Goal: Task Accomplishment & Management: Manage account settings

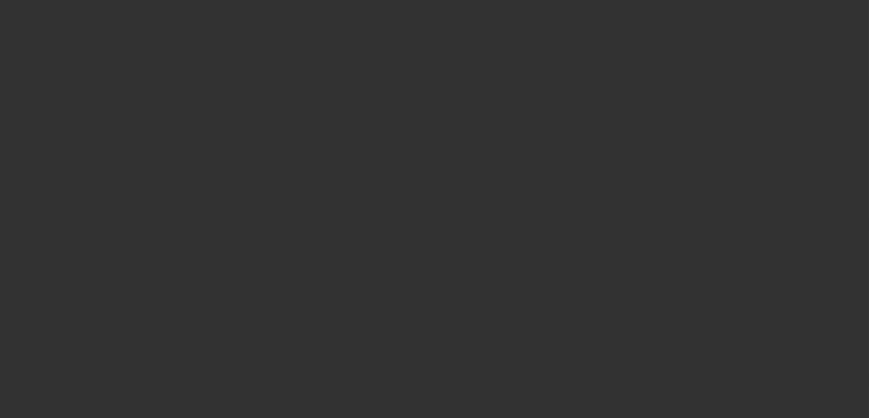
select select "0"
select select "2"
select select "0.1"
select select "4"
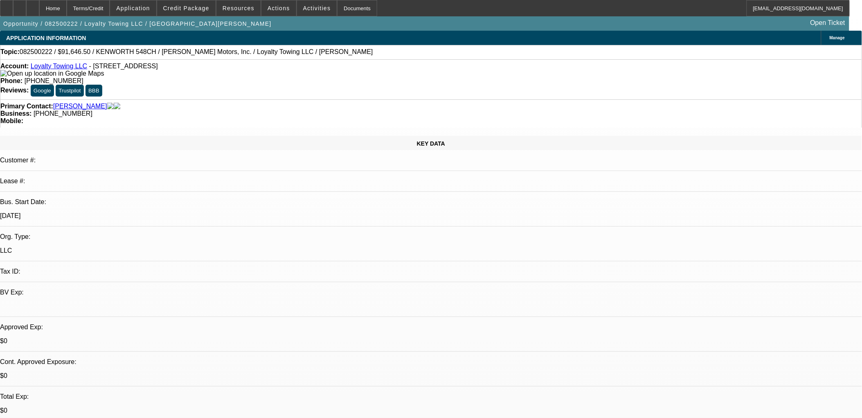
drag, startPoint x: 334, startPoint y: 201, endPoint x: 196, endPoint y: 190, distance: 138.3
drag, startPoint x: 197, startPoint y: 190, endPoint x: 333, endPoint y: 202, distance: 136.8
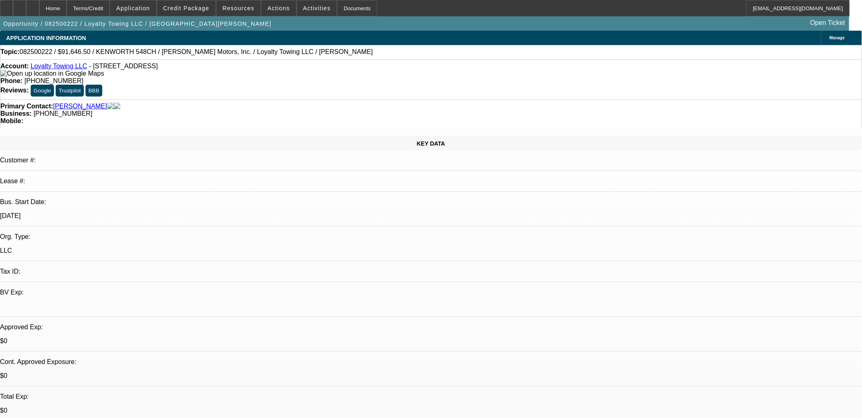
drag, startPoint x: 329, startPoint y: 203, endPoint x: 200, endPoint y: 188, distance: 130.5
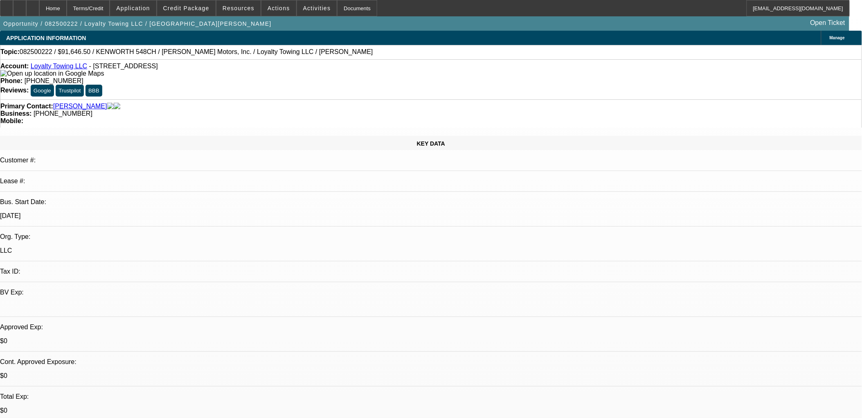
drag, startPoint x: 199, startPoint y: 188, endPoint x: 351, endPoint y: 200, distance: 152.3
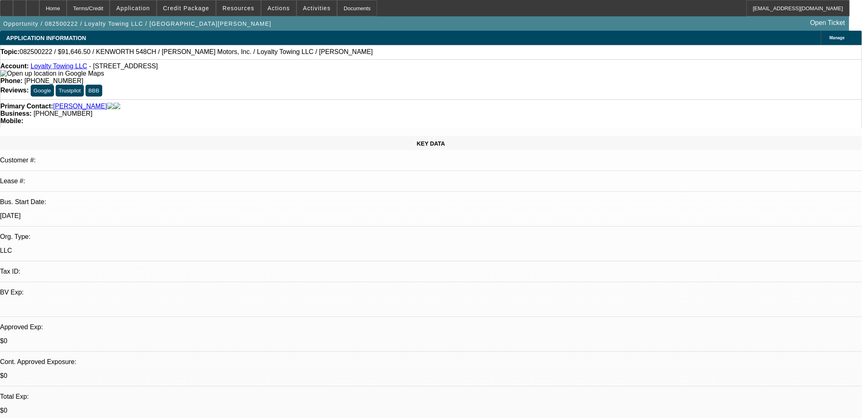
click at [26, 11] on div at bounding box center [19, 8] width 13 height 16
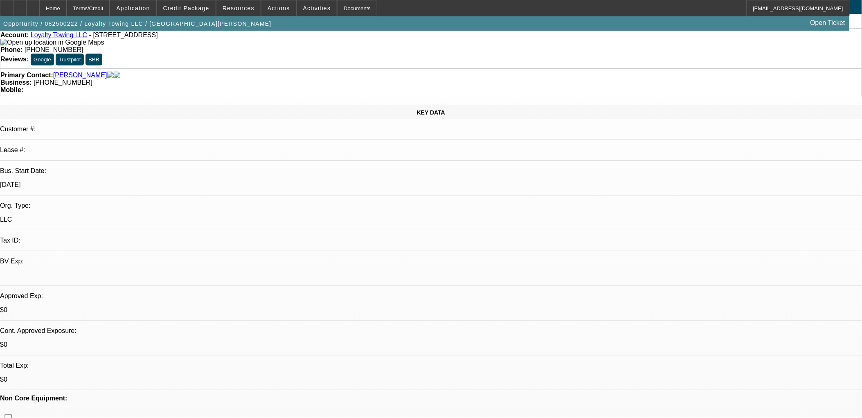
scroll to position [91, 0]
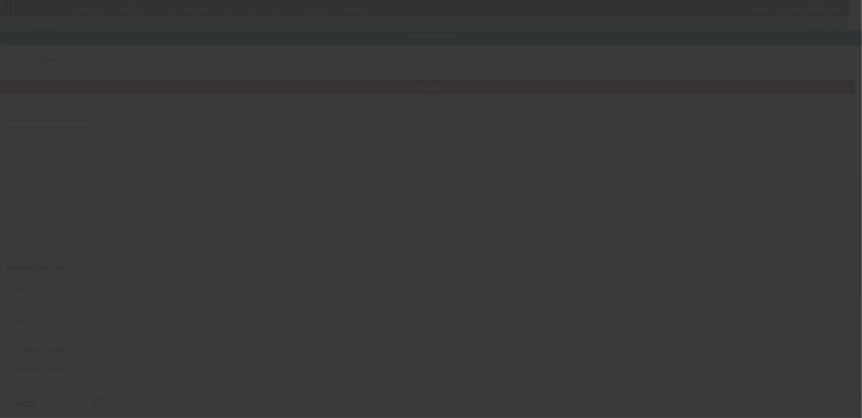
type input "Loyalty Towing LLC"
type input "1601 5th Ave N"
type input "35203"
type input "Birmingham"
type input "(205) 777-3214"
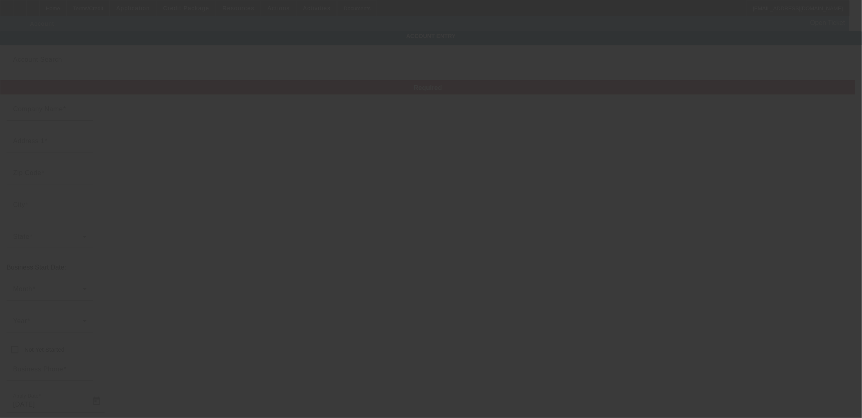
type input "8/8/2025"
type input "Ste 245"
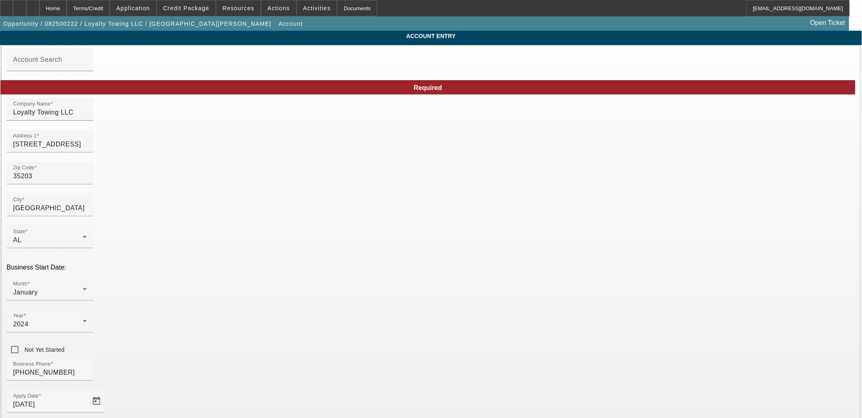
paste input "99-1917257"
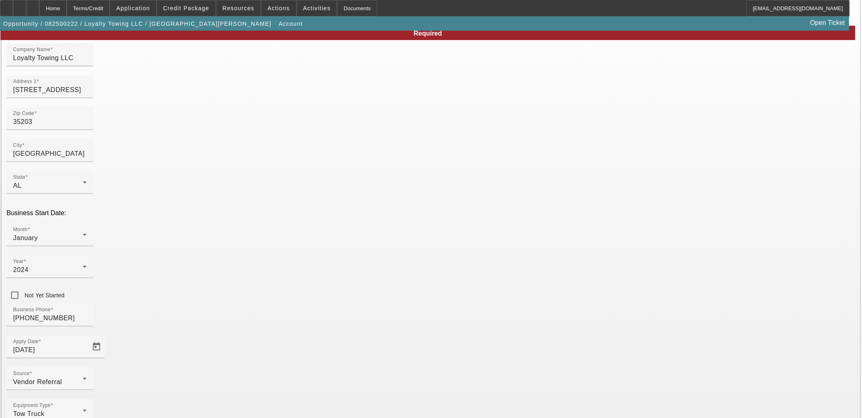
scroll to position [62, 0]
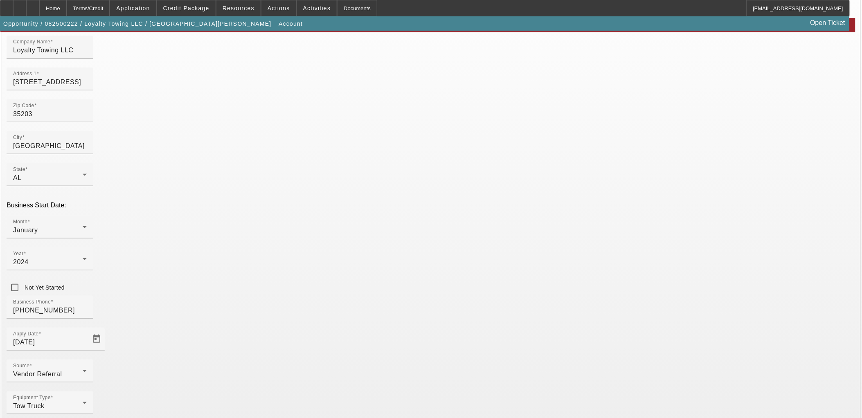
type input "99-1917257"
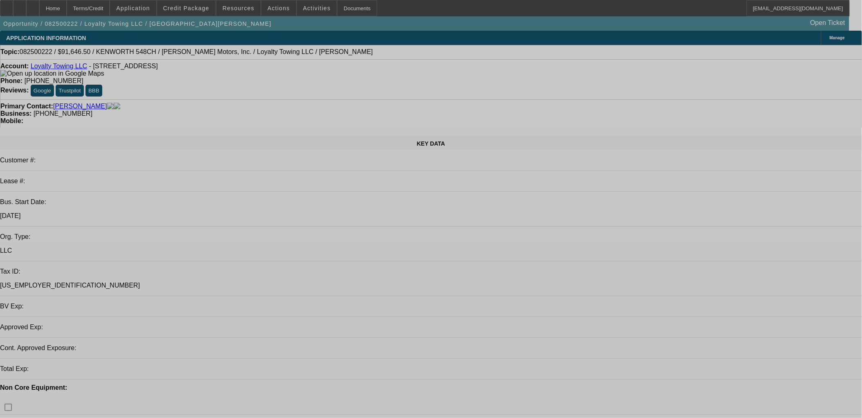
select select "0"
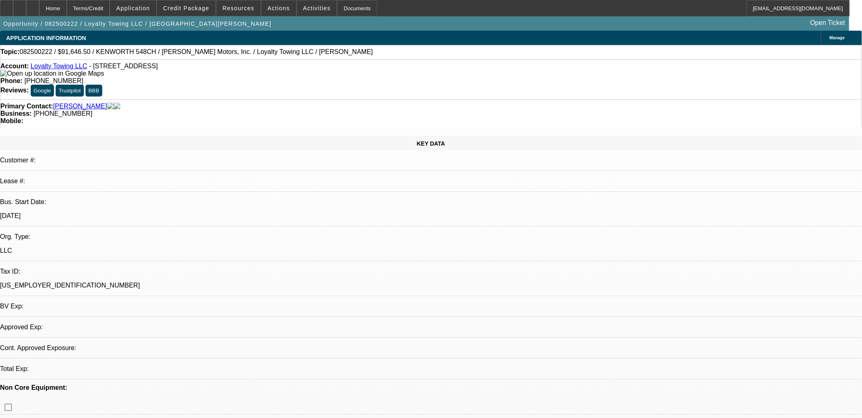
select select "2"
select select "0.1"
select select "4"
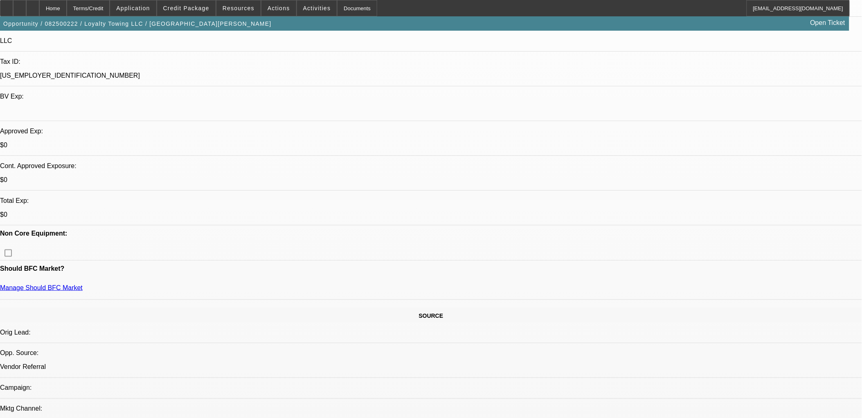
scroll to position [227, 0]
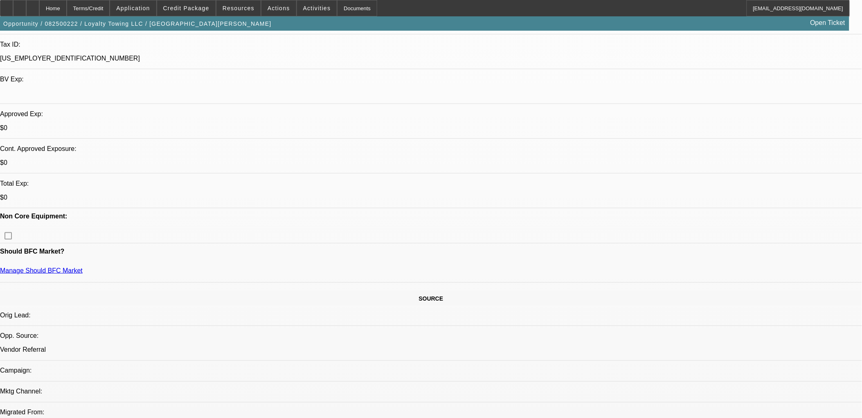
drag, startPoint x: 669, startPoint y: 217, endPoint x: 583, endPoint y: 161, distance: 102.5
drag, startPoint x: 584, startPoint y: 160, endPoint x: 704, endPoint y: 219, distance: 133.8
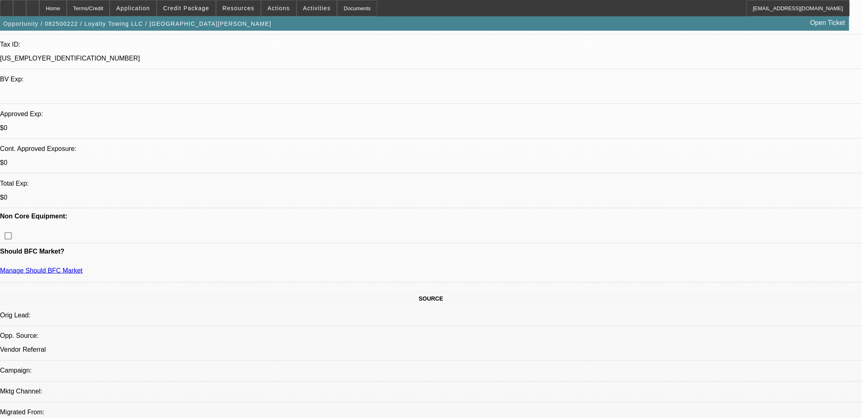
drag, startPoint x: 704, startPoint y: 219, endPoint x: 582, endPoint y: 144, distance: 143.7
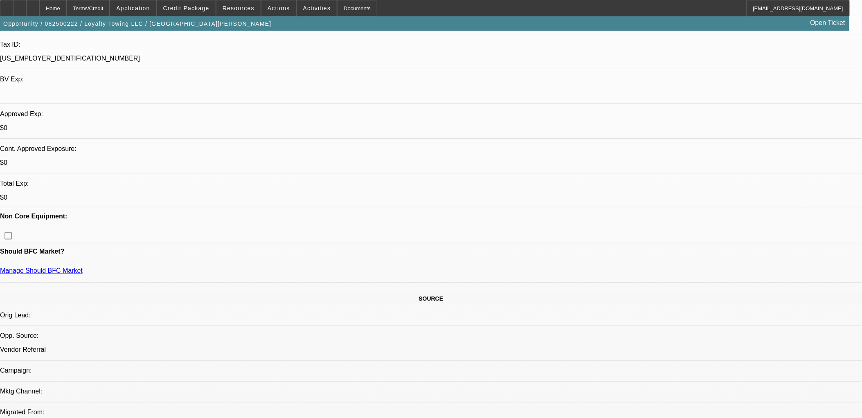
drag, startPoint x: 587, startPoint y: 148, endPoint x: 688, endPoint y: 222, distance: 124.8
drag, startPoint x: 680, startPoint y: 217, endPoint x: 584, endPoint y: 149, distance: 117.3
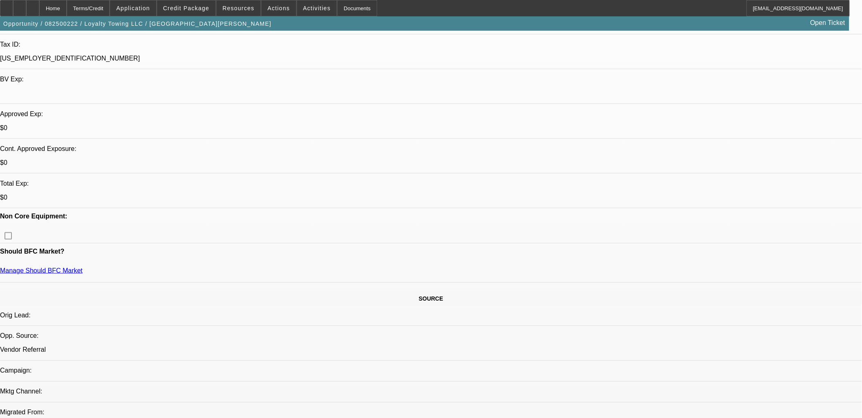
drag, startPoint x: 584, startPoint y: 149, endPoint x: 730, endPoint y: 225, distance: 164.6
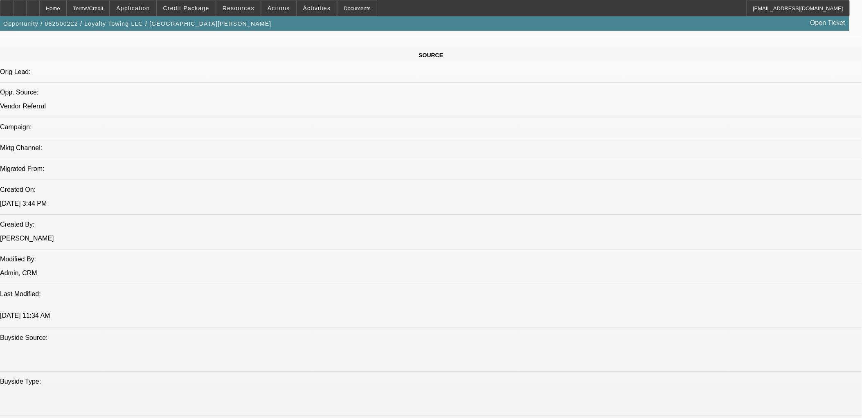
scroll to position [455, 0]
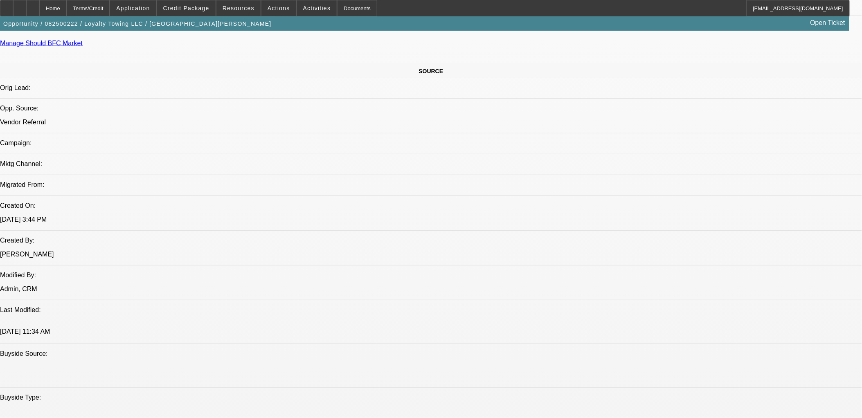
click at [187, 11] on span at bounding box center [186, 8] width 59 height 20
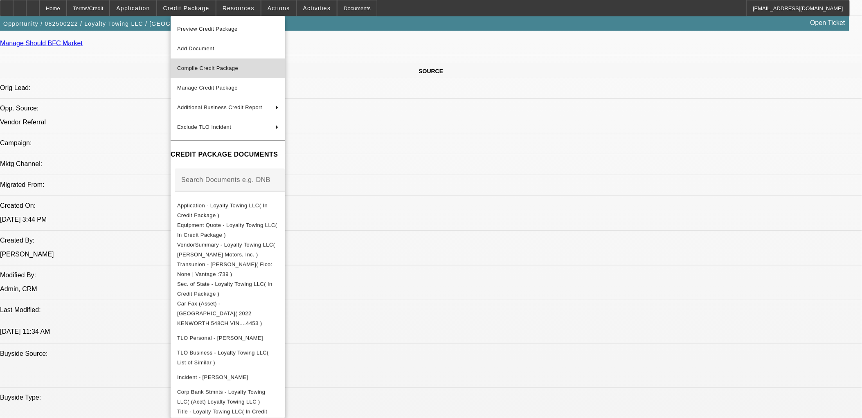
click at [235, 64] on span "Compile Credit Package" at bounding box center [228, 68] width 102 height 10
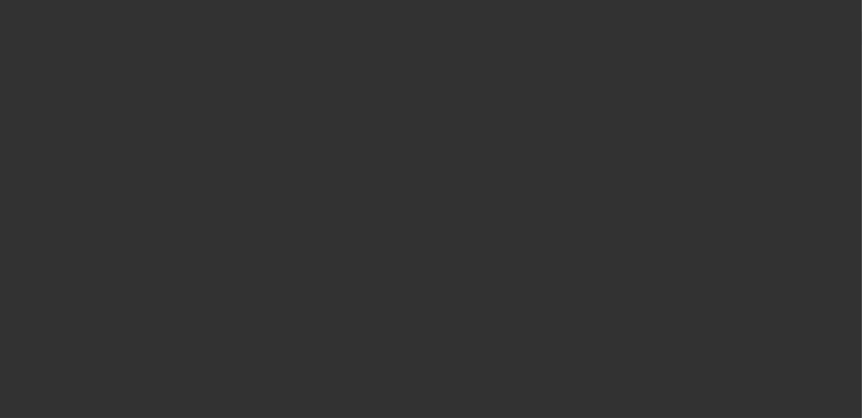
select select "0"
select select "2"
select select "0.1"
select select "4"
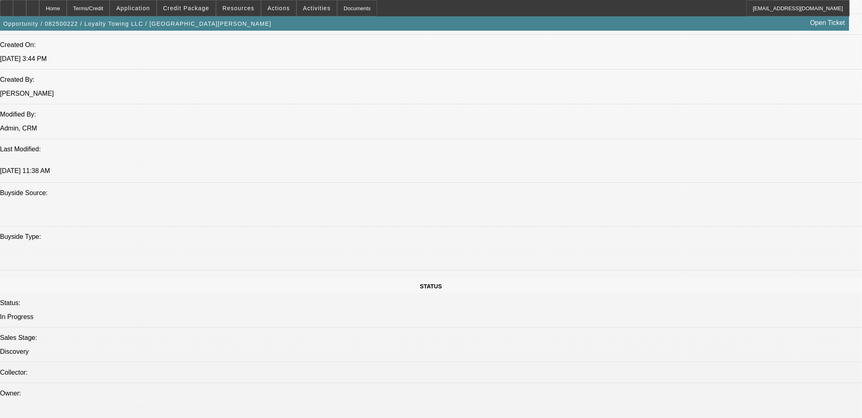
scroll to position [773, 0]
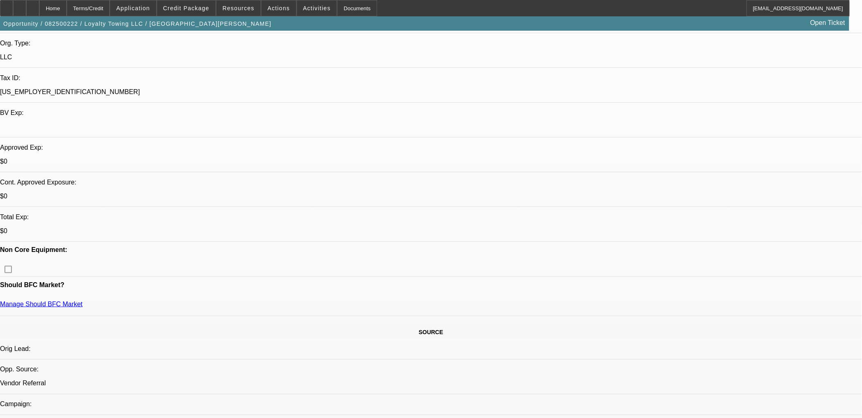
scroll to position [136, 0]
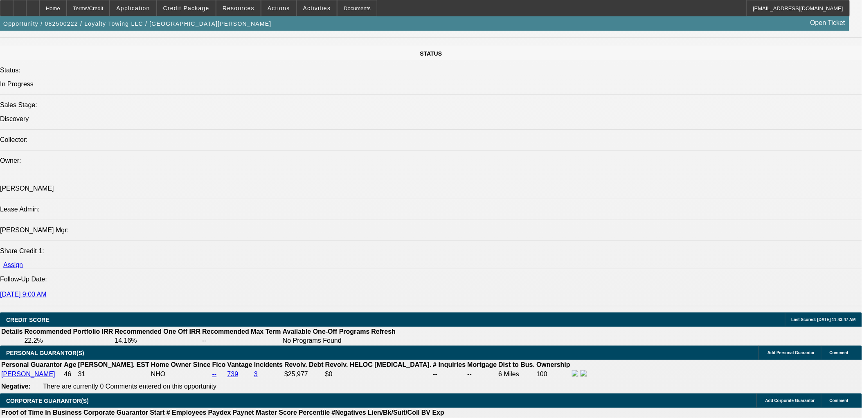
scroll to position [1046, 0]
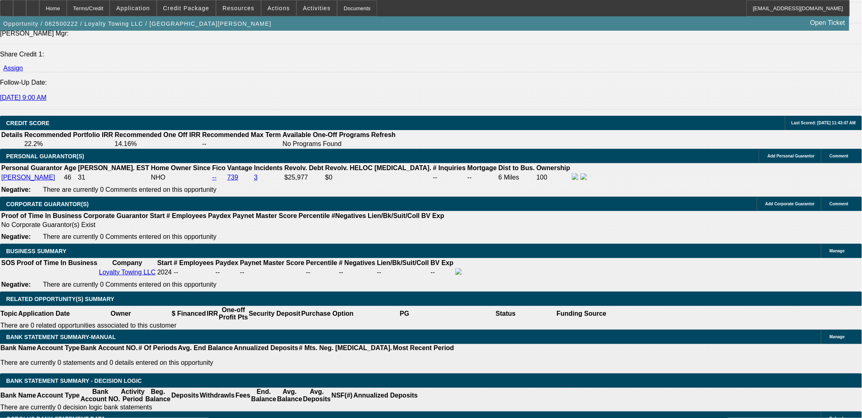
drag, startPoint x: 175, startPoint y: 251, endPoint x: 178, endPoint y: 244, distance: 7.5
type input "$6,646.50"
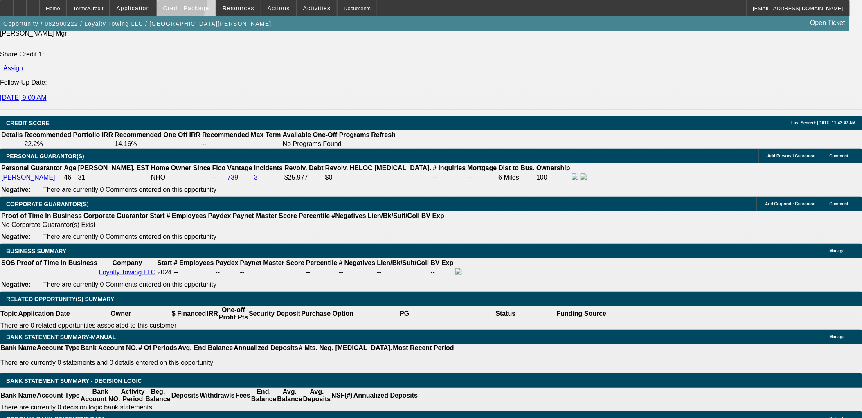
click at [186, 2] on span at bounding box center [186, 8] width 59 height 20
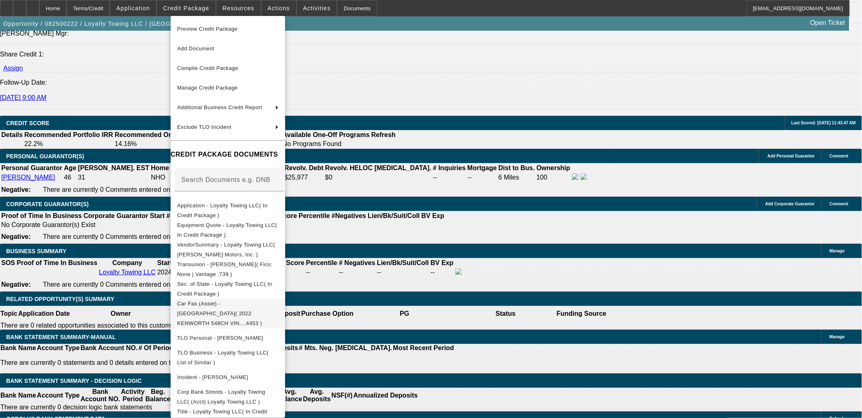
click at [262, 302] on span "Car Fax (Asset) - KENWORTH( 2022 KENWORTH 548CH VIN....4453 )" at bounding box center [219, 313] width 85 height 26
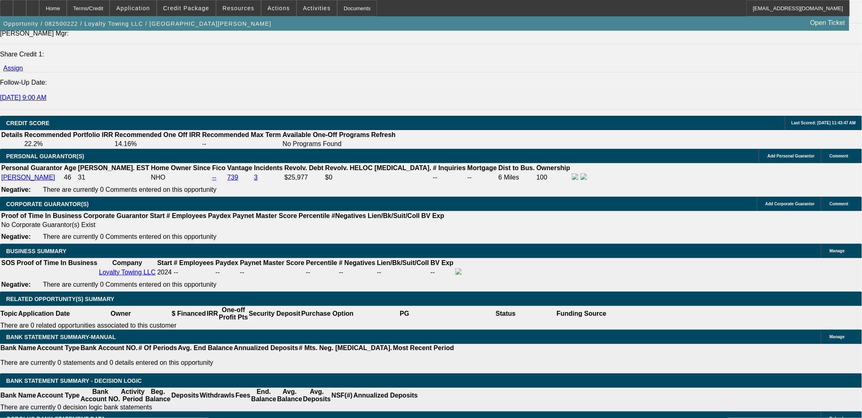
type input "48"
type input "24"
type input "$3,688.18"
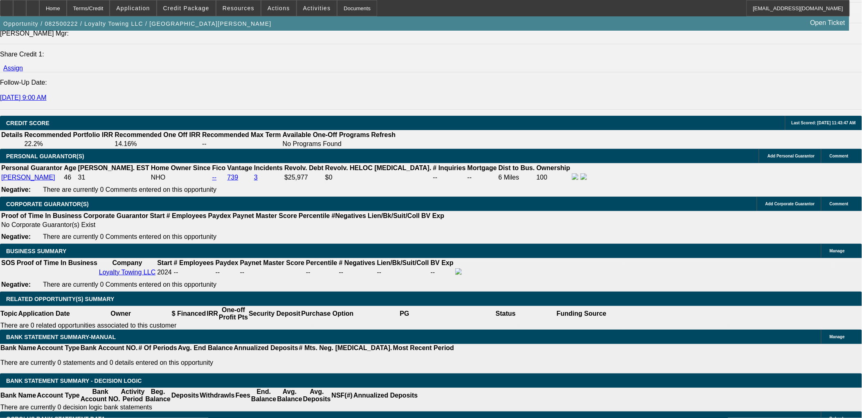
type input "$1,844.09"
type input "$5,542.32"
type input "$2,771.16"
drag, startPoint x: 195, startPoint y: 307, endPoint x: 203, endPoint y: 309, distance: 8.8
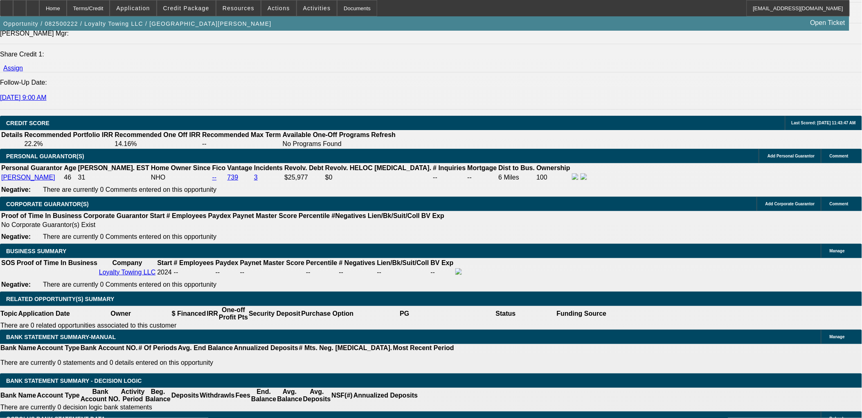
type input "20"
type input "$5,173.16"
type input "$2,586.58"
type input "20"
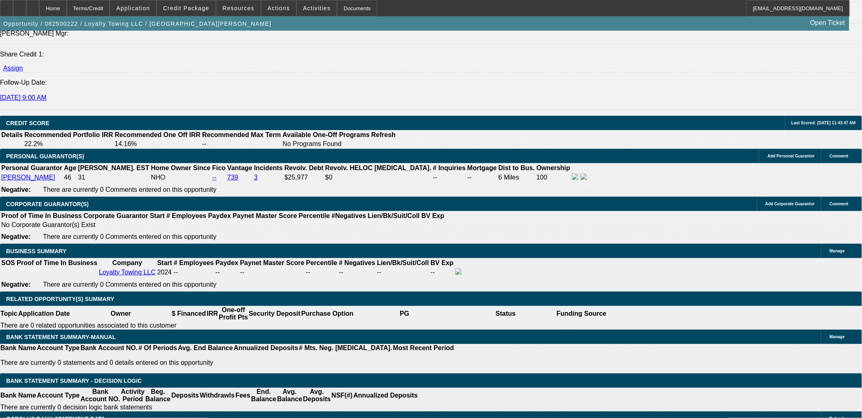
drag, startPoint x: 146, startPoint y: 305, endPoint x: 182, endPoint y: 297, distance: 37.0
type input "250"
type input "$5,000.00"
type input "2500"
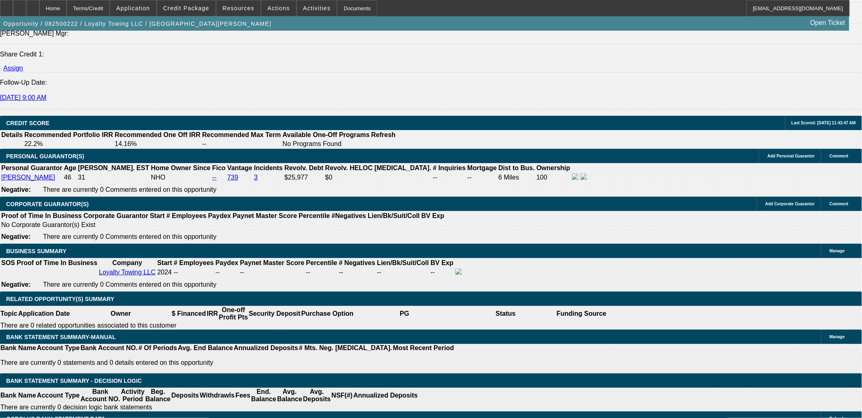
type input "18.1"
type input "$2,500.00"
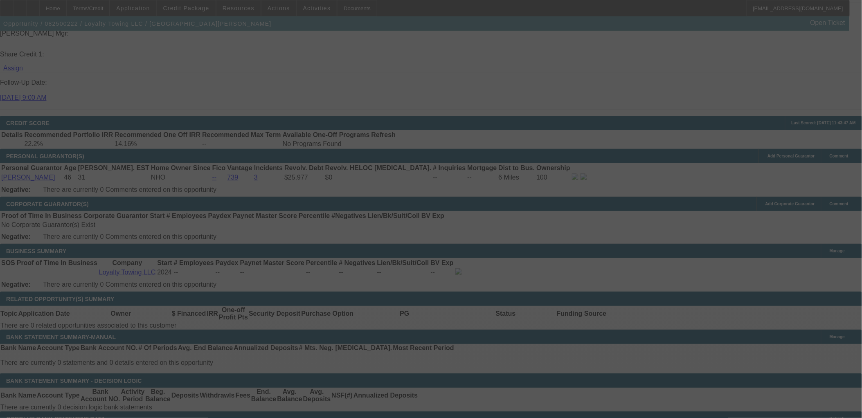
select select "0"
select select "2"
select select "0.1"
select select "4"
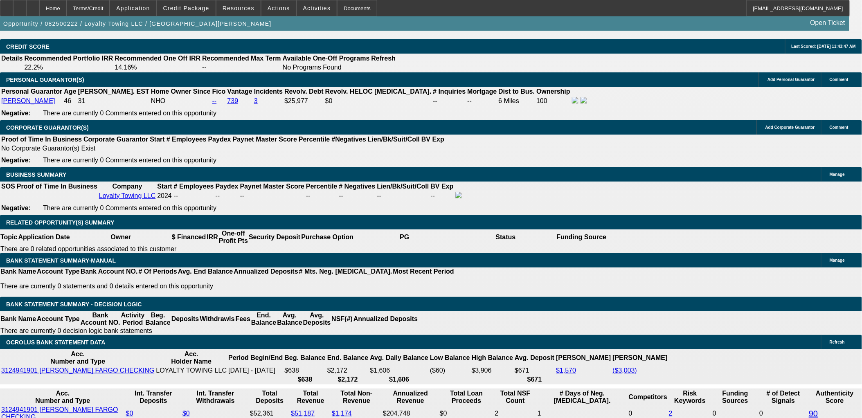
scroll to position [1137, 0]
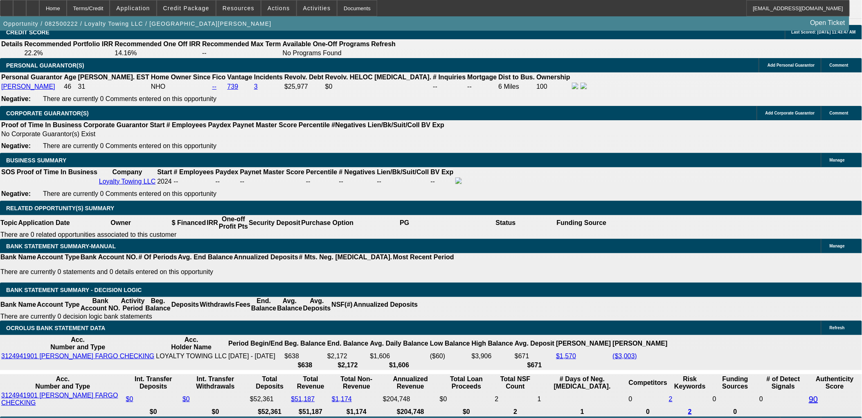
click at [201, 10] on span "Credit Package" at bounding box center [186, 8] width 46 height 7
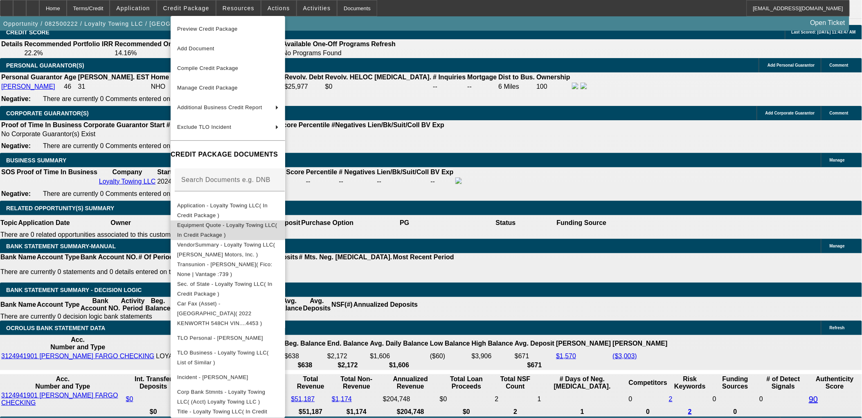
click at [279, 231] on span "Equipment Quote - Loyalty Towing LLC( In Credit Package )" at bounding box center [228, 230] width 102 height 20
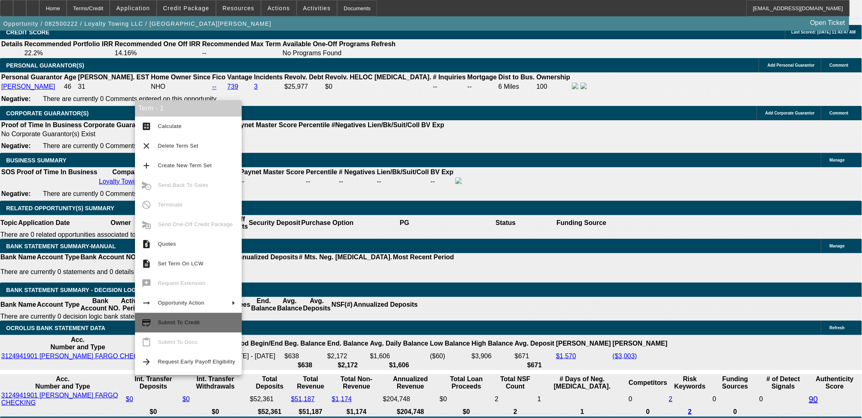
click at [202, 325] on span "Submit To Credit" at bounding box center [196, 323] width 77 height 10
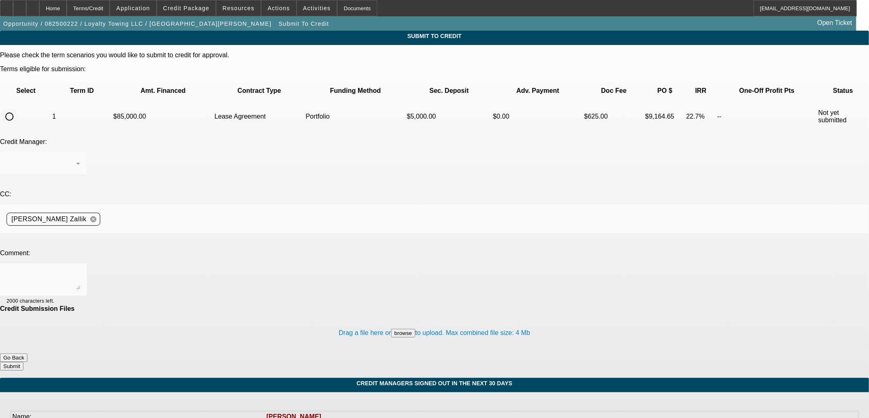
click at [18, 108] on input "radio" at bounding box center [9, 116] width 16 height 16
radio input "true"
click at [218, 105] on div "Please check the term scenarios you would like to submit to credit for approval…" at bounding box center [434, 211] width 869 height 319
click at [80, 152] on div "Arida, George" at bounding box center [44, 163] width 74 height 23
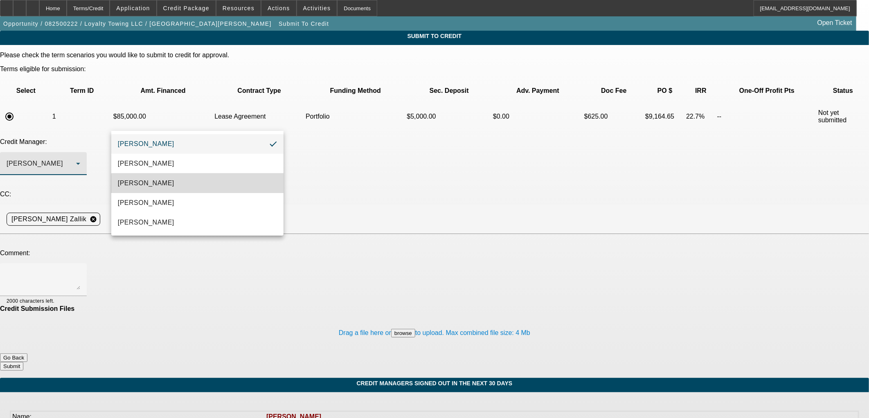
drag, startPoint x: 225, startPoint y: 186, endPoint x: 230, endPoint y: 189, distance: 5.6
click at [226, 187] on mat-option "Arida, Michael" at bounding box center [197, 184] width 172 height 20
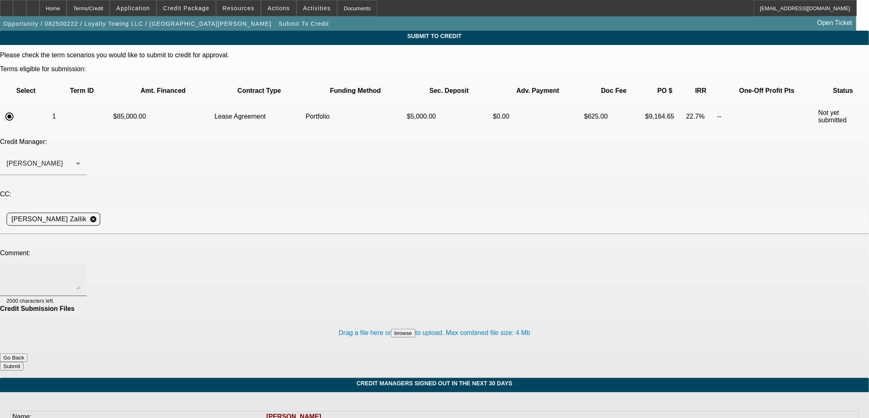
drag, startPoint x: 230, startPoint y: 189, endPoint x: 227, endPoint y: 185, distance: 5.0
click at [80, 270] on textarea at bounding box center [44, 280] width 74 height 20
type textarea "Please see additional comments and consider for a formal approval. Thanks, Asher"
drag, startPoint x: 457, startPoint y: 297, endPoint x: 458, endPoint y: 301, distance: 4.3
click at [458, 301] on div "Please check the term scenarios you would like to submit to credit for approval…" at bounding box center [434, 211] width 869 height 319
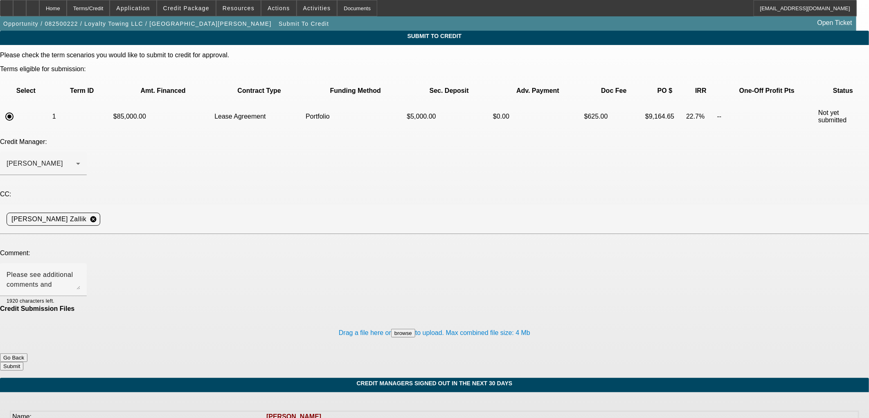
drag, startPoint x: 458, startPoint y: 301, endPoint x: 459, endPoint y: 307, distance: 5.8
click at [23, 362] on button "Submit" at bounding box center [11, 366] width 23 height 9
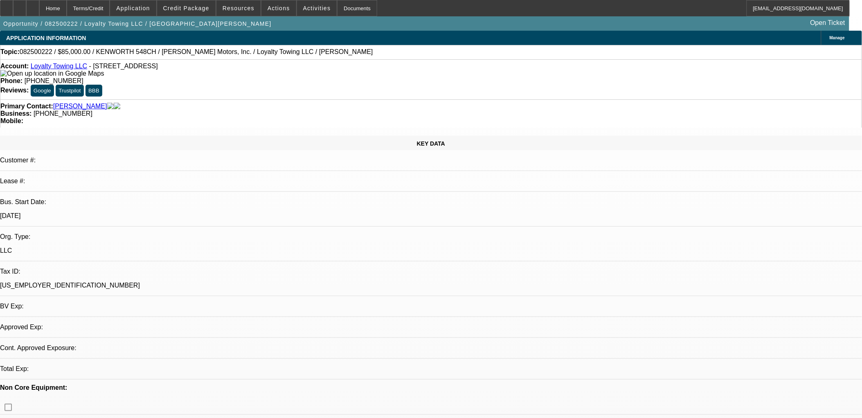
select select "0"
select select "2"
select select "0.1"
select select "4"
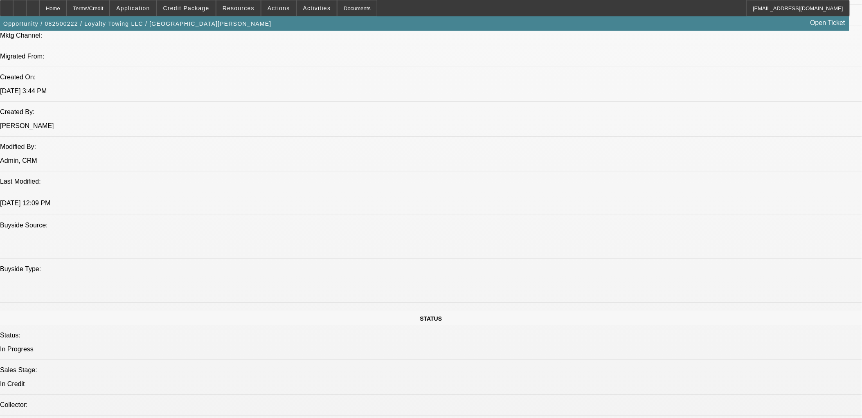
scroll to position [773, 0]
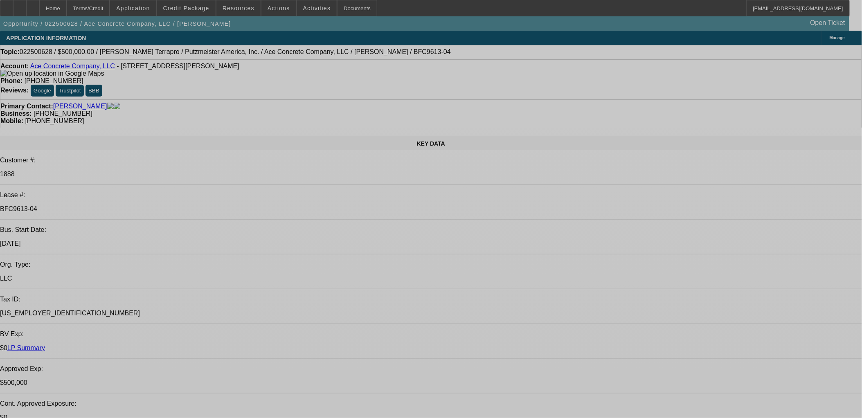
select select "0"
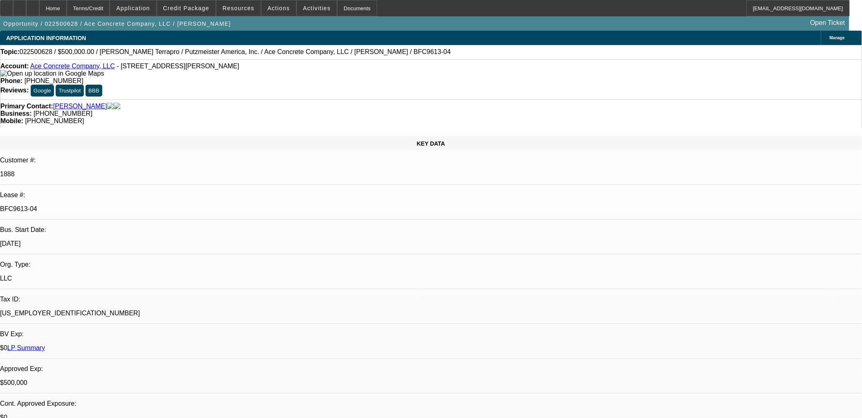
select select "0"
select select "2"
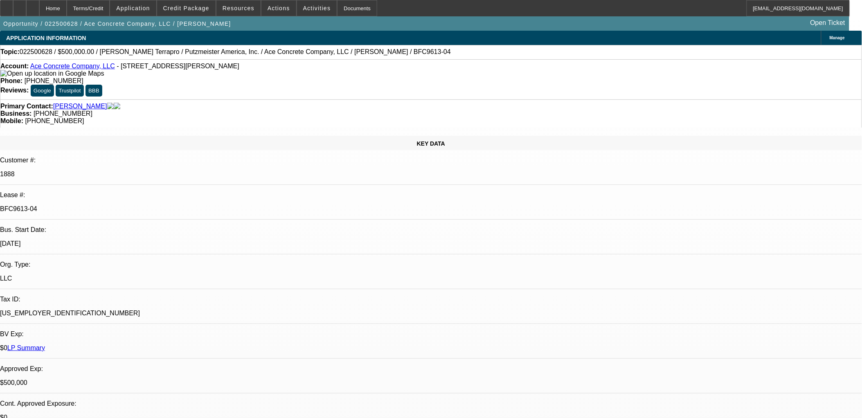
select select "0"
select select "2"
select select "0"
select select "1"
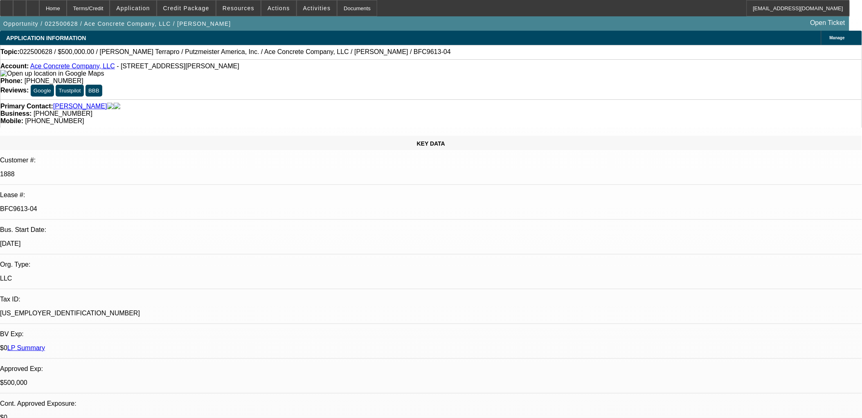
select select "3"
select select "6"
select select "1"
select select "3"
select select "6"
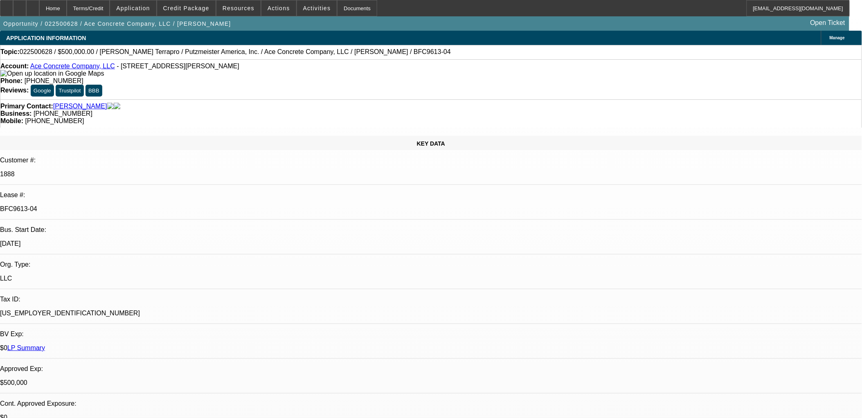
select select "1"
select select "2"
select select "6"
select select "1"
select select "2"
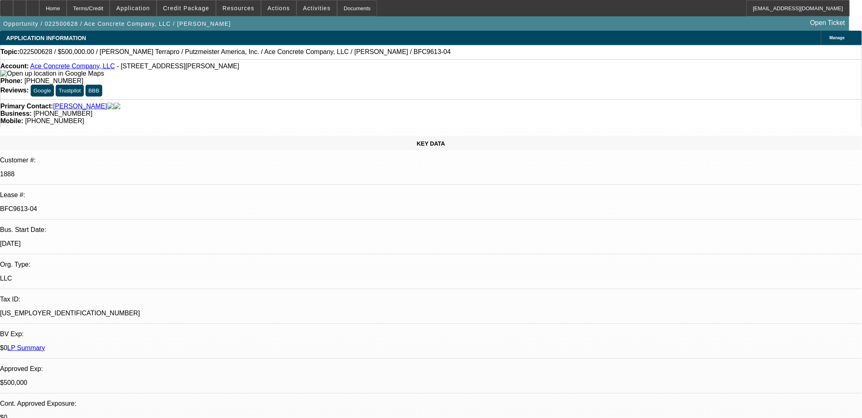
select select "6"
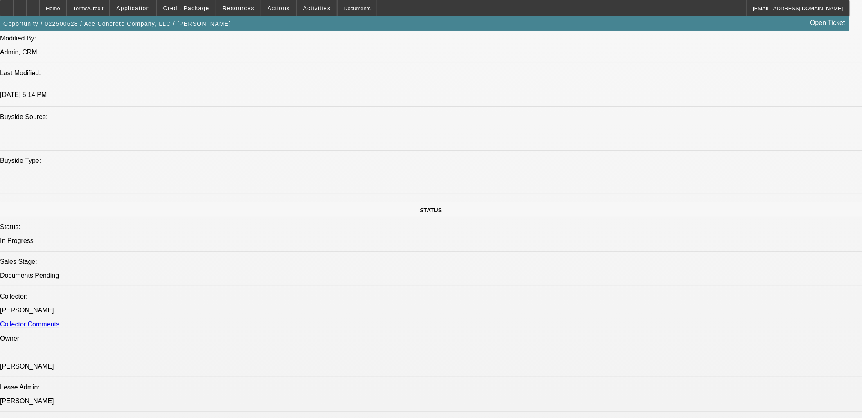
scroll to position [864, 0]
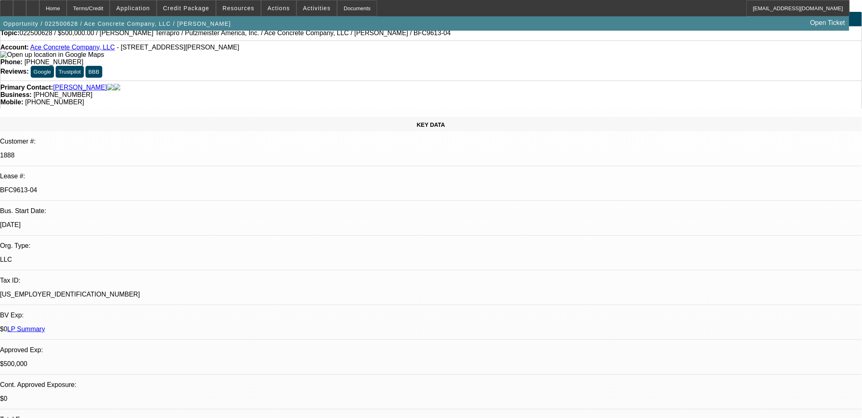
scroll to position [0, 0]
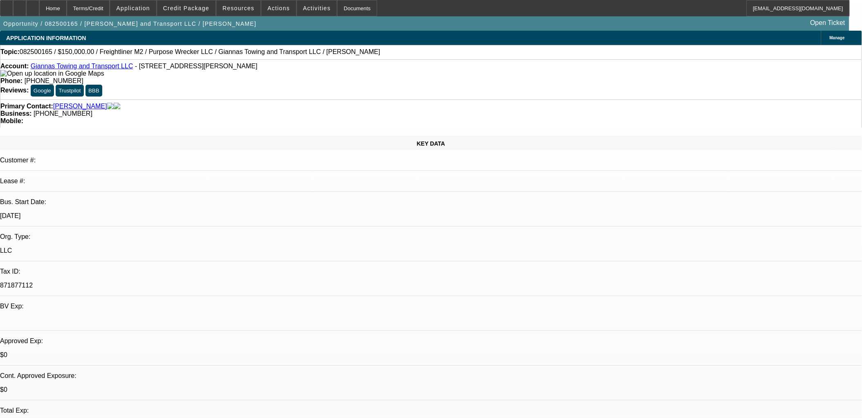
select select "0"
select select "0.1"
select select "0"
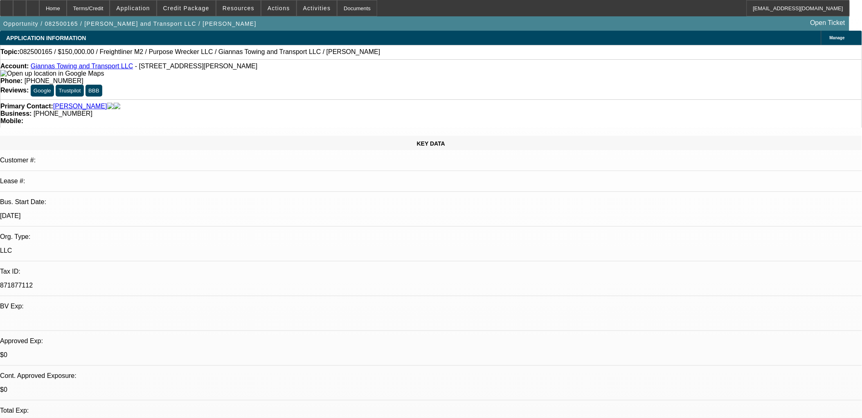
select select "0.1"
select select "0"
select select "0.1"
select select "0"
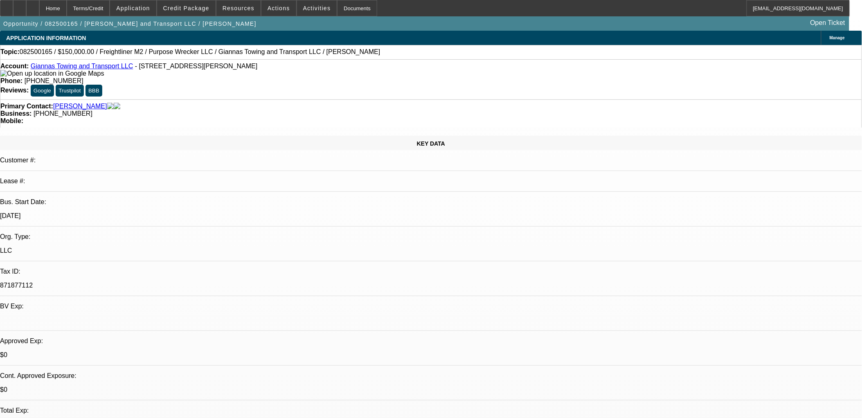
select select "0"
select select "0.1"
select select "1"
select select "4"
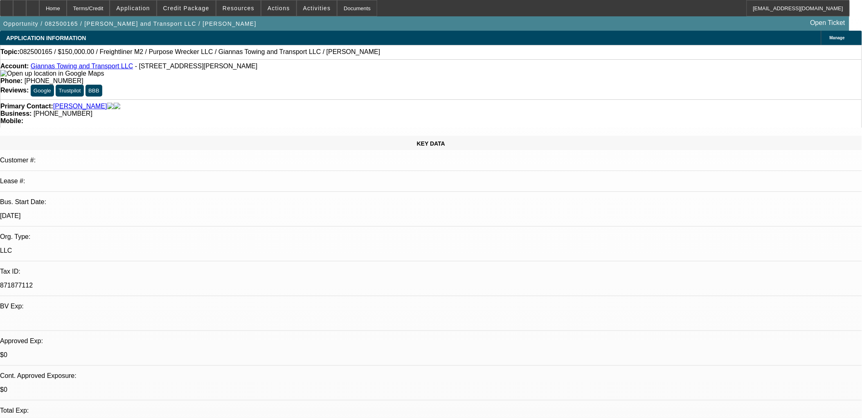
select select "1"
select select "4"
select select "1"
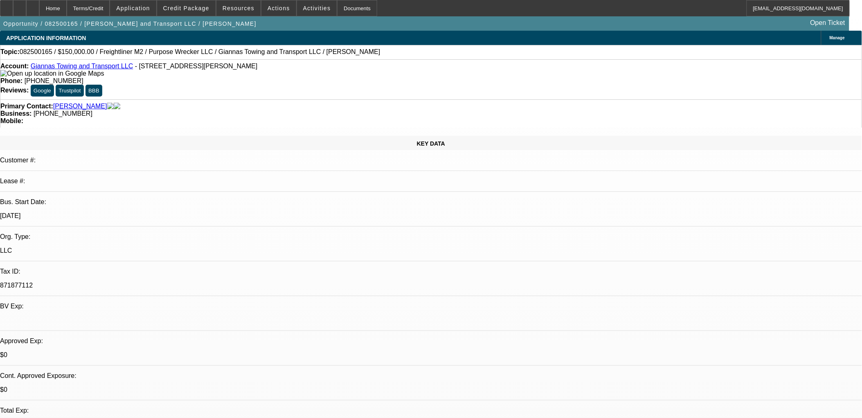
select select "4"
select select "1"
select select "4"
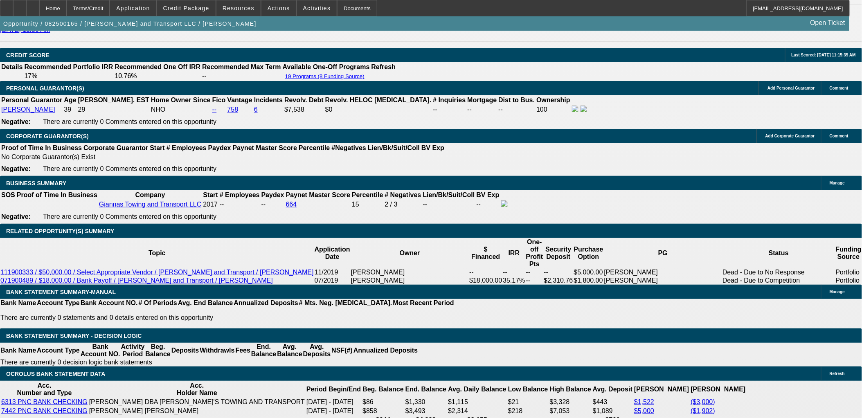
scroll to position [91, 0]
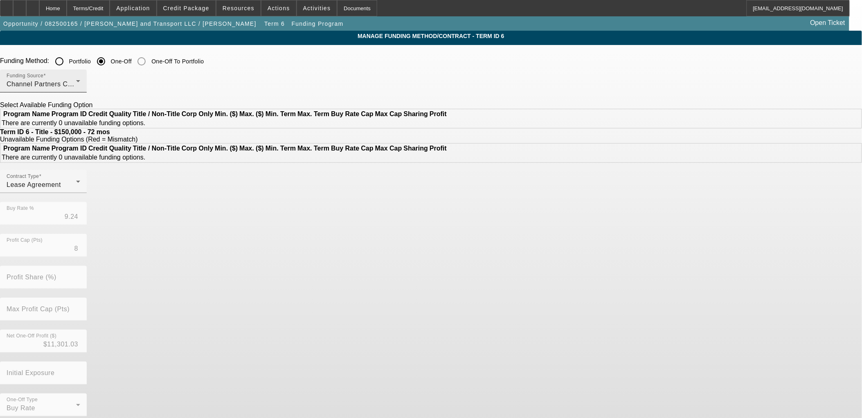
click at [76, 87] on div "Channel Partners Capital LLC (EF)" at bounding box center [42, 84] width 70 height 10
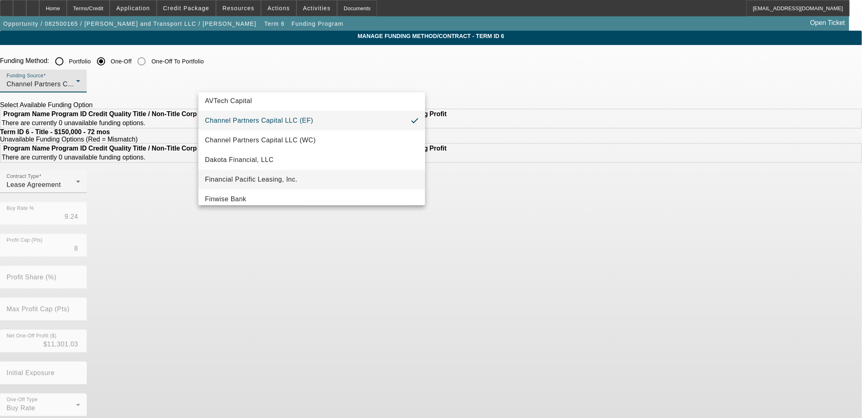
scroll to position [45, 0]
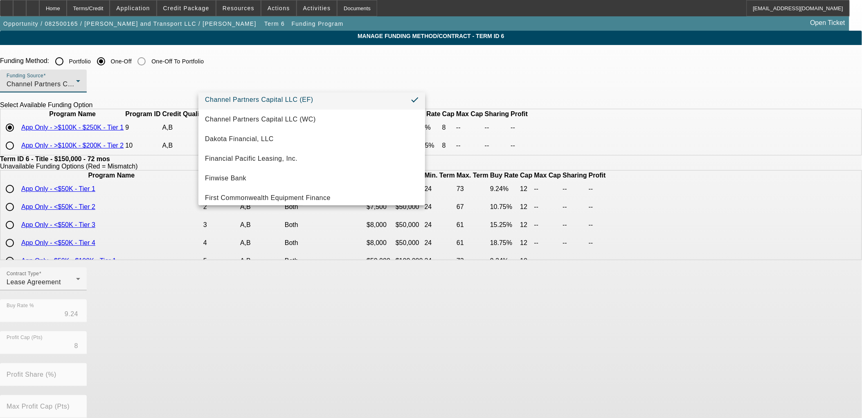
click at [134, 28] on div at bounding box center [431, 209] width 862 height 418
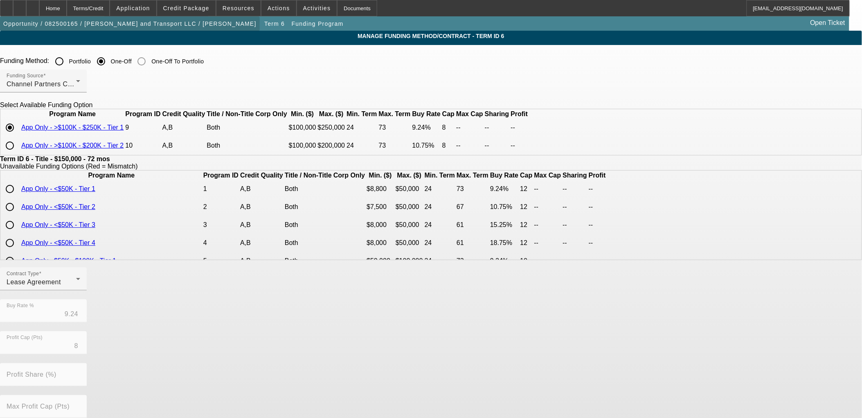
click at [138, 25] on span "Opportunity / 082500165 / Giannas Towing and Transport LLC / Pazmino, Oswald" at bounding box center [129, 23] width 253 height 7
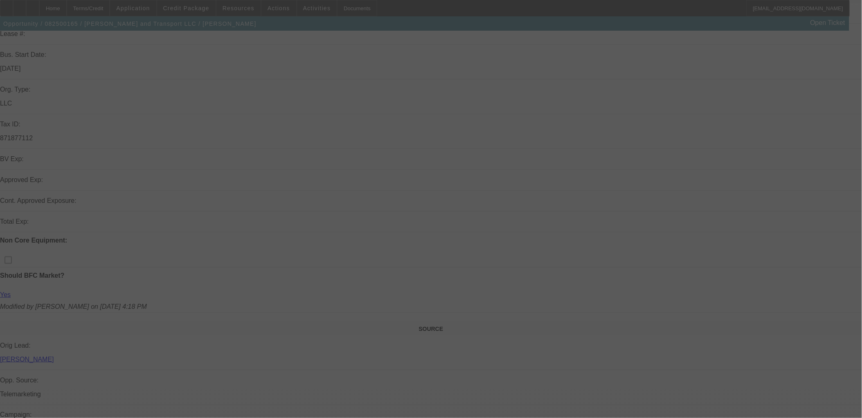
scroll to position [182, 0]
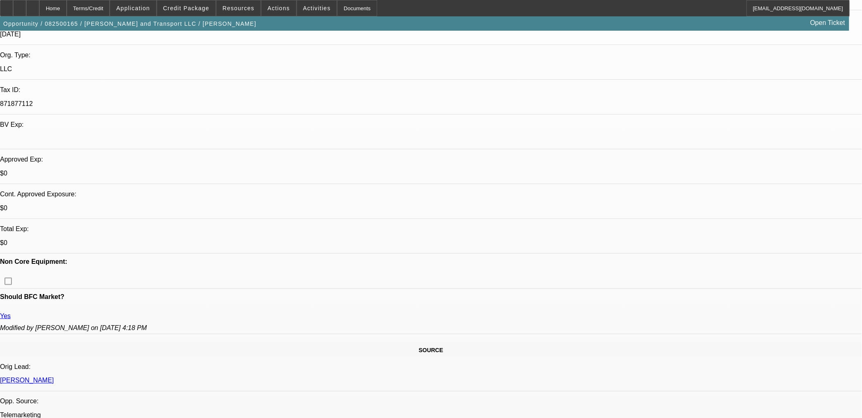
select select "0"
select select "0.1"
select select "4"
select select "0"
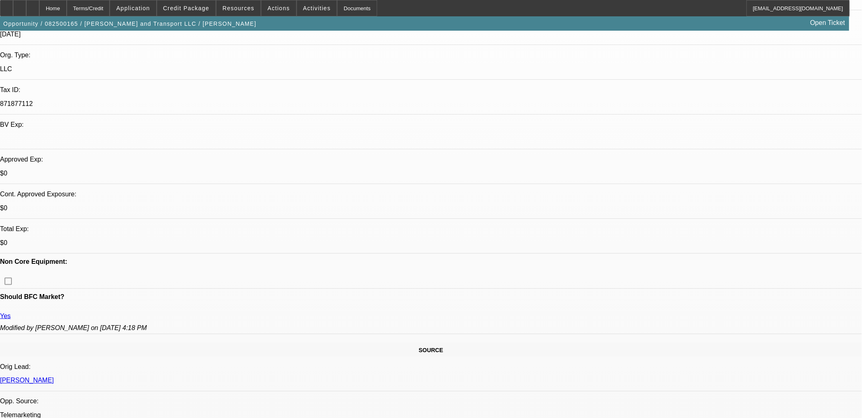
select select "0"
select select "0.1"
select select "4"
select select "0"
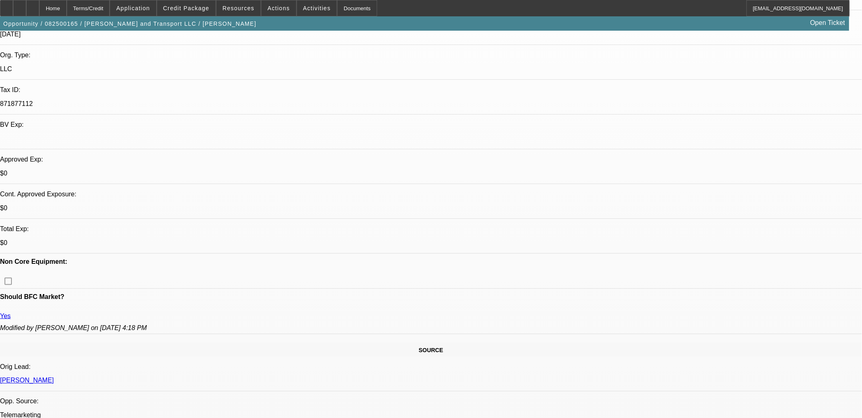
select select "0.1"
select select "4"
select select "0"
select select "0.1"
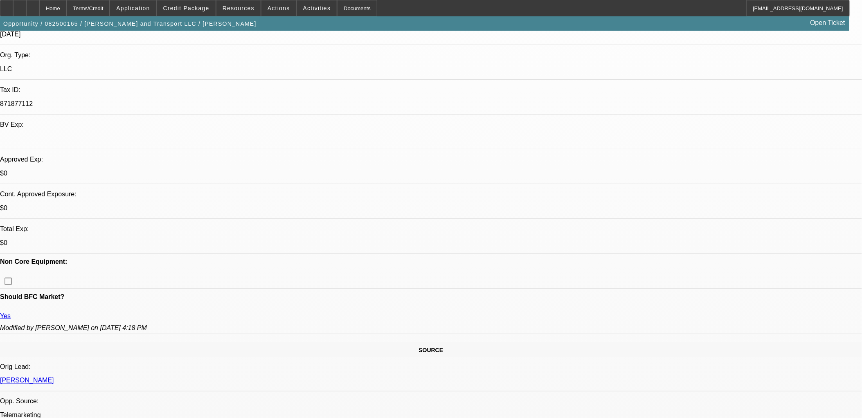
select select "4"
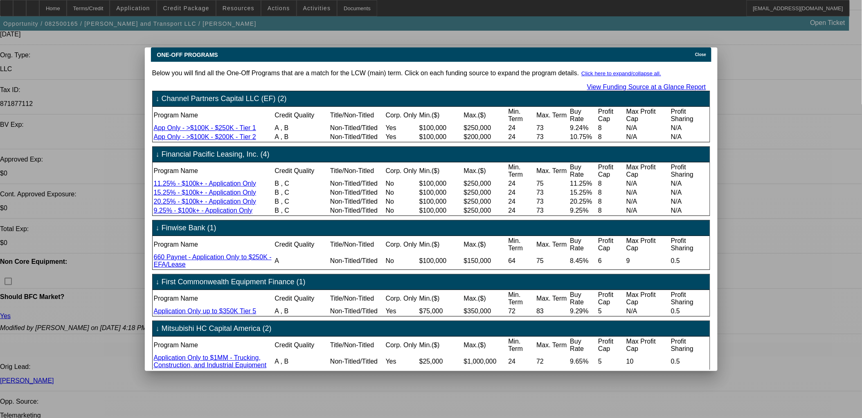
scroll to position [227, 0]
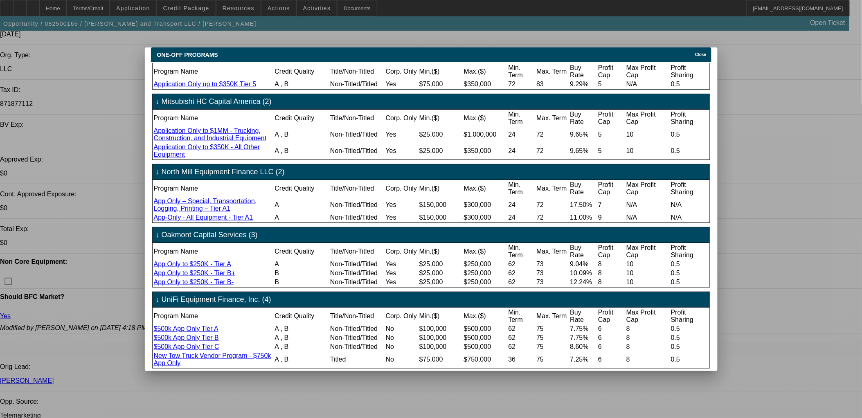
click at [696, 49] on div "Close" at bounding box center [702, 51] width 18 height 9
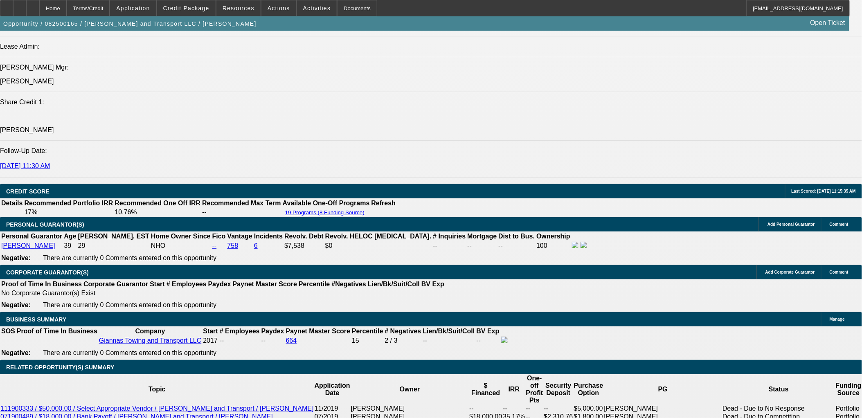
scroll to position [1273, 0]
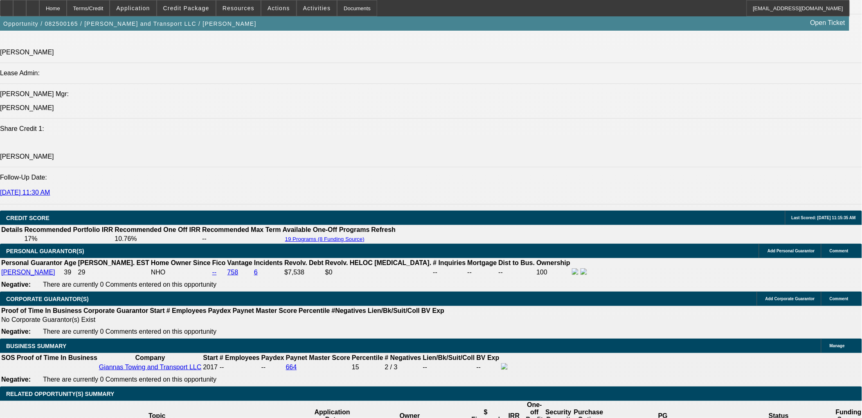
scroll to position [819, 0]
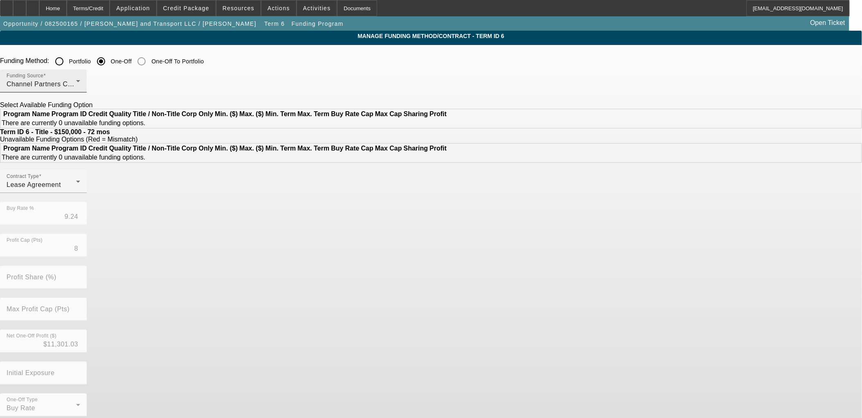
click at [76, 85] on div "Channel Partners Capital LLC (EF)" at bounding box center [42, 84] width 70 height 10
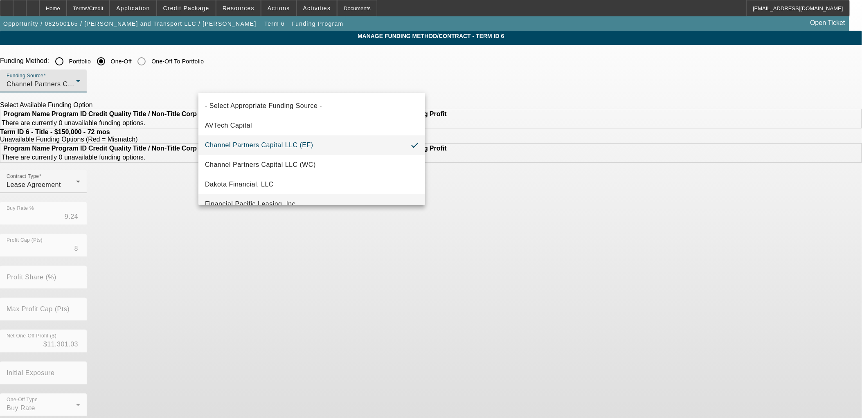
click at [274, 196] on mat-option "Financial Pacific Leasing, Inc." at bounding box center [312, 204] width 227 height 20
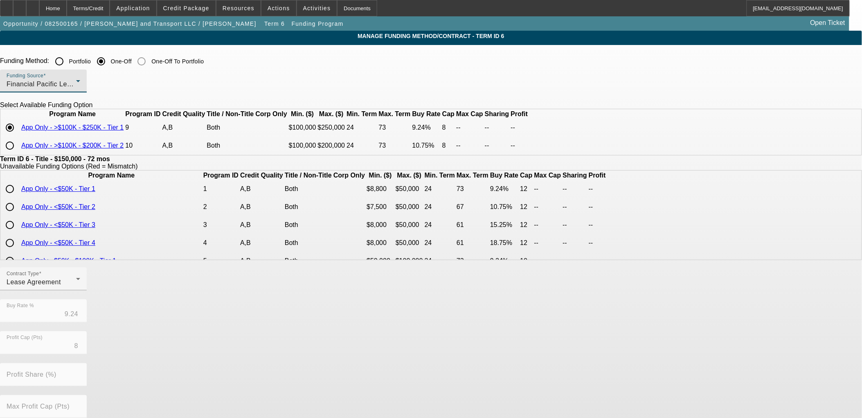
click at [76, 87] on div "Financial Pacific Leasing, Inc." at bounding box center [42, 84] width 70 height 10
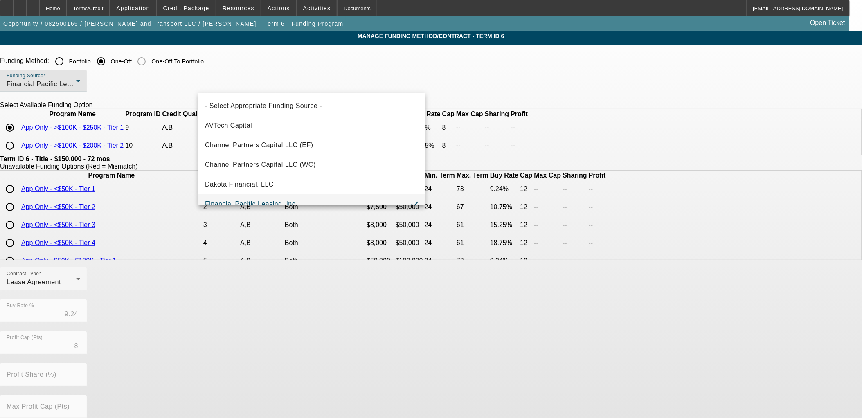
scroll to position [9, 0]
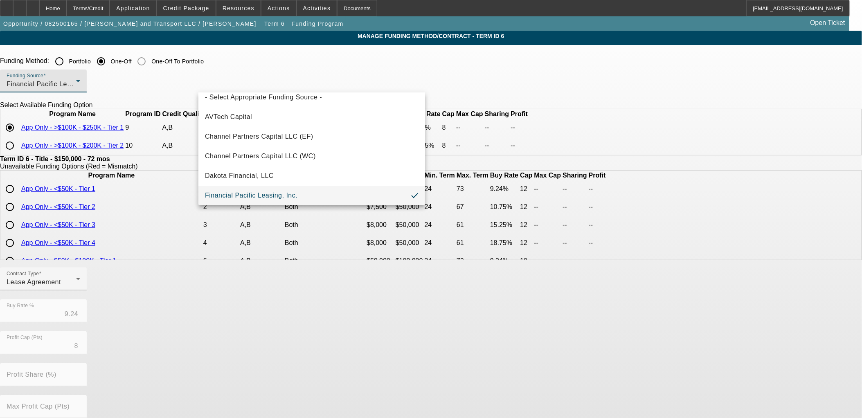
click at [282, 87] on div at bounding box center [431, 209] width 862 height 418
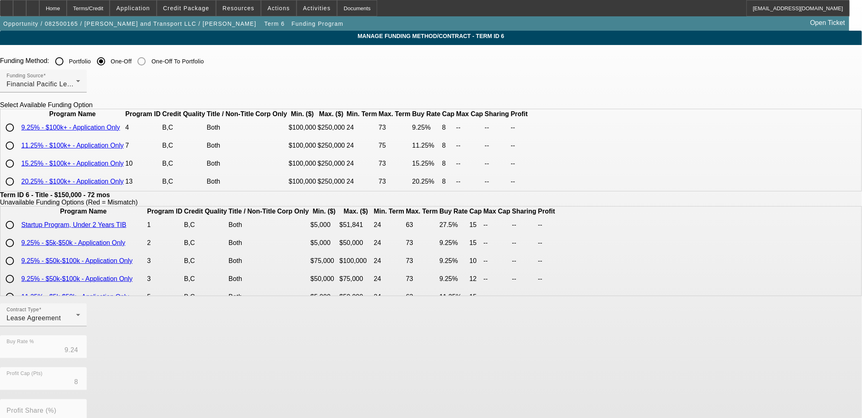
click at [18, 136] on input "radio" at bounding box center [10, 128] width 16 height 16
radio input "true"
click at [76, 85] on div "Financial Pacific Leasing, Inc." at bounding box center [42, 84] width 70 height 10
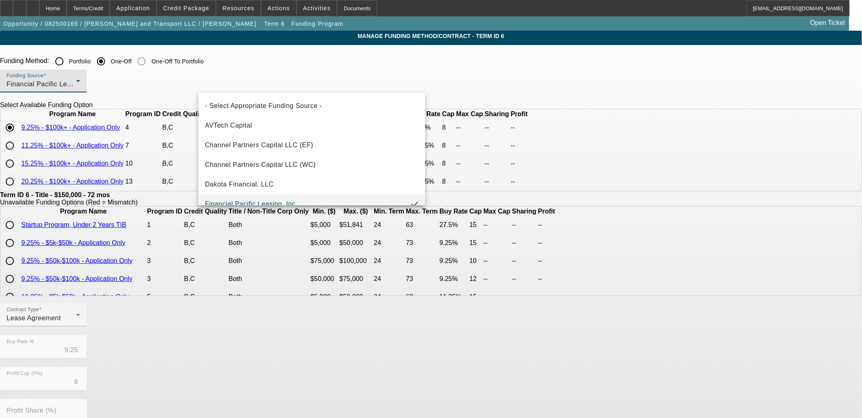
scroll to position [232, 0]
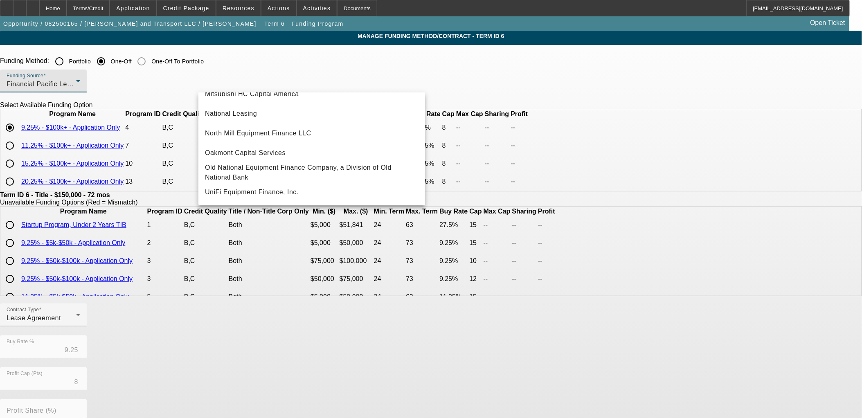
drag, startPoint x: 131, startPoint y: 158, endPoint x: 153, endPoint y: 174, distance: 27.0
click at [133, 158] on div at bounding box center [431, 209] width 862 height 418
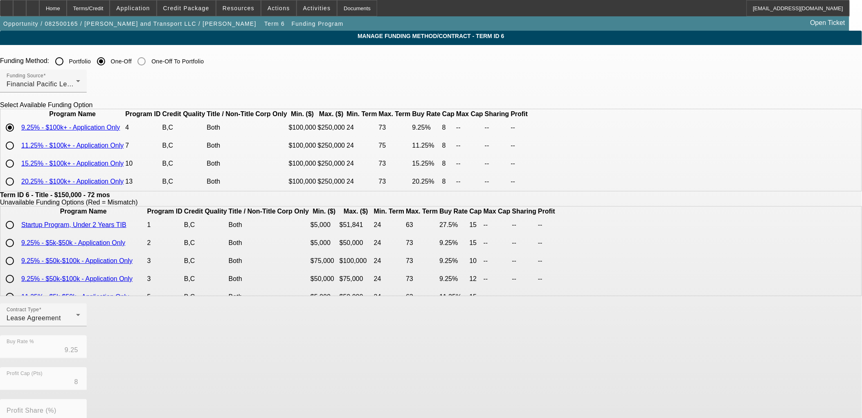
scroll to position [146, 0]
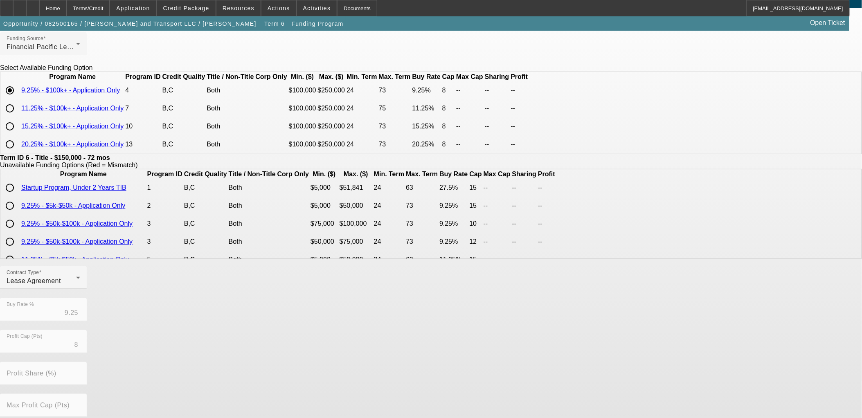
click at [375, 361] on div "Contract Type Lease Agreement Buy Rate % 9.25 Profit Cap (Pts) 8 Profit Share (…" at bounding box center [431, 393] width 862 height 255
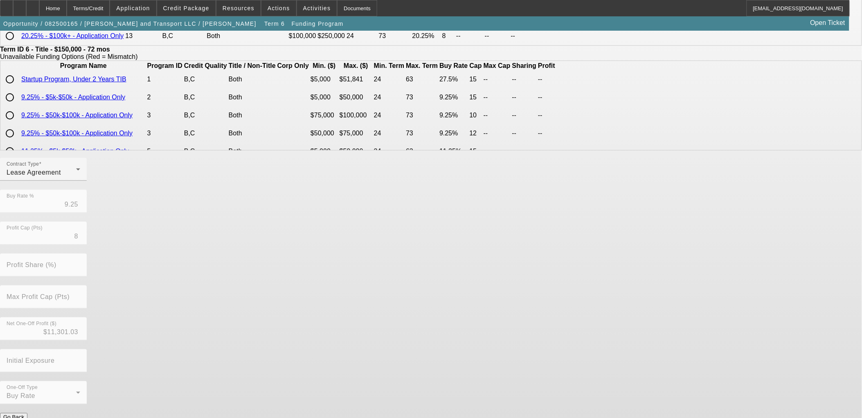
click at [368, 397] on form "Funding Method: Portfolio One-Off One-Off To Portfolio Funding Source Financial…" at bounding box center [431, 172] width 862 height 530
drag, startPoint x: 368, startPoint y: 397, endPoint x: 363, endPoint y: 402, distance: 6.4
click at [23, 418] on button "Submit" at bounding box center [11, 426] width 23 height 9
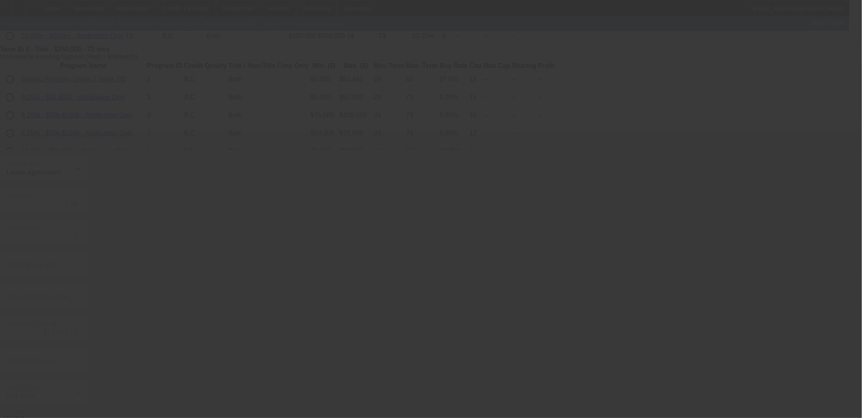
click at [124, 232] on div at bounding box center [431, 209] width 862 height 418
type input "9.24"
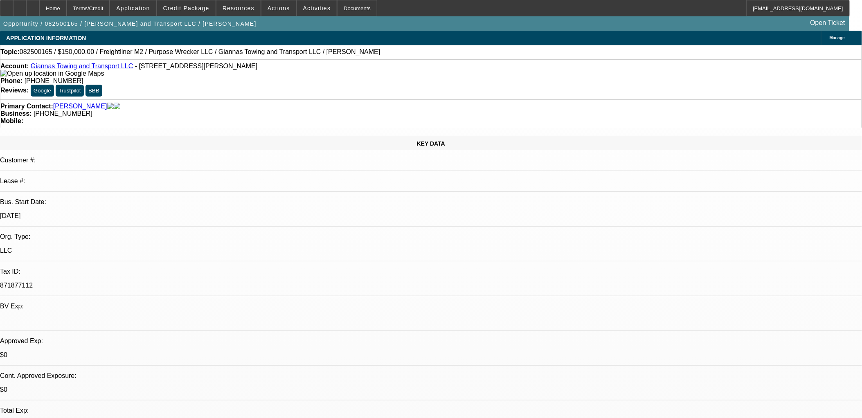
select select "0"
select select "0.1"
select select "4"
select select "0"
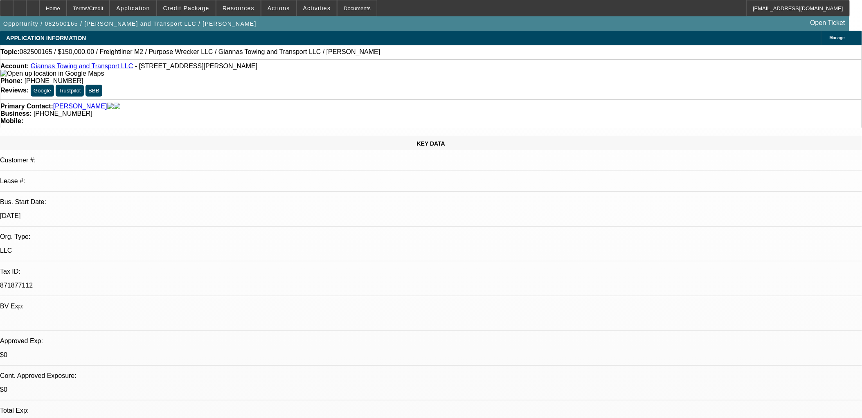
select select "0"
select select "0.1"
select select "4"
select select "0"
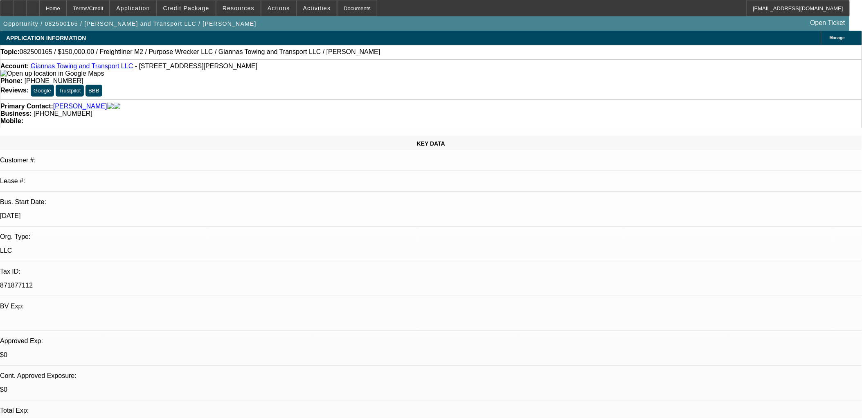
select select "0.1"
select select "4"
select select "0"
select select "0.1"
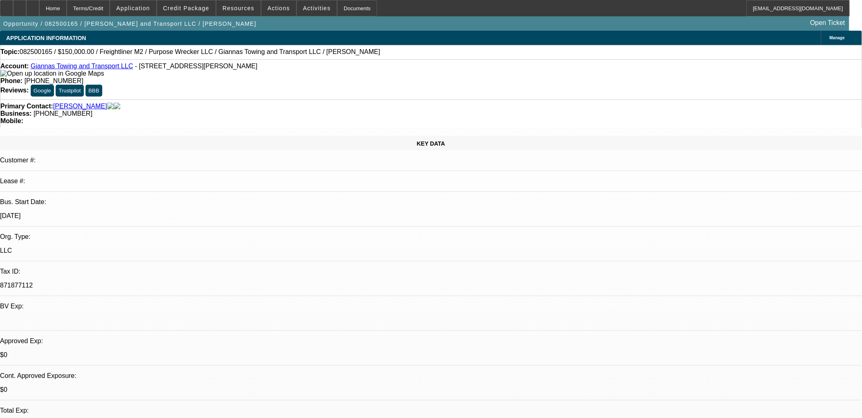
select select "4"
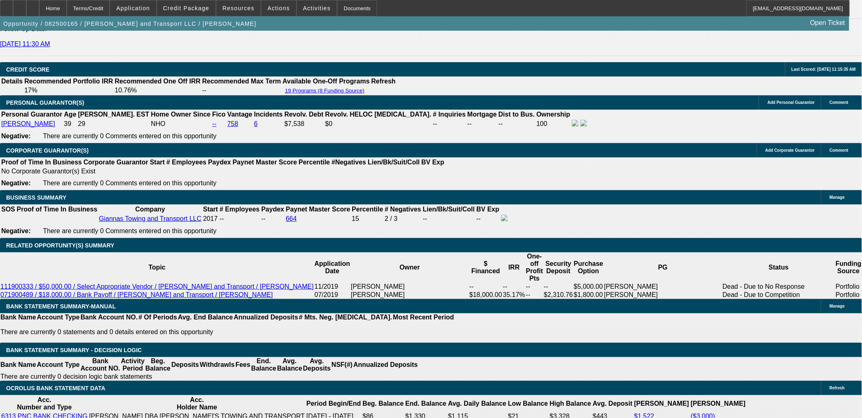
scroll to position [1182, 0]
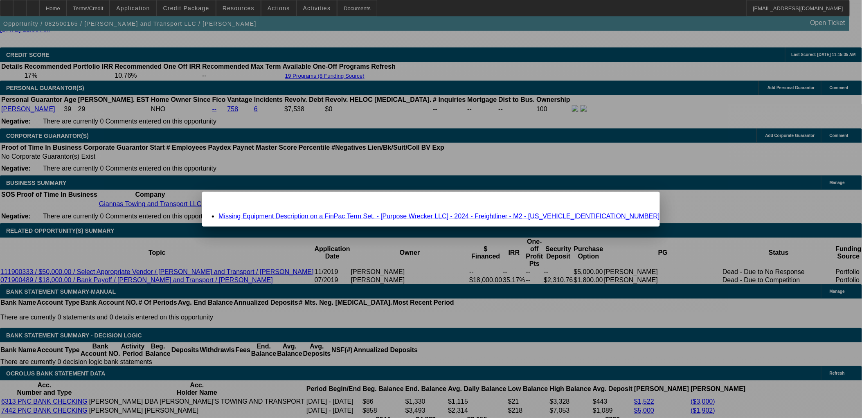
scroll to position [0, 0]
click at [483, 219] on link "Missing Equipment Description on a FinPac Term Set. - [Purpose Wrecker LLC] - 2…" at bounding box center [440, 216] width 442 height 7
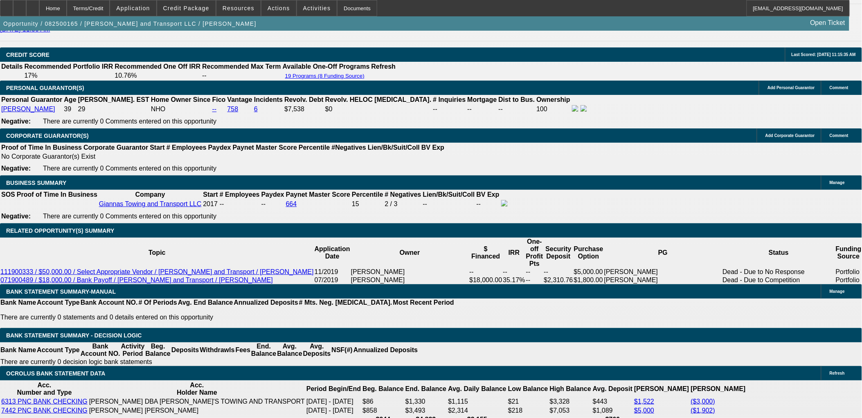
scroll to position [1182, 0]
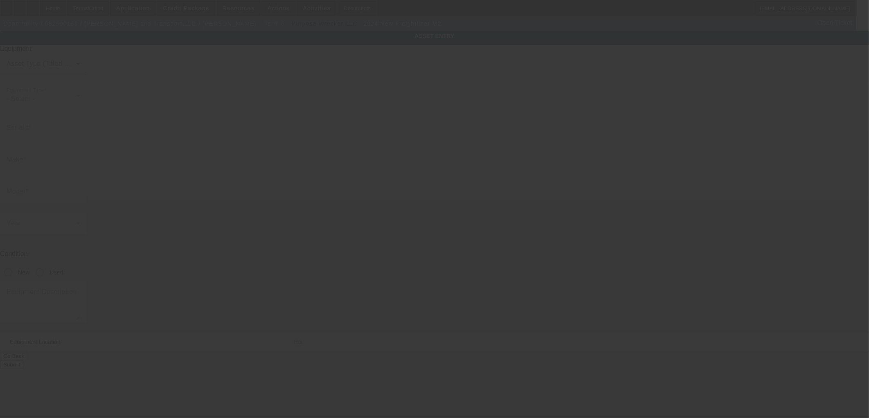
type input "1FVACWFC2RHVE5325"
type input "Freightliner"
type input "M2"
radio input "true"
type input "625 Country Squire Circle"
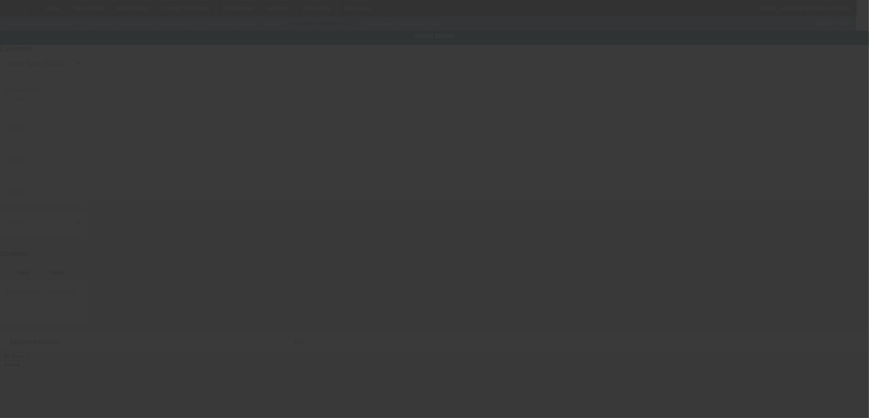
type input "Saint Peters"
type input "63376"
type input "St. Charles"
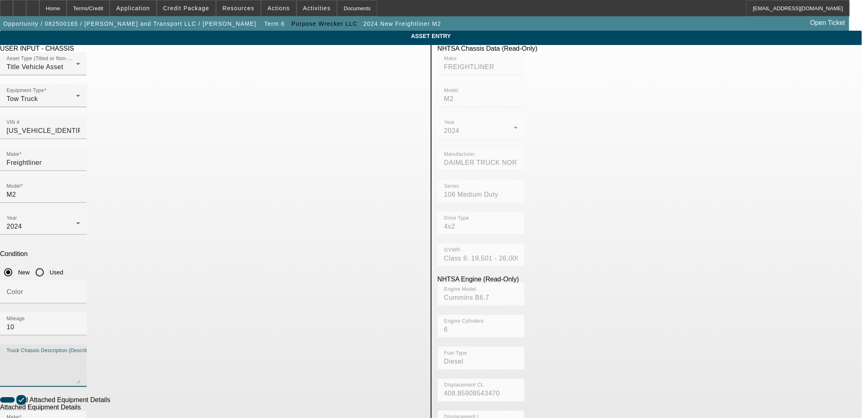
click at [80, 354] on textarea "Truck Chassis Description (Describe the truck chassis only)" at bounding box center [44, 368] width 74 height 29
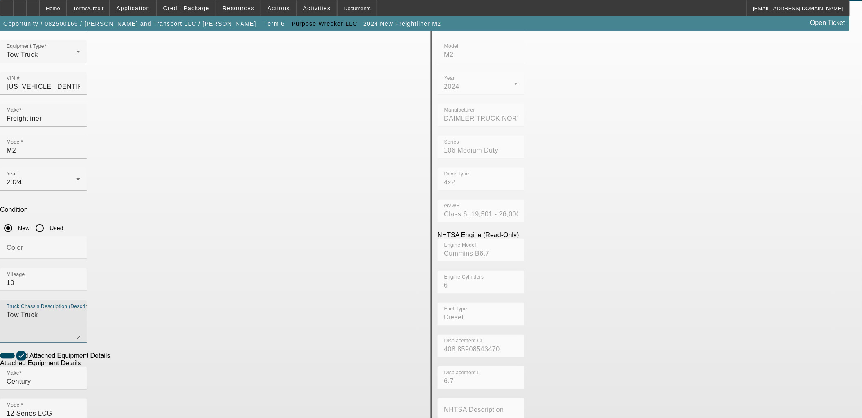
scroll to position [91, 0]
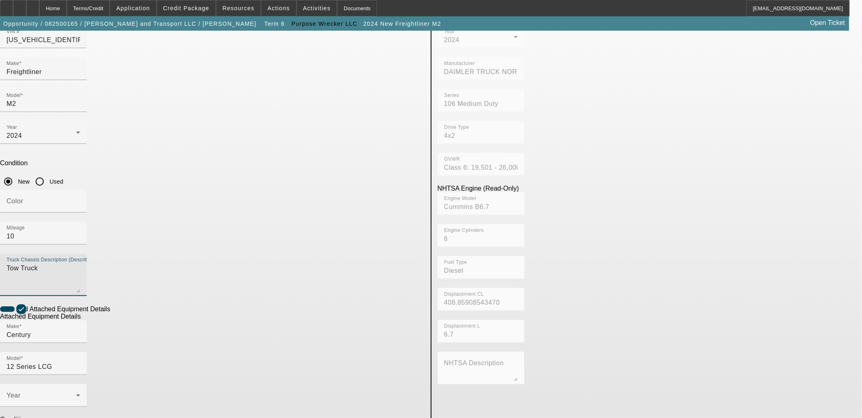
type textarea "Tow Truck"
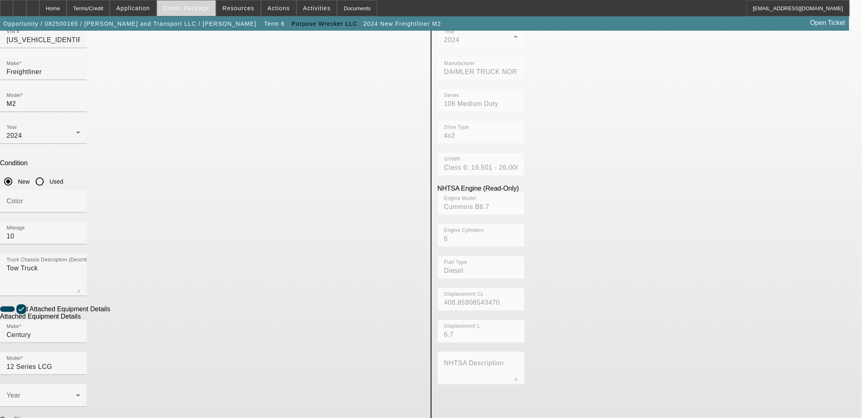
type textarea "Rollback"
click at [213, 11] on button "Credit Package" at bounding box center [186, 8] width 59 height 16
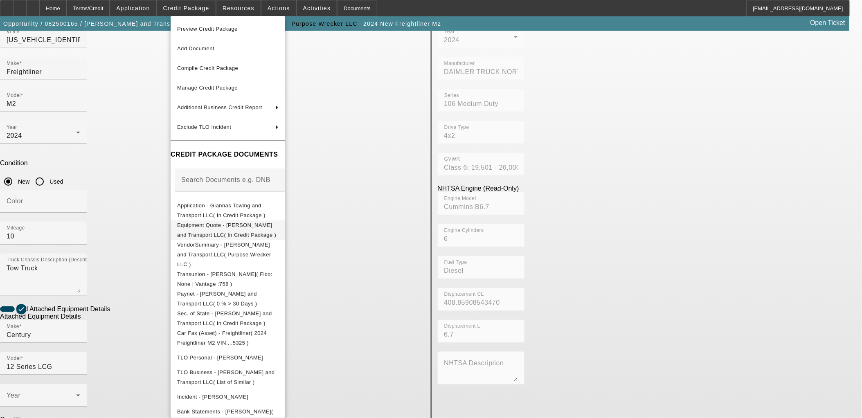
click at [259, 234] on button "Equipment Quote - Giannas Towing and Transport LLC( In Credit Package )" at bounding box center [228, 230] width 115 height 20
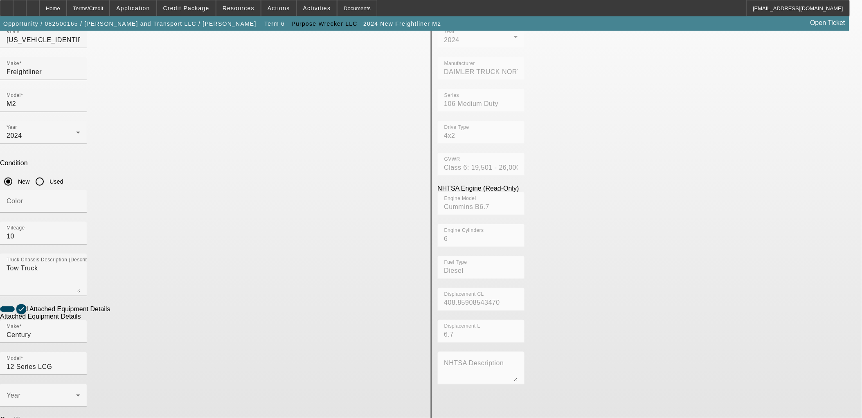
drag, startPoint x: 494, startPoint y: 379, endPoint x: 459, endPoint y: 399, distance: 40.9
click at [493, 379] on div "NHTSA Chassis Data (Read-Only) Make FREIGHTLINER Model M2 Year 2024 Manufacture…" at bounding box center [650, 265] width 437 height 623
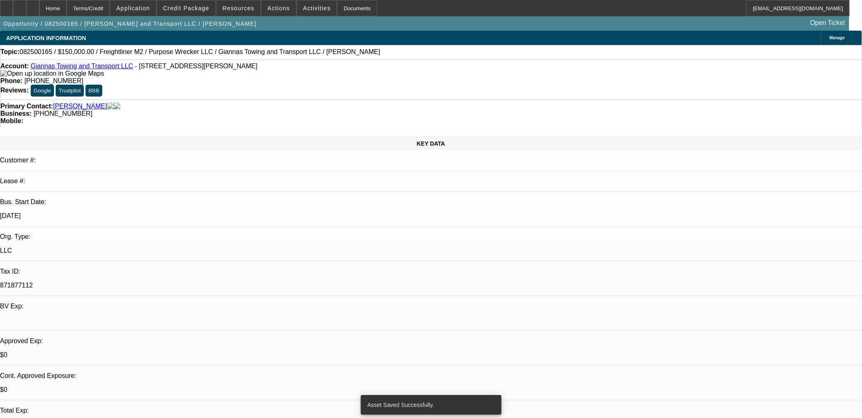
select select "0"
select select "0.1"
select select "4"
select select "0"
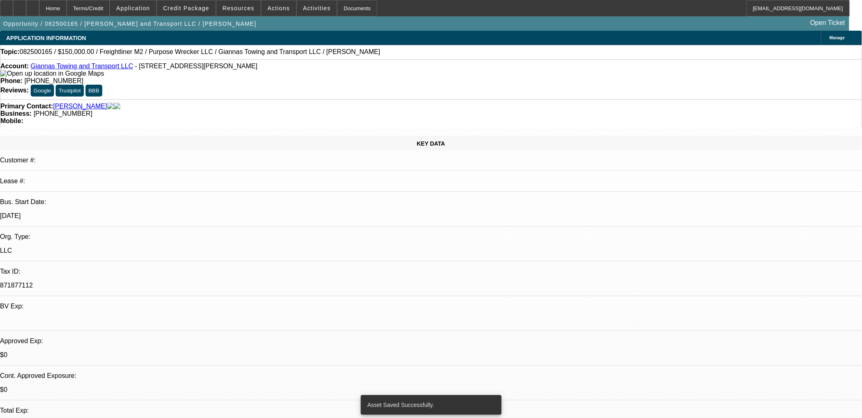
select select "0"
select select "0.1"
select select "4"
select select "0"
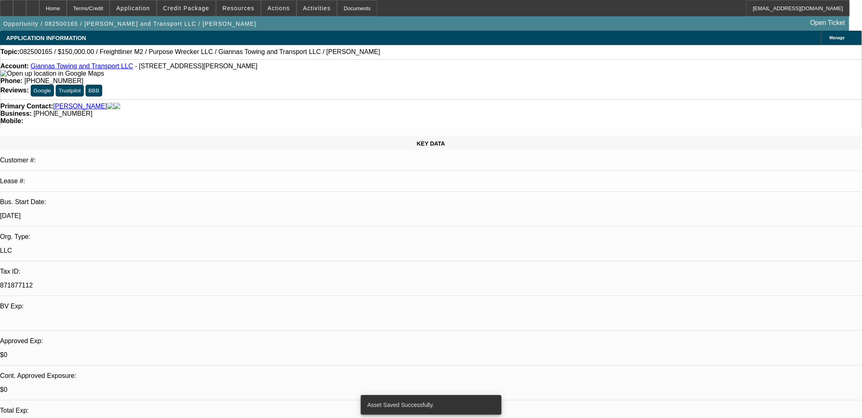
select select "0.1"
select select "4"
select select "0"
select select "0.1"
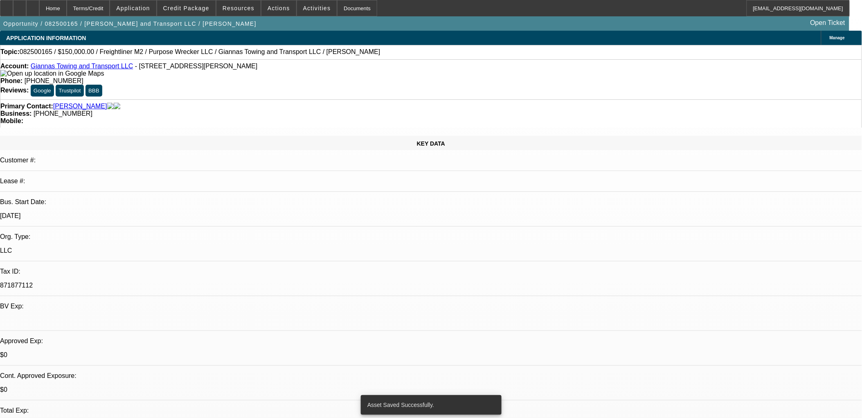
select select "4"
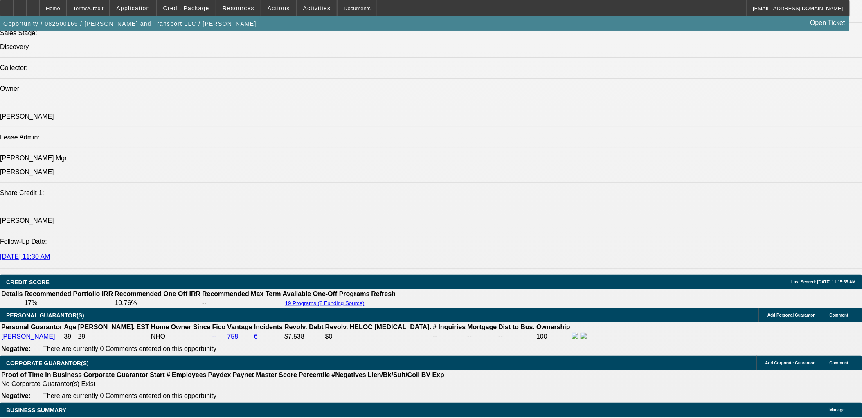
scroll to position [1182, 0]
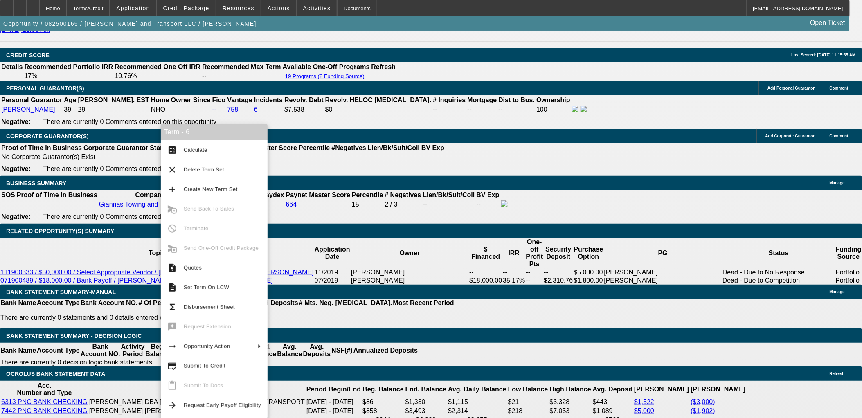
click at [212, 368] on span "Submit To Credit" at bounding box center [205, 366] width 42 height 6
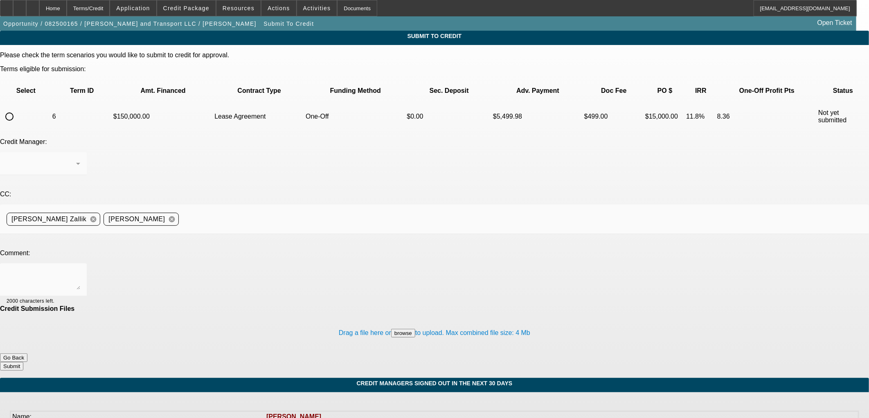
click at [18, 108] on input "radio" at bounding box center [9, 116] width 16 height 16
radio input "true"
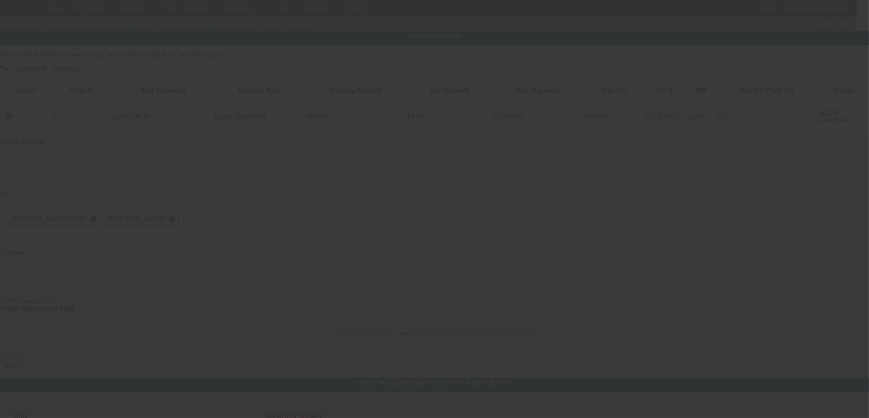
click at [209, 176] on div at bounding box center [434, 209] width 869 height 418
click at [216, 187] on div at bounding box center [434, 209] width 869 height 418
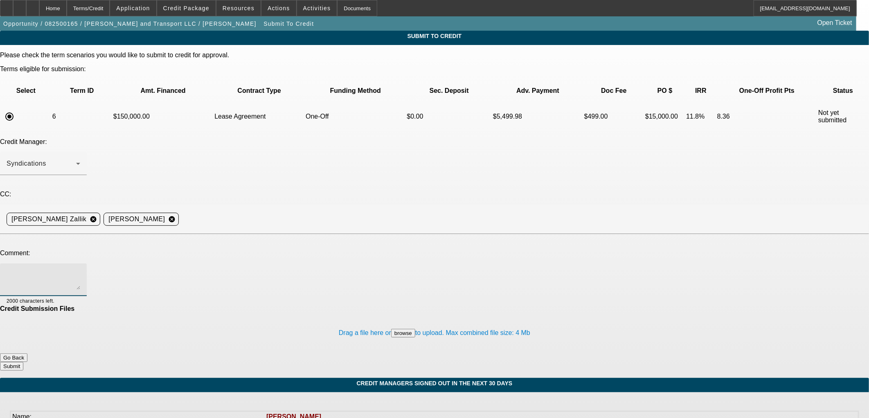
click at [80, 270] on textarea at bounding box center [44, 280] width 74 height 20
type textarea "Please send to FinPac for an approval. Thanks, [PERSON_NAME]"
drag, startPoint x: 417, startPoint y: 292, endPoint x: 439, endPoint y: 297, distance: 22.6
click at [431, 313] on div "Drag a file here or browse to upload. Max combined file size: 4 Mb" at bounding box center [434, 333] width 869 height 41
click at [23, 362] on button "Submit" at bounding box center [11, 366] width 23 height 9
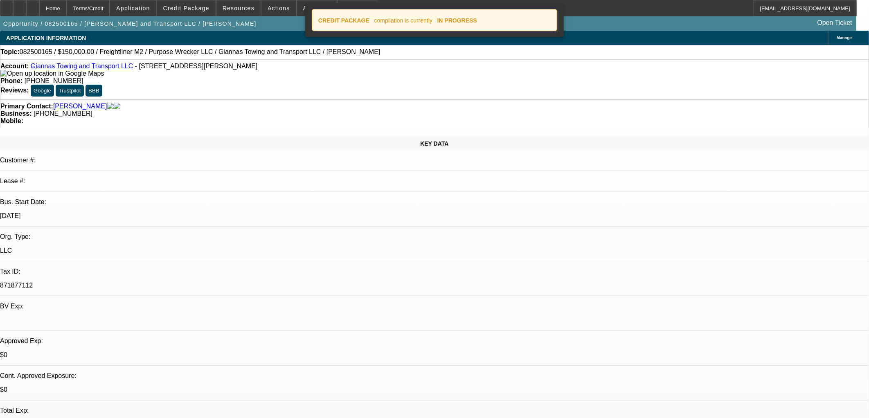
select select "0"
select select "0.1"
select select "4"
select select "0"
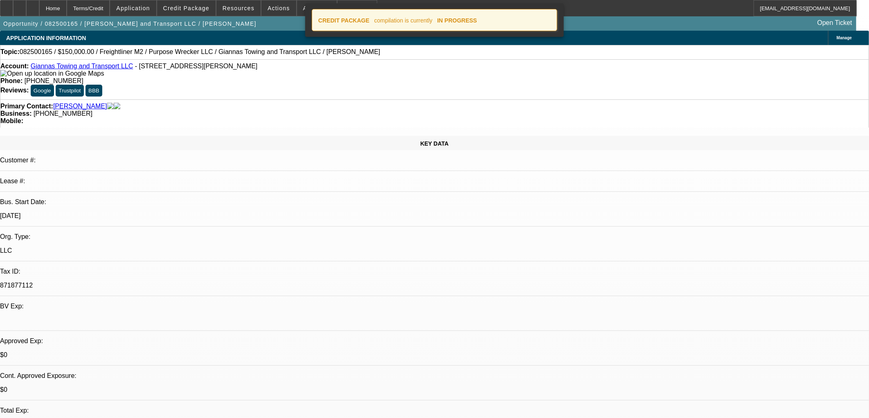
select select "0"
select select "0.1"
select select "4"
select select "0"
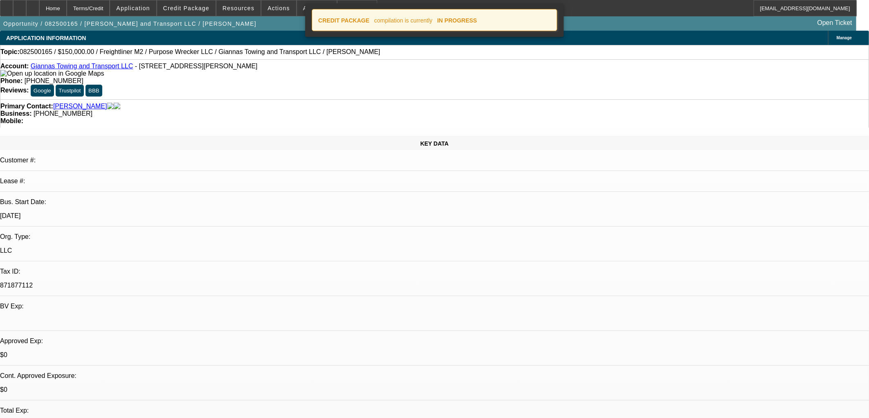
select select "0.1"
select select "4"
select select "0"
select select "0.1"
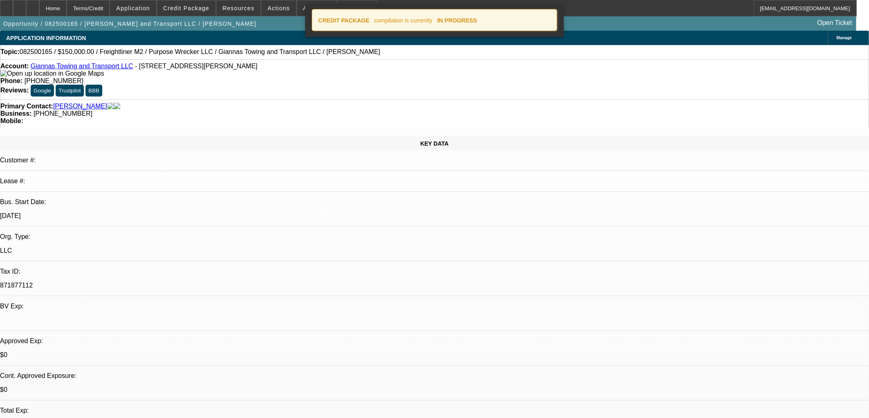
select select "4"
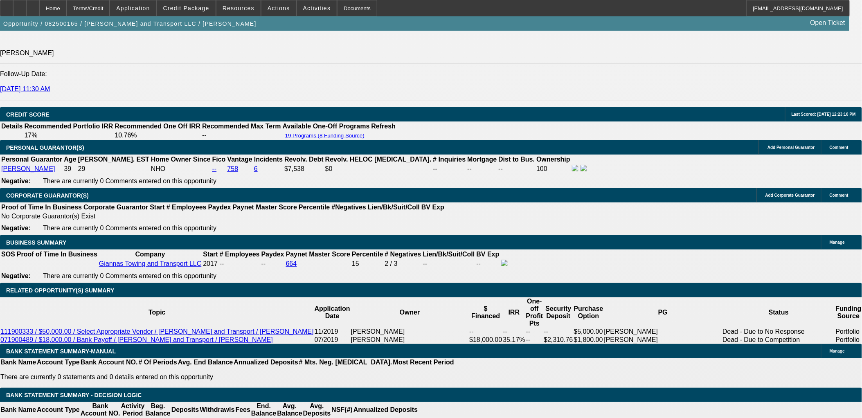
scroll to position [1228, 0]
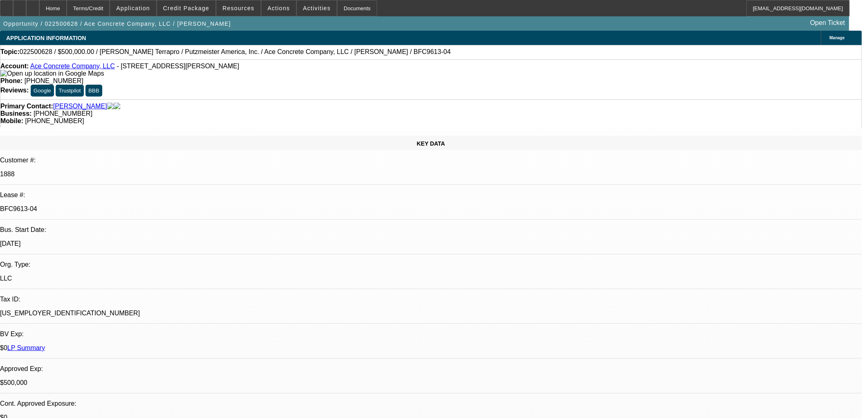
select select "0"
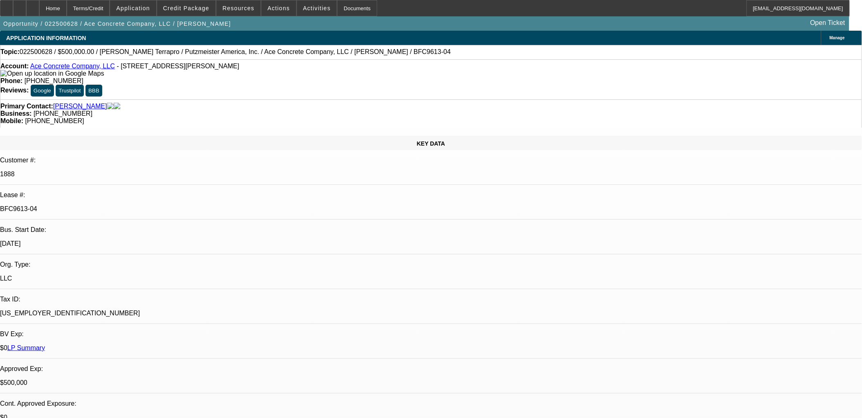
select select "0"
select select "2"
select select "0"
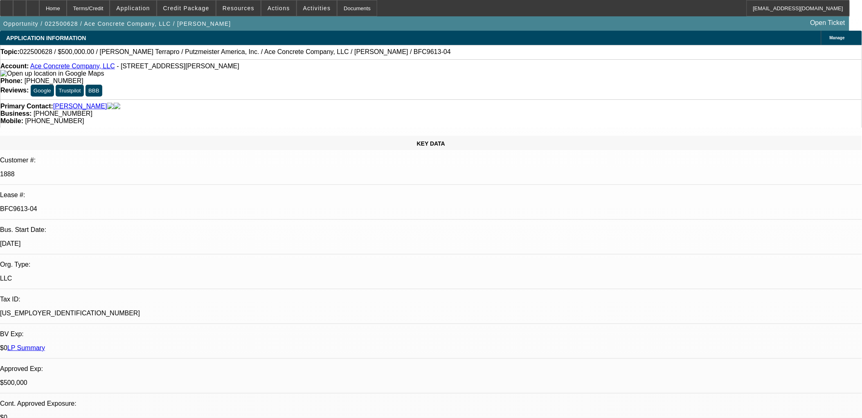
select select "2"
select select "0"
select select "1"
select select "3"
select select "6"
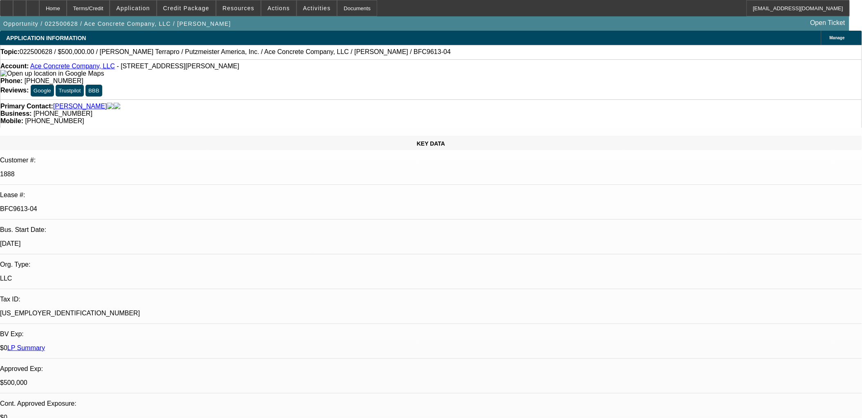
select select "1"
select select "3"
select select "6"
select select "1"
select select "2"
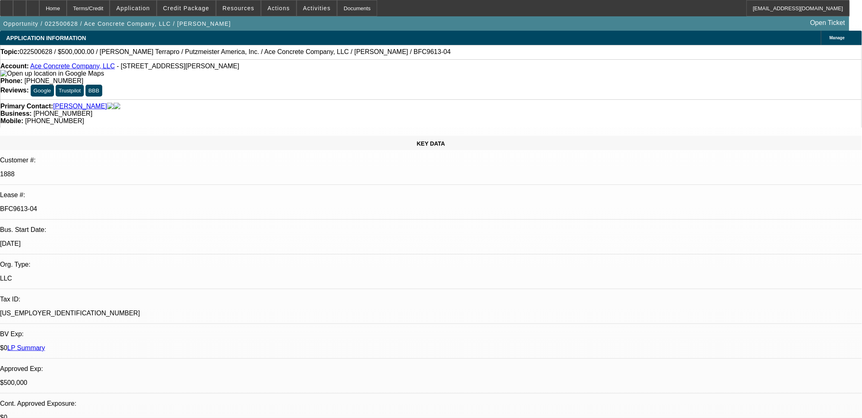
select select "6"
select select "1"
select select "2"
select select "6"
drag, startPoint x: 680, startPoint y: 86, endPoint x: 681, endPoint y: 82, distance: 4.5
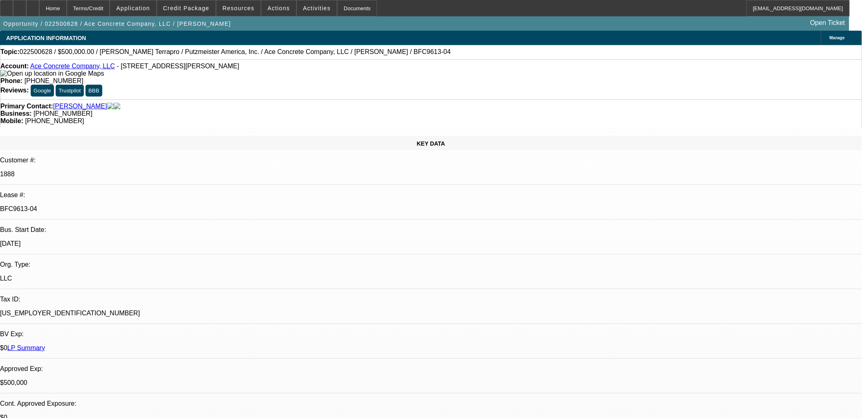
drag, startPoint x: 641, startPoint y: 150, endPoint x: 636, endPoint y: 172, distance: 22.6
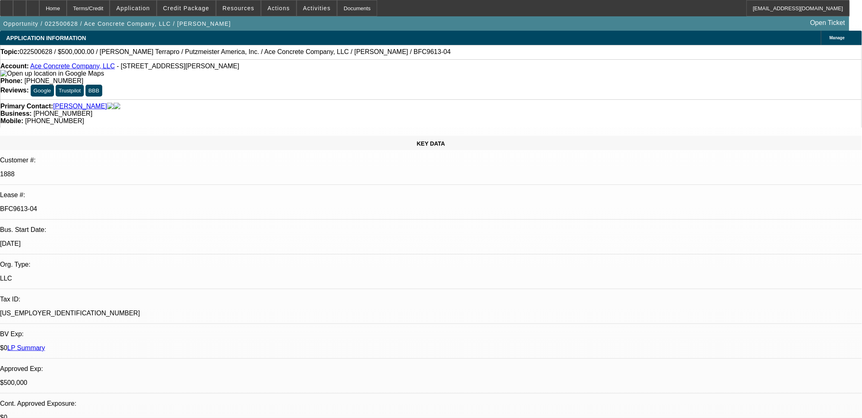
scroll to position [117, 0]
drag, startPoint x: 703, startPoint y: 375, endPoint x: 708, endPoint y: 380, distance: 6.7
drag, startPoint x: 709, startPoint y: 377, endPoint x: 704, endPoint y: 370, distance: 8.5
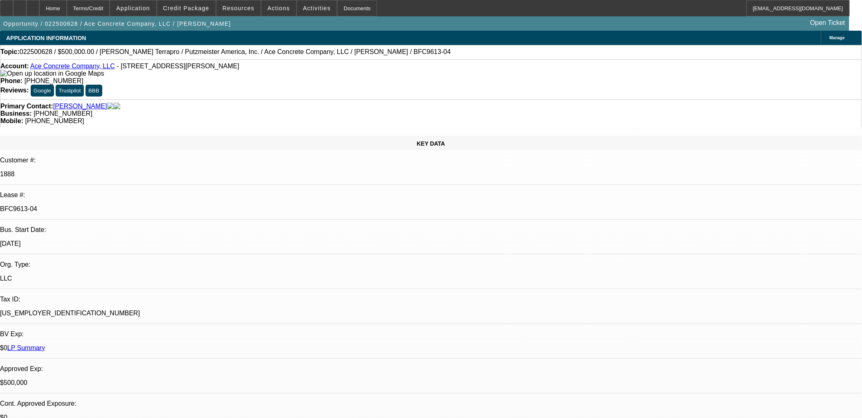
click at [679, 96] on mat-icon "reply_all" at bounding box center [678, 101] width 10 height 10
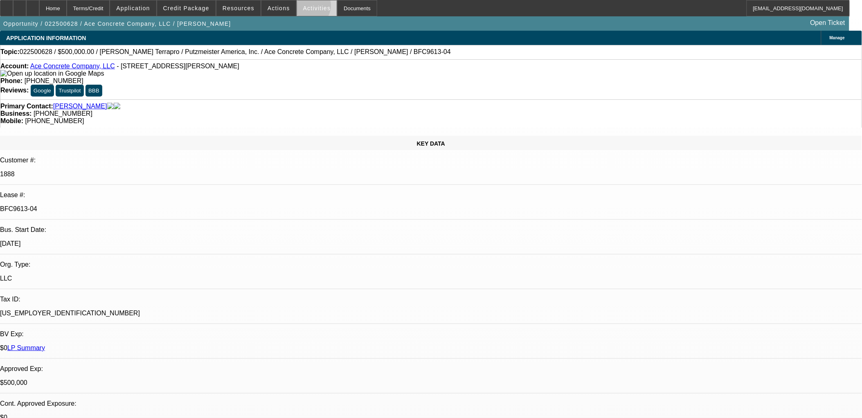
drag, startPoint x: 300, startPoint y: 7, endPoint x: 304, endPoint y: 14, distance: 7.3
click at [303, 7] on span "Activities" at bounding box center [317, 8] width 28 height 7
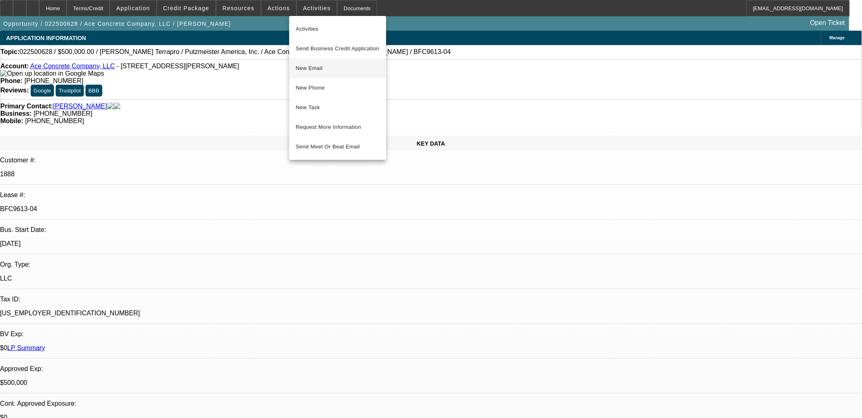
click at [325, 62] on button "New Email" at bounding box center [337, 69] width 97 height 20
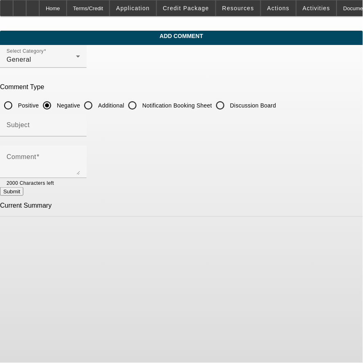
drag, startPoint x: 151, startPoint y: 114, endPoint x: 146, endPoint y: 104, distance: 11.2
click at [80, 114] on div "Subject" at bounding box center [44, 125] width 74 height 23
click at [124, 104] on label "Additional" at bounding box center [111, 106] width 28 height 8
click at [97, 104] on input "Additional" at bounding box center [88, 105] width 16 height 16
radio input "true"
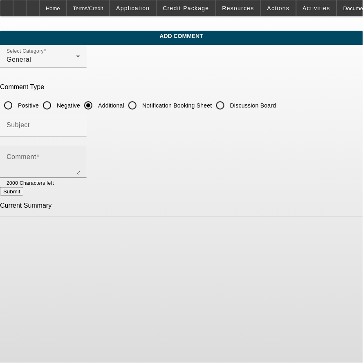
click at [80, 161] on textarea "Comment" at bounding box center [44, 166] width 74 height 20
click at [80, 174] on div "Comment [PERSON_NAME] established Loyalty Towing LLC in [DATE]. he has 2 full t…" at bounding box center [44, 162] width 74 height 33
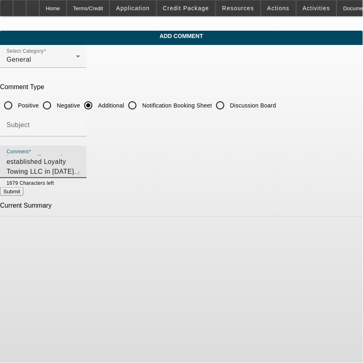
drag, startPoint x: 162, startPoint y: 167, endPoint x: 168, endPoint y: 172, distance: 7.2
click at [80, 168] on textarea "[PERSON_NAME] established Loyalty Towing LLC in [DATE]. he has 2 full time truc…" at bounding box center [44, 166] width 74 height 20
click at [80, 173] on textarea "[PERSON_NAME] established Loyalty Towing LLC in [DATE]. he has 2 full time truc…" at bounding box center [44, 166] width 74 height 20
click at [80, 171] on textarea "[PERSON_NAME] established Loyalty Towing LLC in [DATE]. he has 2 full time truc…" at bounding box center [44, 166] width 74 height 20
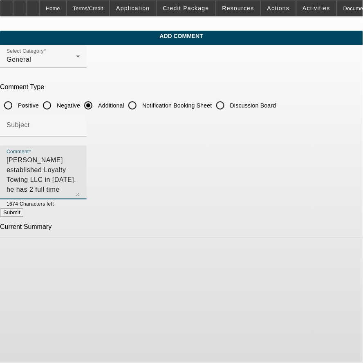
drag, startPoint x: 317, startPoint y: 170, endPoint x: 325, endPoint y: 212, distance: 42.9
click at [87, 200] on div "Comment [PERSON_NAME] established Loyalty Towing LLC in [DATE]. he has 2 full t…" at bounding box center [43, 173] width 87 height 54
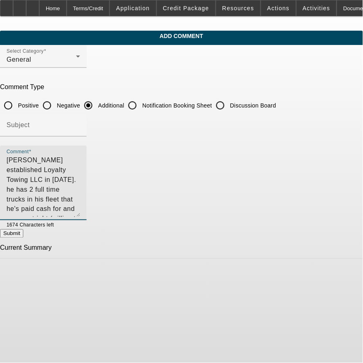
click at [41, 161] on textarea "[PERSON_NAME] established Loyalty Towing LLC in [DATE]. he has 2 full time truc…" at bounding box center [44, 187] width 74 height 62
click at [80, 161] on textarea "This customer was referred to BFC by the vendor. [PERSON_NAME] established Loya…" at bounding box center [44, 187] width 74 height 62
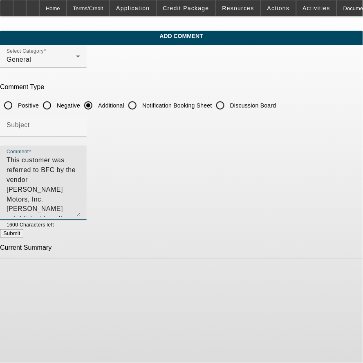
drag, startPoint x: 210, startPoint y: 190, endPoint x: 23, endPoint y: 196, distance: 186.4
click at [80, 190] on textarea "This customer was referred to BFC by the vendor [PERSON_NAME] Motors, Inc. [PER…" at bounding box center [44, 187] width 74 height 62
click at [80, 170] on textarea "This customer was referred to BFC by the vendor [PERSON_NAME] Motors, Inc. [PER…" at bounding box center [44, 187] width 74 height 62
drag, startPoint x: 101, startPoint y: 177, endPoint x: 101, endPoint y: 172, distance: 4.5
click at [80, 174] on textarea "This customer was referred to BFC by the vendor [PERSON_NAME] Motors, Inc. [PER…" at bounding box center [44, 187] width 74 height 62
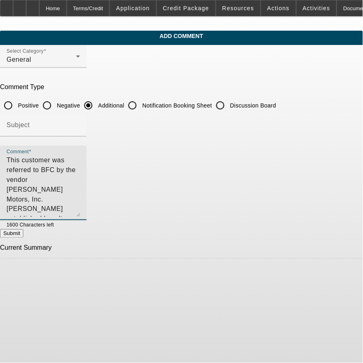
click at [80, 172] on textarea "This customer was referred to BFC by the vendor [PERSON_NAME] Motors, Inc. [PER…" at bounding box center [44, 187] width 74 height 62
click at [80, 181] on textarea "This customer was referred to BFC by the vendor [PERSON_NAME] Motors, Inc. [PER…" at bounding box center [44, 187] width 74 height 62
drag, startPoint x: 182, startPoint y: 185, endPoint x: 194, endPoint y: 187, distance: 11.6
click at [80, 185] on textarea "This customer was referred to BFC by the vendor [PERSON_NAME] Motors, Inc. [PER…" at bounding box center [44, 187] width 74 height 62
click at [80, 187] on textarea "This customer was referred to BFC by the vendor [PERSON_NAME] Motors, Inc. [PER…" at bounding box center [44, 187] width 74 height 62
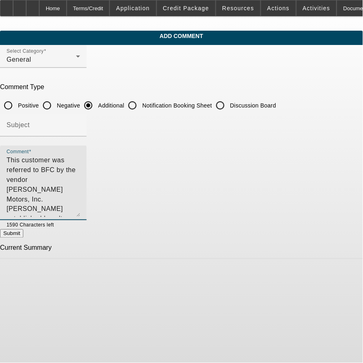
drag, startPoint x: 175, startPoint y: 189, endPoint x: 135, endPoint y: 190, distance: 39.3
click at [80, 190] on textarea "This customer was referred to BFC by the vendor [PERSON_NAME] Motors, Inc. [PER…" at bounding box center [44, 187] width 74 height 62
type textarea "This customer was referred to BFC by the vendor [PERSON_NAME] Motors, Inc. [PER…"
click at [23, 238] on button "Submit" at bounding box center [11, 234] width 23 height 9
radio input "true"
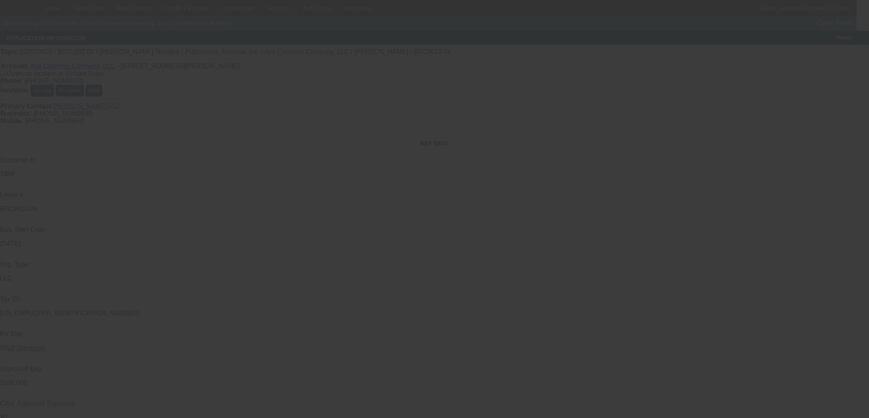
select select "0"
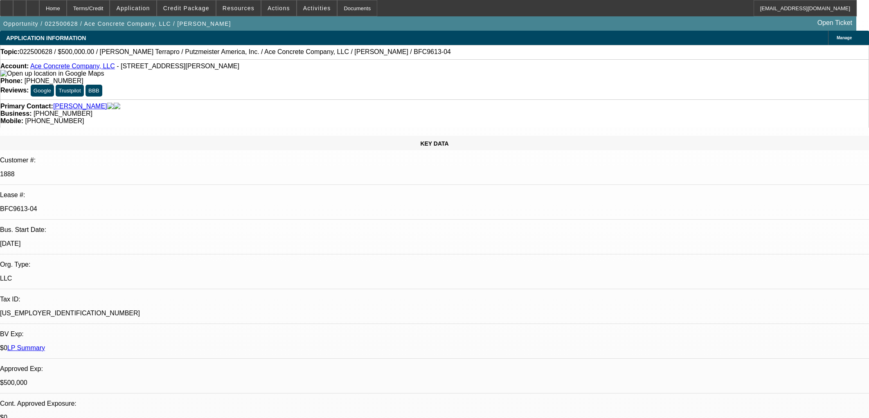
select select "0"
select select "3"
select select "0"
select select "6"
select select "0"
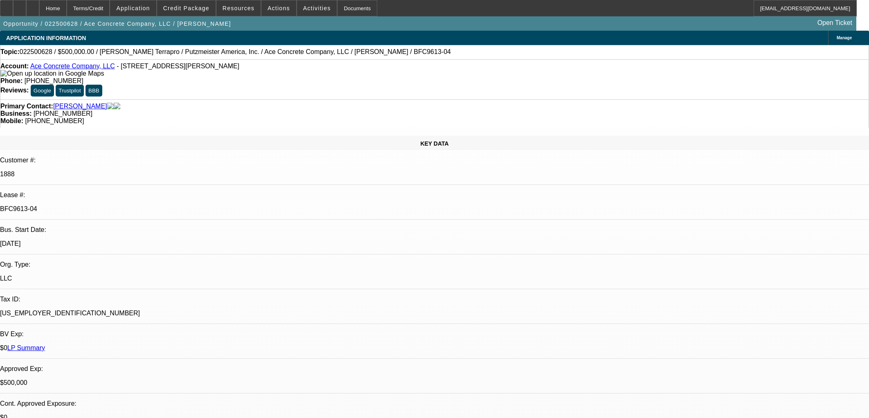
select select "0"
select select "3"
select select "0"
select select "6"
select select "0"
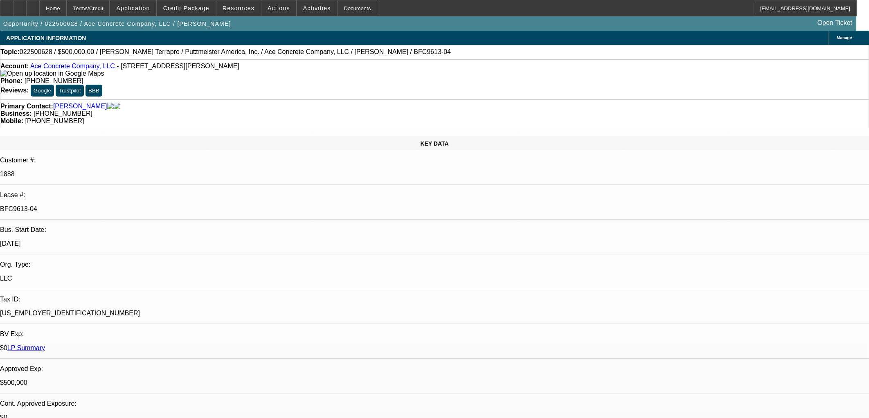
select select "2"
select select "0"
select select "6"
select select "0"
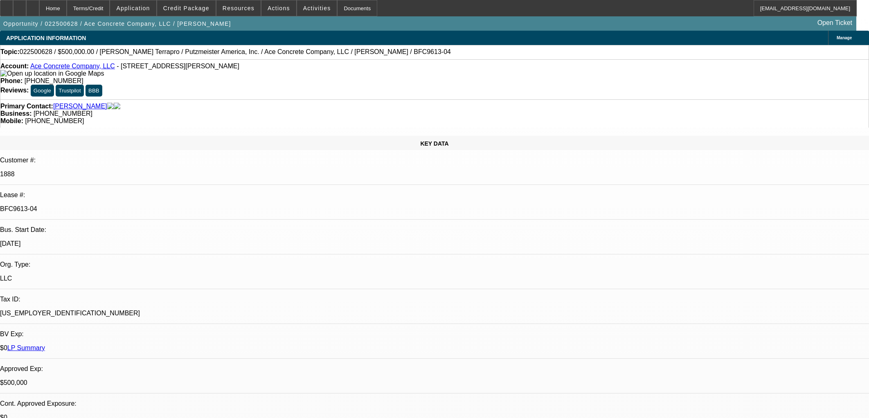
select select "2"
select select "0"
select select "6"
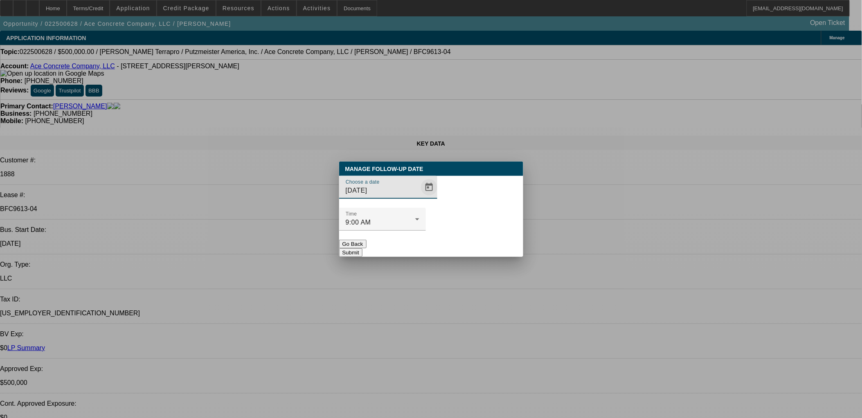
click at [422, 197] on span "Open calendar" at bounding box center [430, 188] width 20 height 20
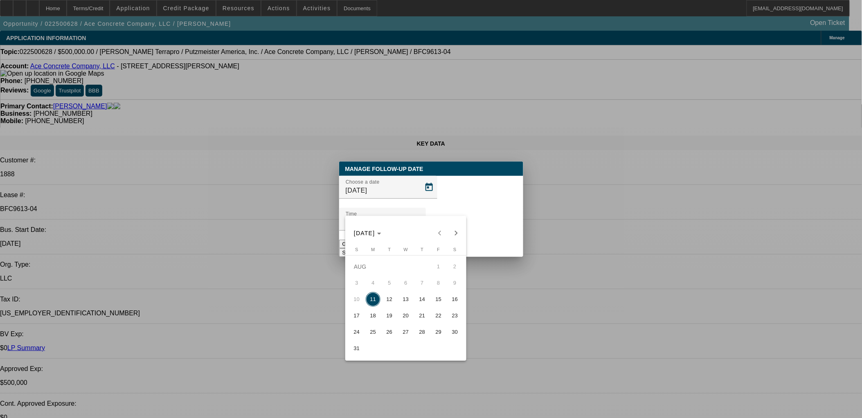
click at [391, 302] on span "12" at bounding box center [389, 299] width 15 height 15
type input "[DATE]"
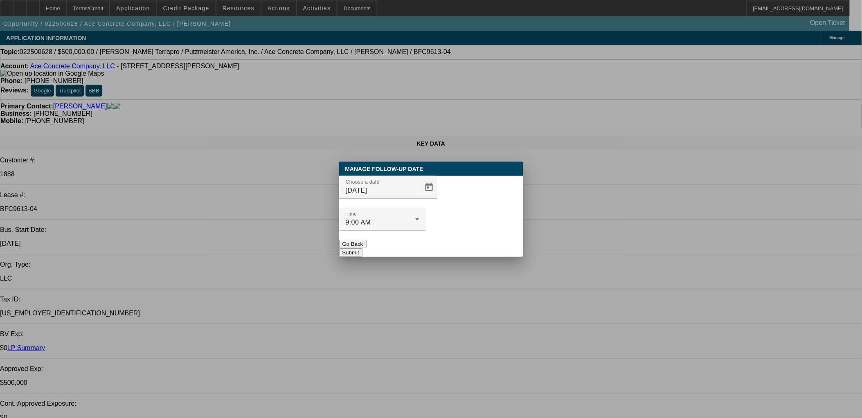
drag, startPoint x: 485, startPoint y: 216, endPoint x: 477, endPoint y: 235, distance: 21.3
click at [426, 231] on div at bounding box center [382, 235] width 87 height 9
click at [363, 248] on button "Submit" at bounding box center [350, 252] width 23 height 9
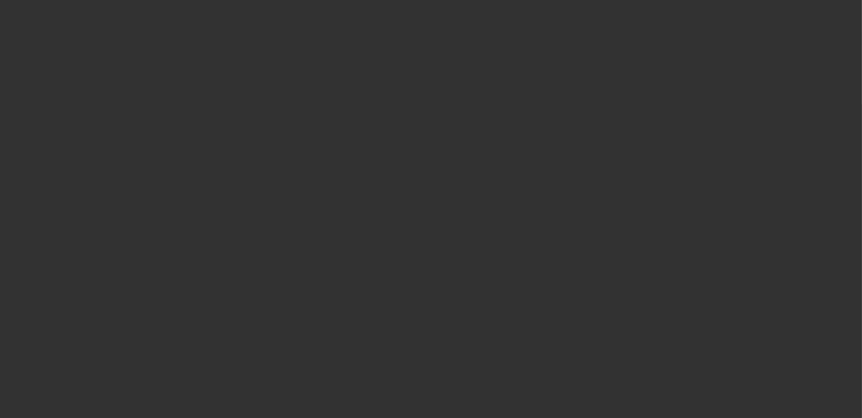
click at [511, 208] on div at bounding box center [431, 209] width 862 height 418
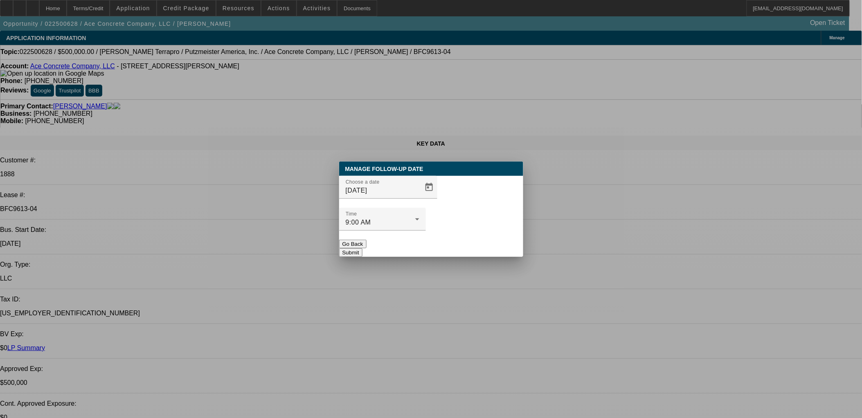
click at [367, 240] on button "Go Back" at bounding box center [352, 244] width 27 height 9
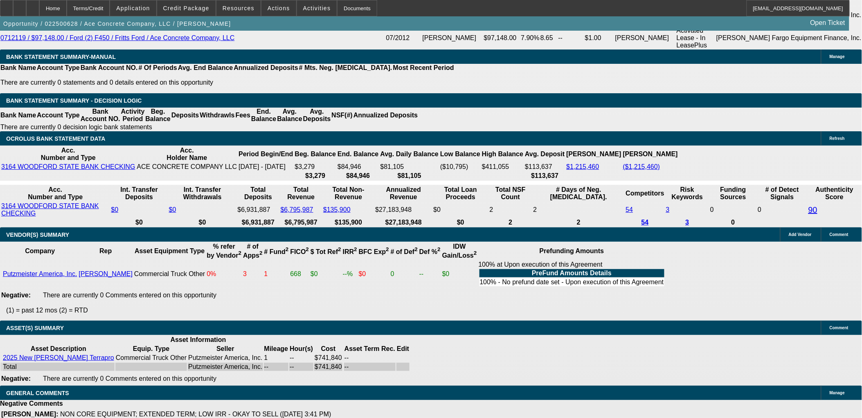
scroll to position [1266, 0]
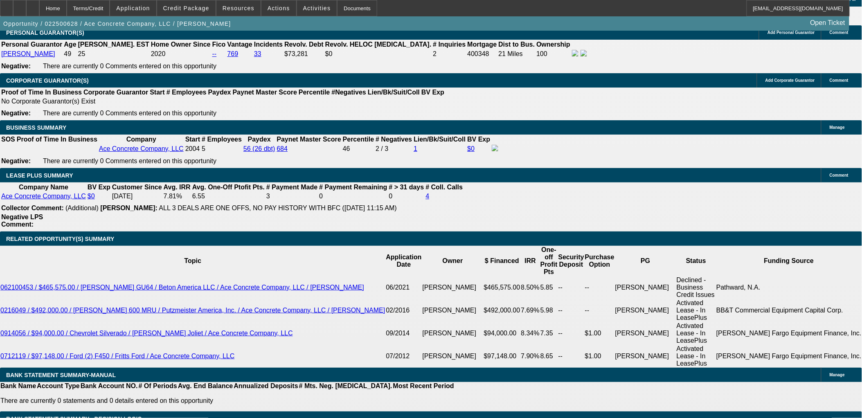
scroll to position [682, 0]
drag, startPoint x: 676, startPoint y: 184, endPoint x: 682, endPoint y: 211, distance: 27.1
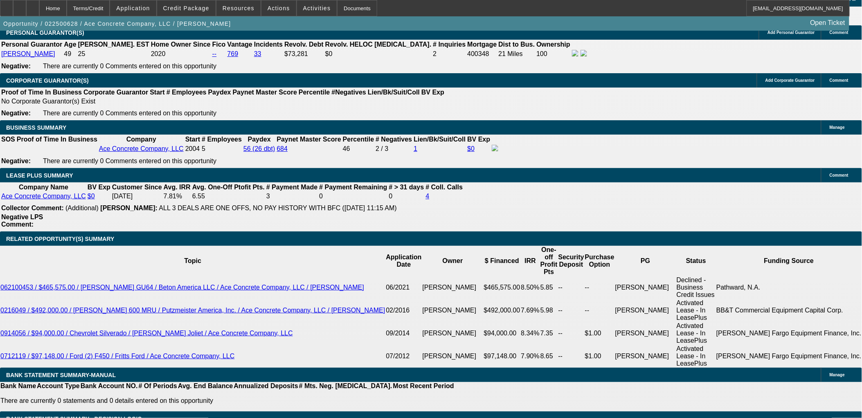
scroll to position [909, 0]
drag, startPoint x: 682, startPoint y: 174, endPoint x: 684, endPoint y: 162, distance: 11.6
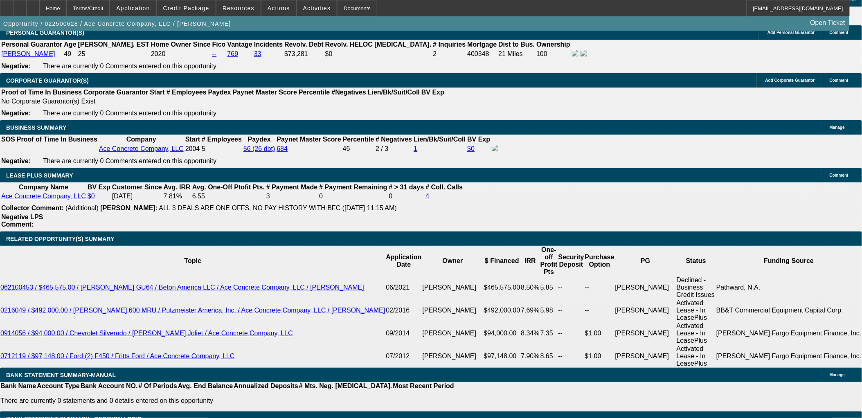
drag, startPoint x: 686, startPoint y: 161, endPoint x: 685, endPoint y: 157, distance: 4.7
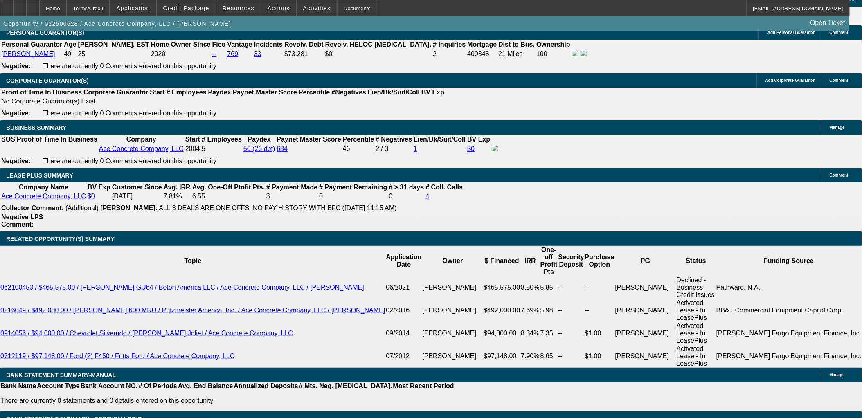
drag, startPoint x: 646, startPoint y: 112, endPoint x: 648, endPoint y: 125, distance: 13.2
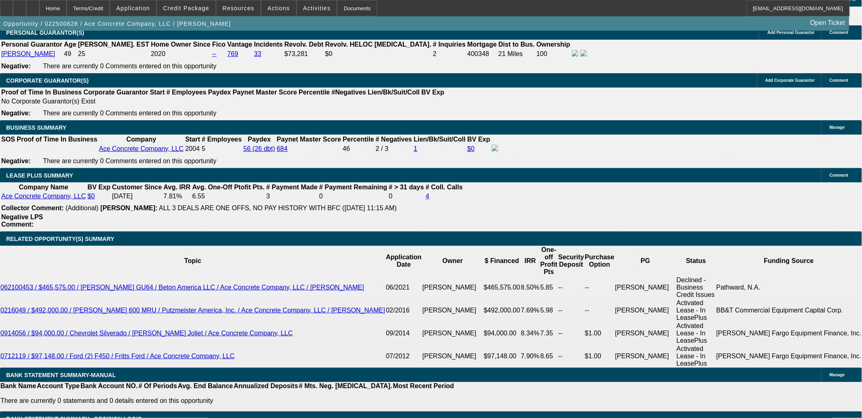
scroll to position [864, 0]
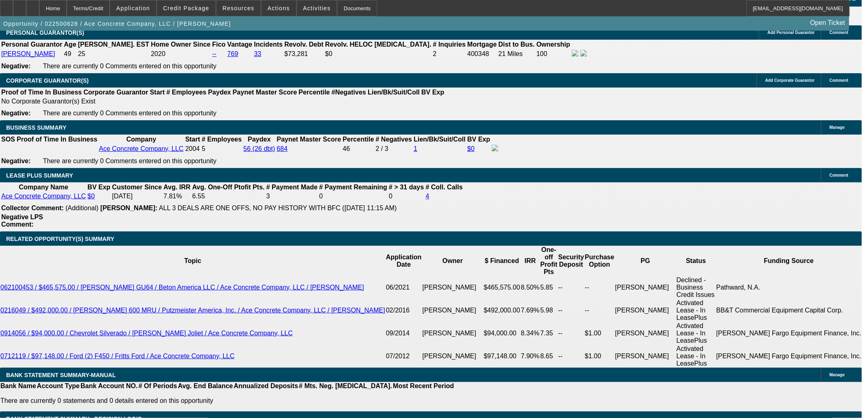
scroll to position [819, 0]
drag, startPoint x: 696, startPoint y: 131, endPoint x: 696, endPoint y: 120, distance: 11.1
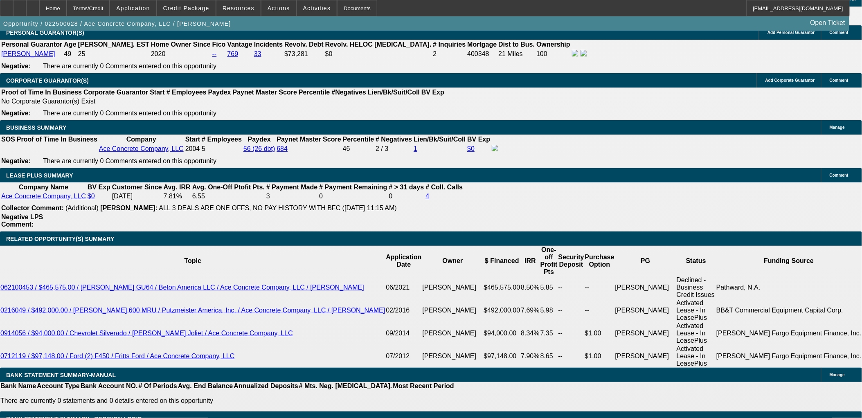
drag, startPoint x: 692, startPoint y: 118, endPoint x: 693, endPoint y: 123, distance: 4.9
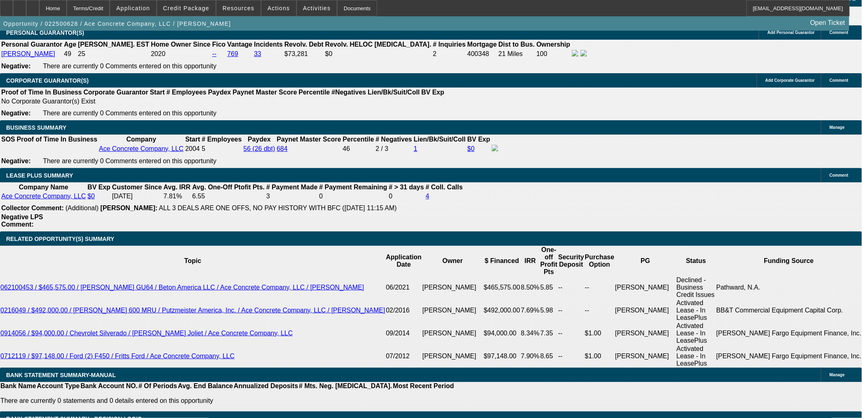
drag, startPoint x: 632, startPoint y: 295, endPoint x: 587, endPoint y: 282, distance: 47.0
drag, startPoint x: 587, startPoint y: 282, endPoint x: 646, endPoint y: 296, distance: 61.2
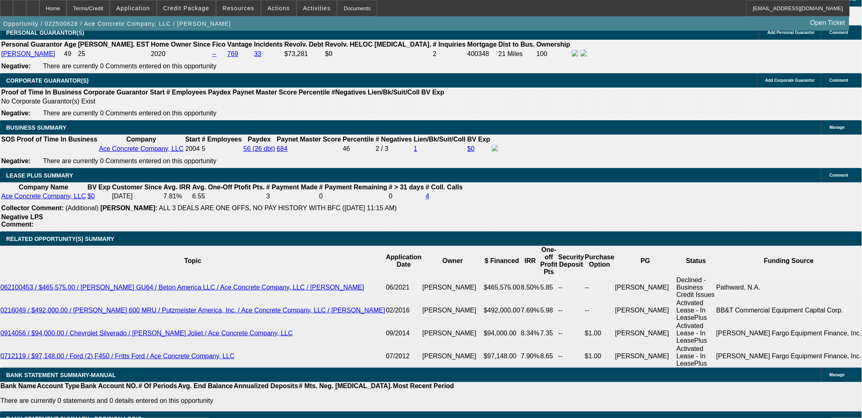
scroll to position [0, 0]
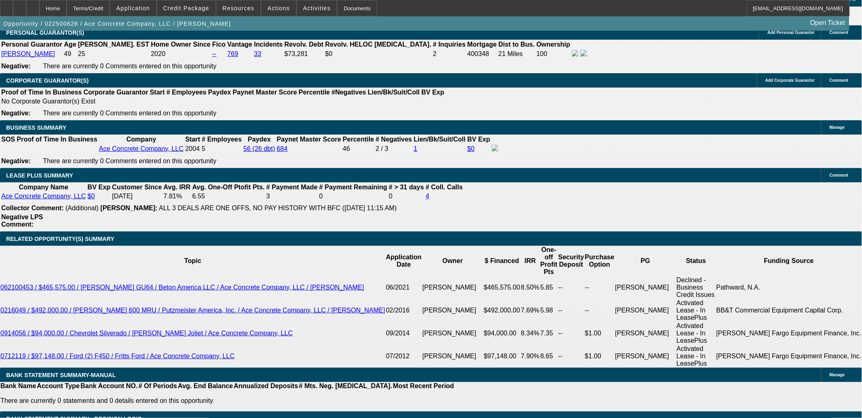
drag, startPoint x: 666, startPoint y: 96, endPoint x: 654, endPoint y: 128, distance: 34.6
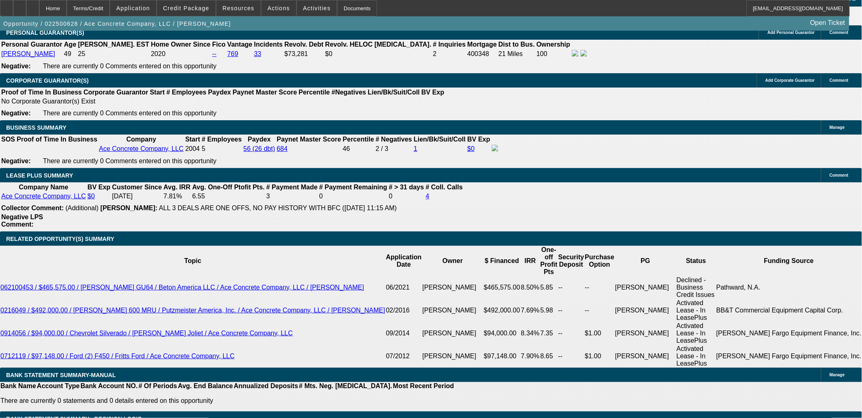
scroll to position [455, 0]
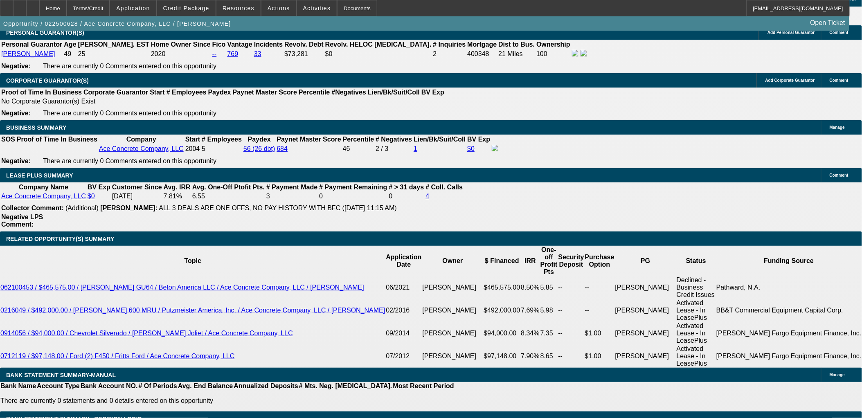
drag, startPoint x: 774, startPoint y: 283, endPoint x: 623, endPoint y: 282, distance: 150.2
drag, startPoint x: 624, startPoint y: 282, endPoint x: 629, endPoint y: 281, distance: 4.8
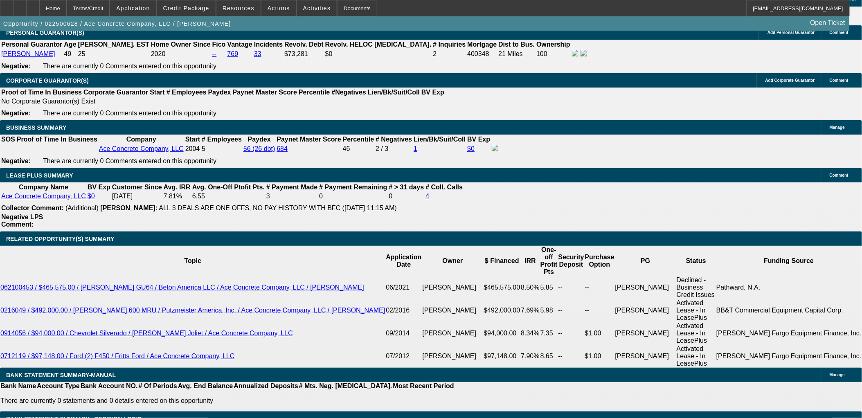
click at [665, 140] on button "reply_all Reply All" at bounding box center [677, 146] width 52 height 20
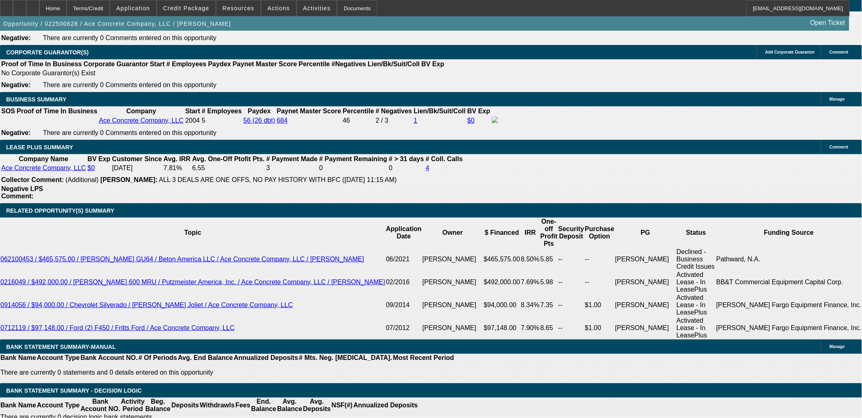
scroll to position [1357, 0]
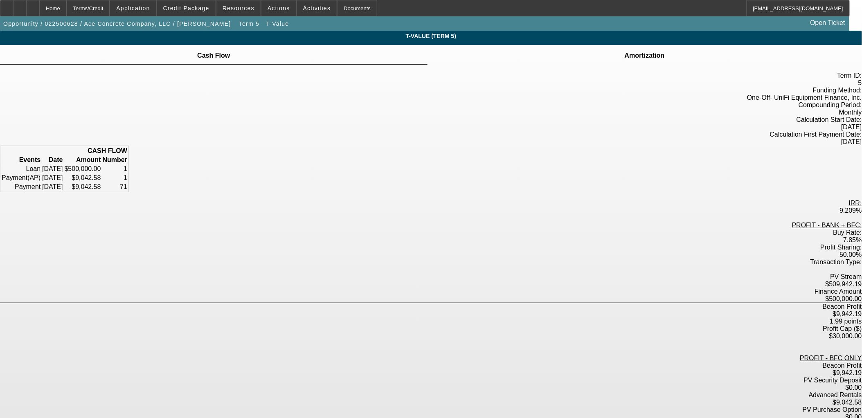
scroll to position [14, 0]
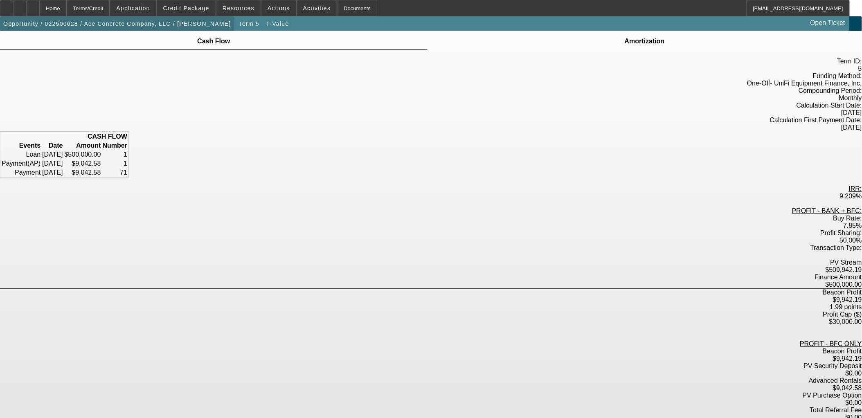
click at [131, 21] on span "Opportunity / 022500628 / Ace Concrete Company, LLC / Lange, Jonathon" at bounding box center [117, 23] width 228 height 7
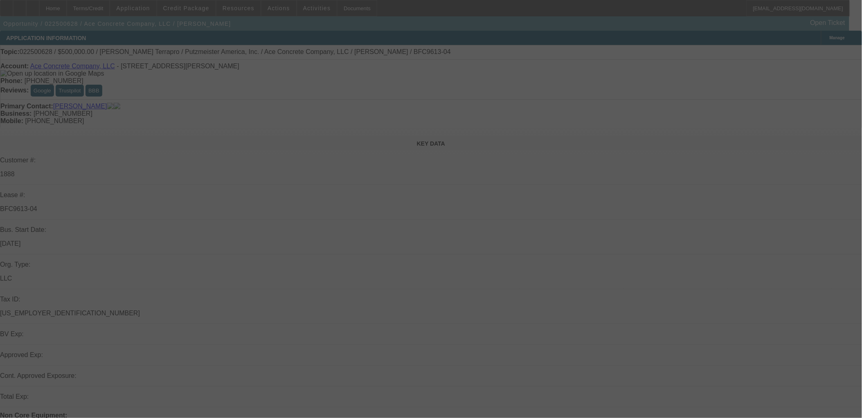
click at [763, 35] on div at bounding box center [431, 209] width 862 height 418
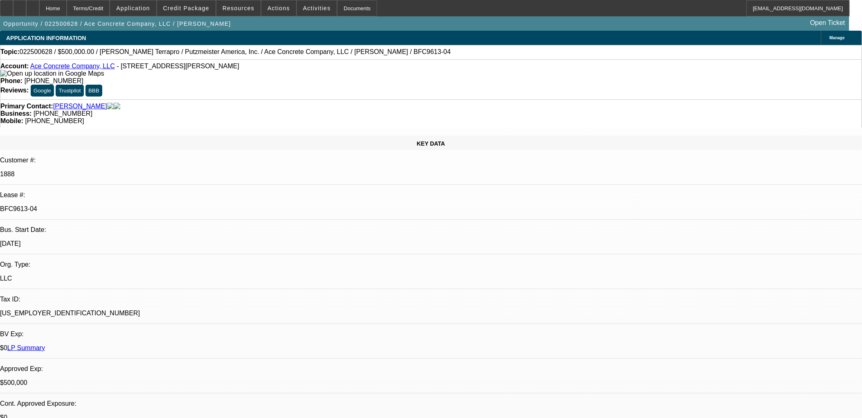
select select "0"
select select "3"
select select "0"
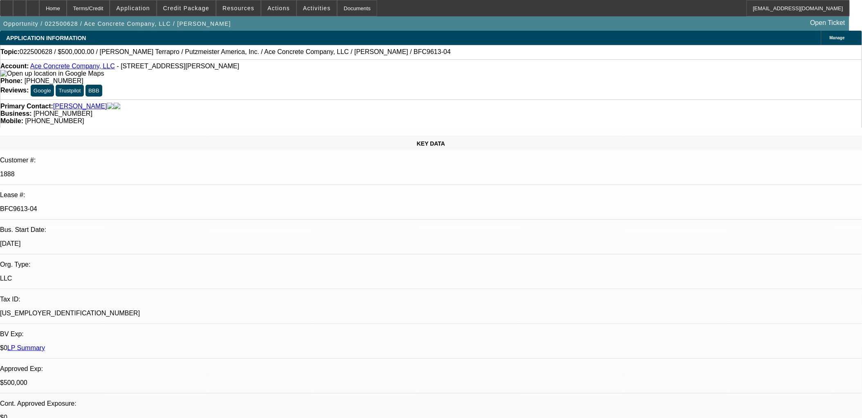
select select "6"
select select "0"
select select "3"
select select "0"
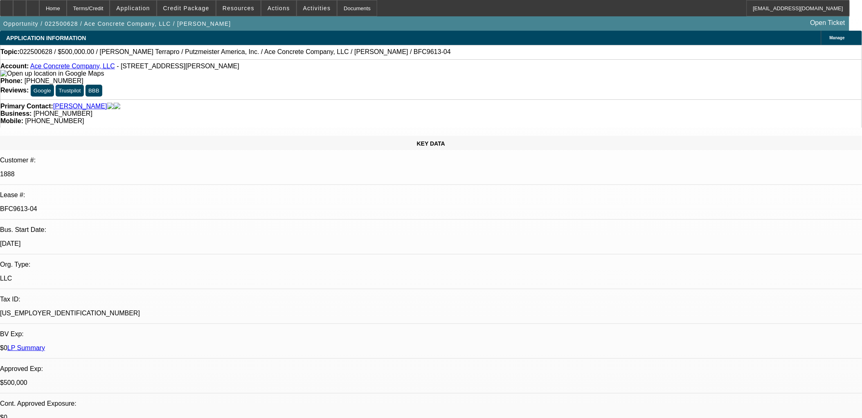
select select "6"
select select "0"
select select "2"
select select "0"
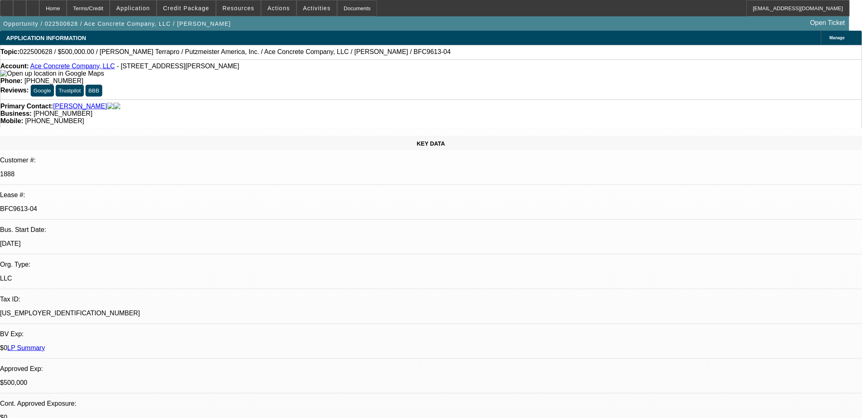
select select "6"
select select "0"
select select "2"
select select "0"
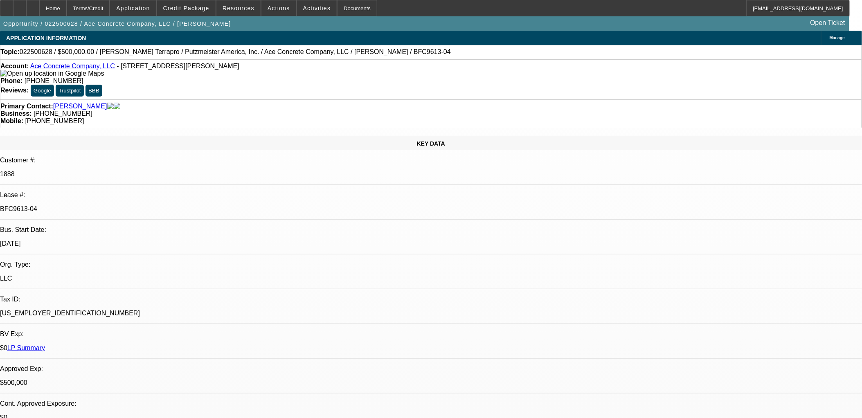
select select "6"
type input "buy rate"
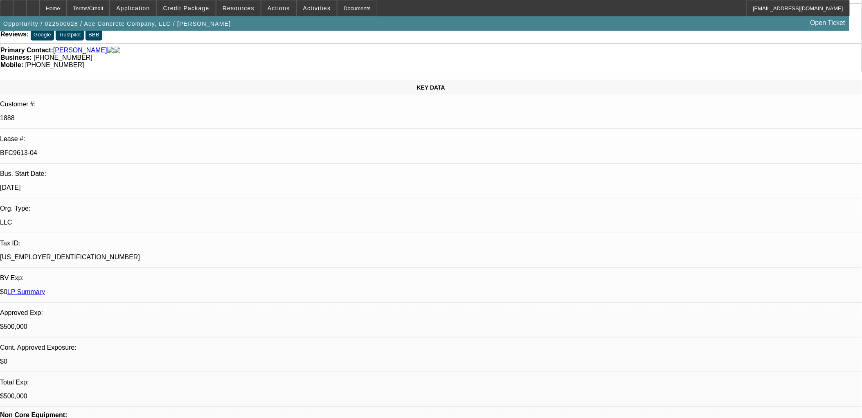
scroll to position [136, 0]
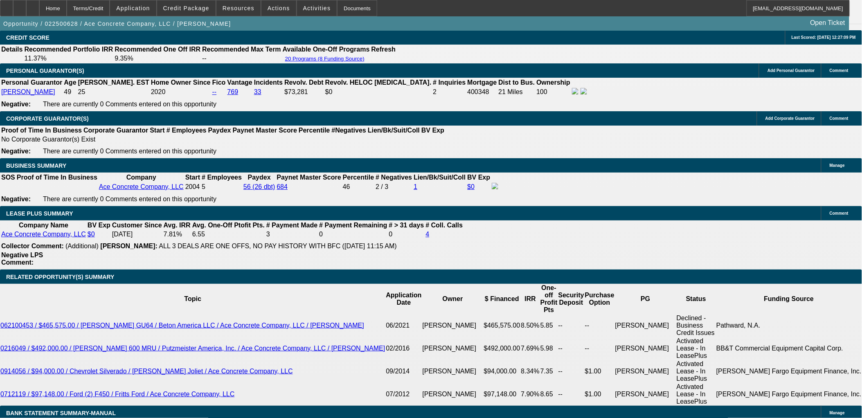
scroll to position [1228, 0]
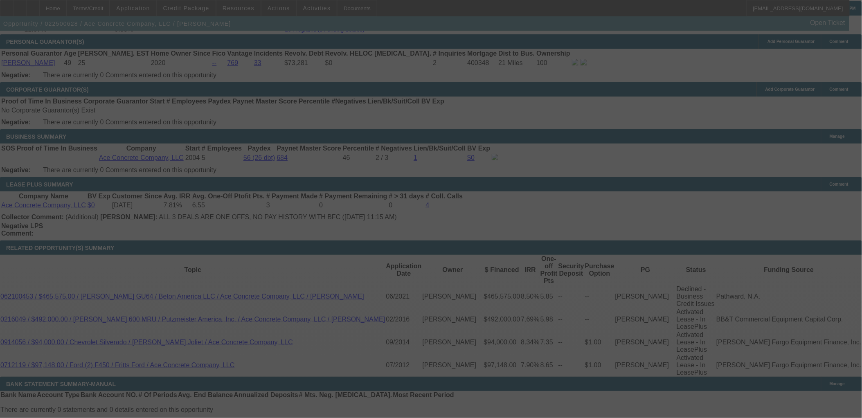
scroll to position [1273, 0]
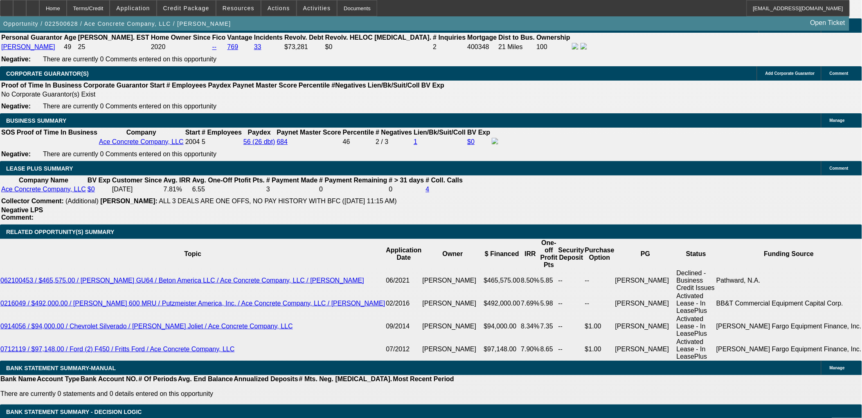
select select "0"
select select "2"
select select "0"
select select "6"
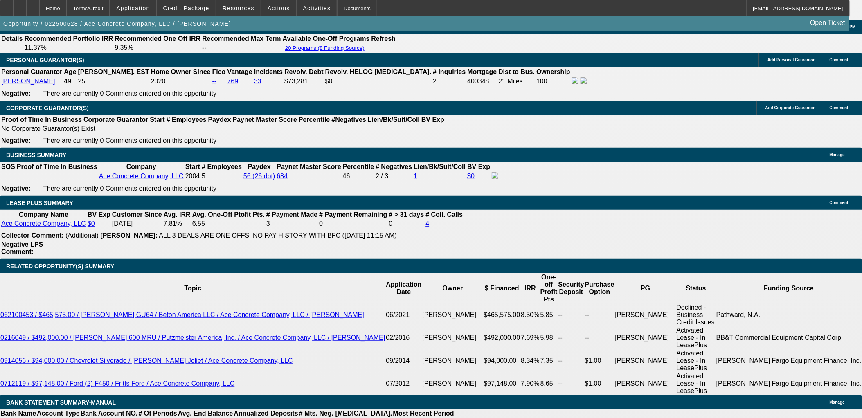
scroll to position [1182, 0]
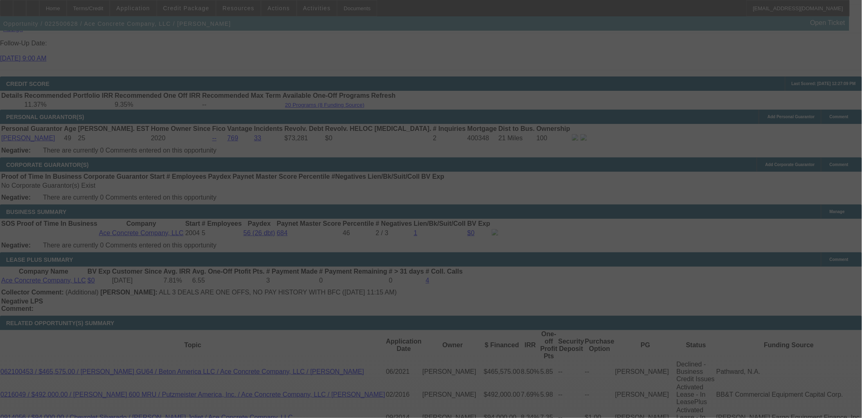
scroll to position [1228, 0]
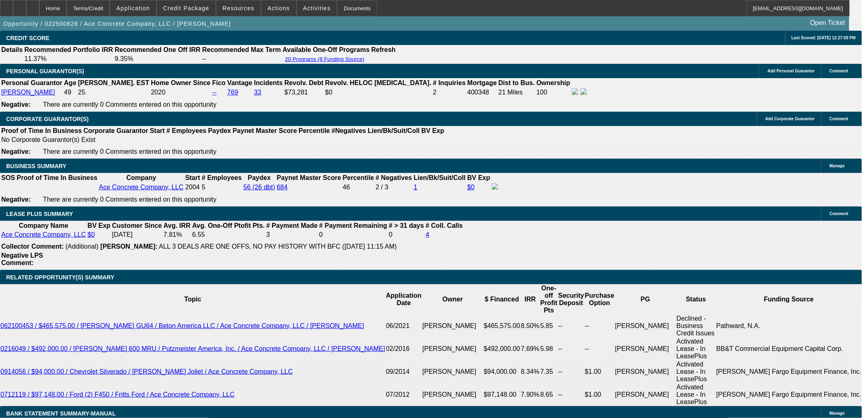
select select "0"
select select "3"
select select "0"
select select "6"
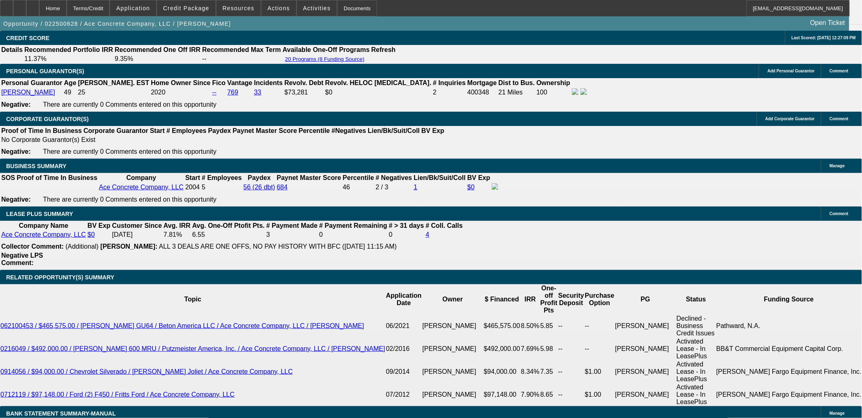
select select "0"
select select "3"
select select "0"
select select "6"
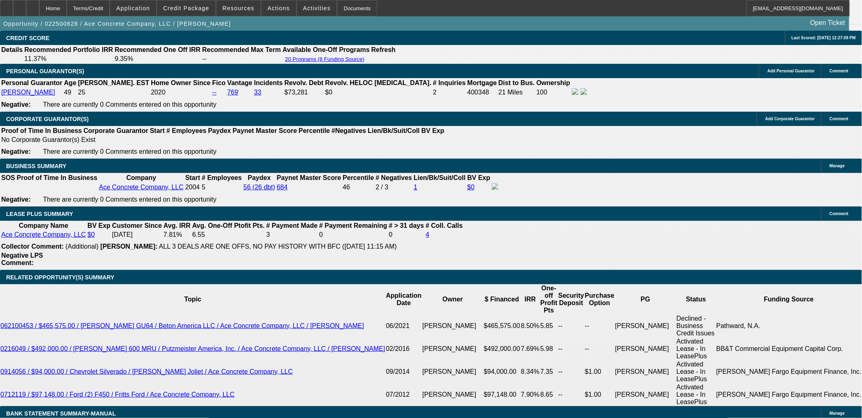
select select "0"
select select "2"
select select "0"
select select "6"
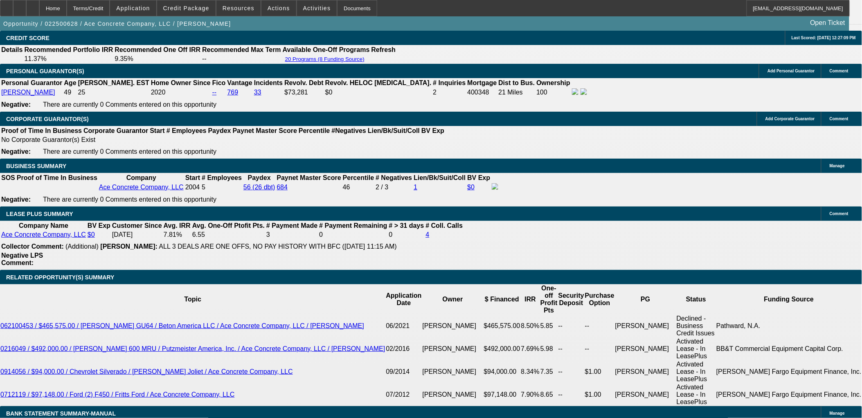
select select "0"
select select "2"
select select "0"
select select "6"
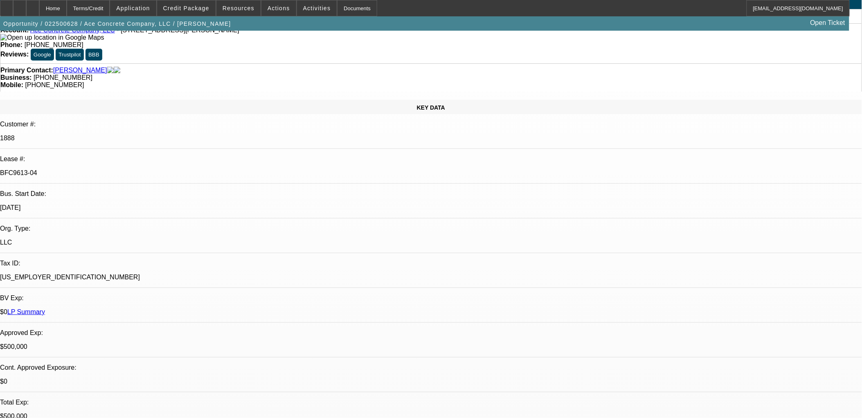
scroll to position [0, 0]
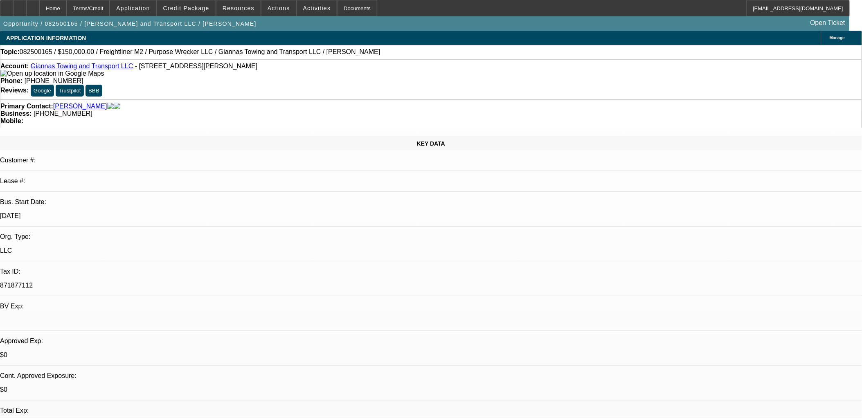
select select "0"
select select "0.1"
select select "0"
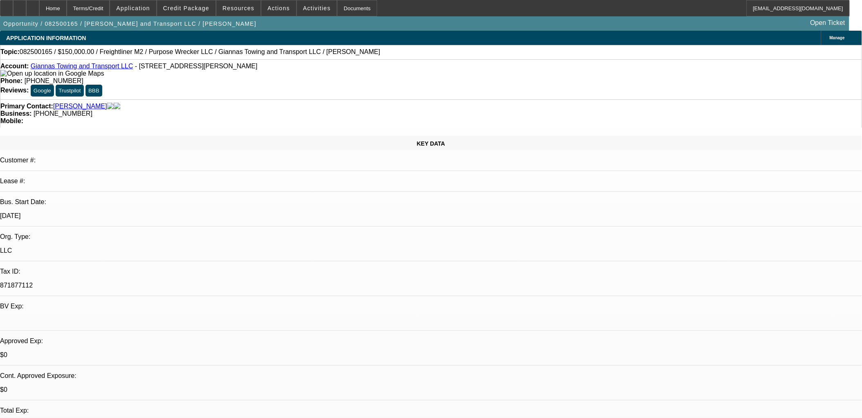
select select "0.1"
select select "0"
select select "0.1"
select select "0"
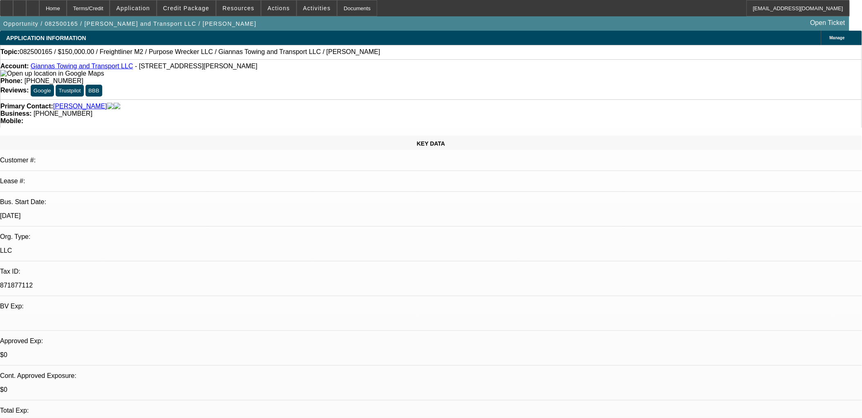
select select "0"
select select "0.1"
select select "1"
select select "4"
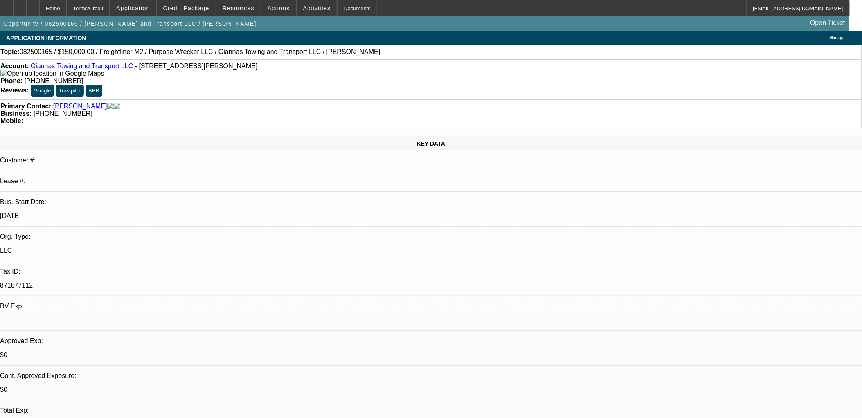
select select "1"
select select "4"
select select "1"
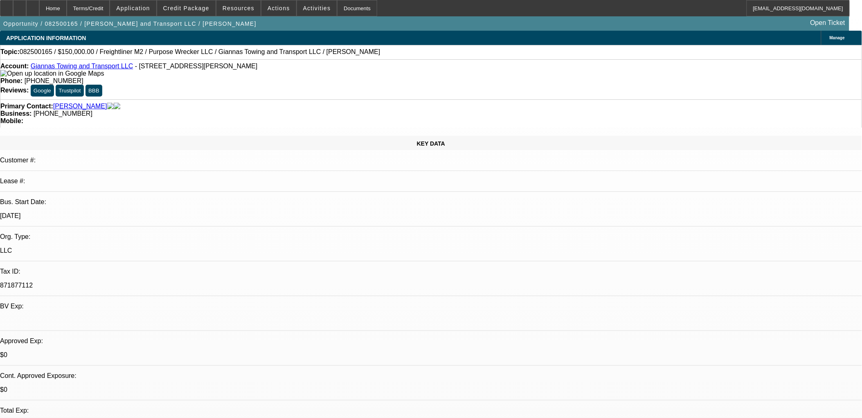
select select "4"
select select "1"
select select "4"
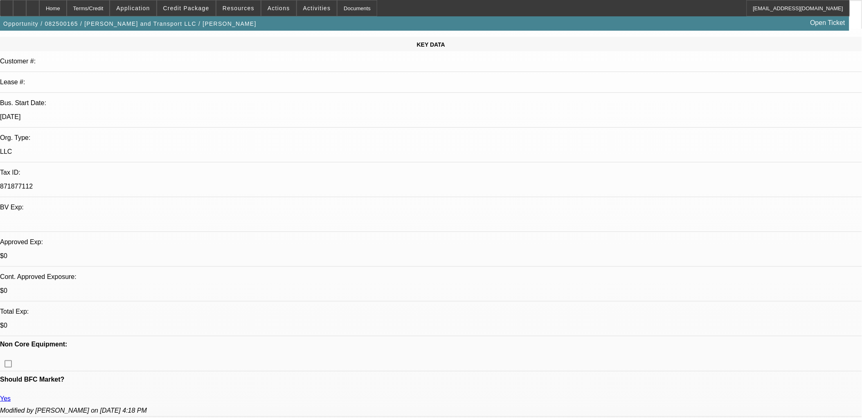
scroll to position [182, 0]
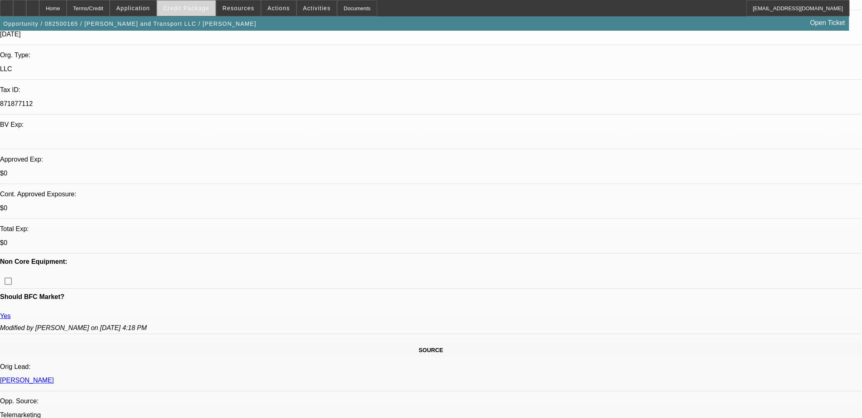
click at [205, 10] on span "Credit Package" at bounding box center [186, 8] width 46 height 7
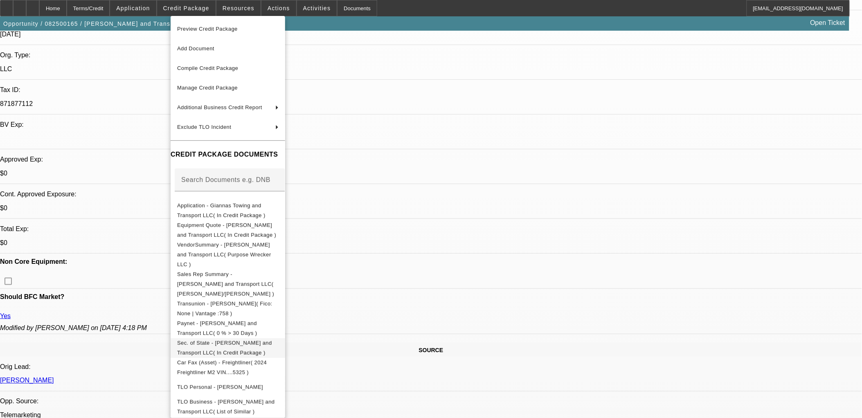
click at [237, 338] on span "Sec. of State - [PERSON_NAME] and Transport LLC( In Credit Package )" at bounding box center [228, 348] width 102 height 20
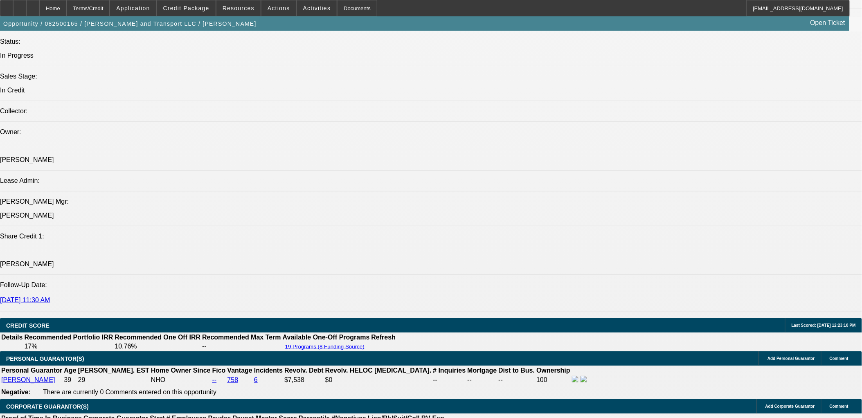
scroll to position [909, 0]
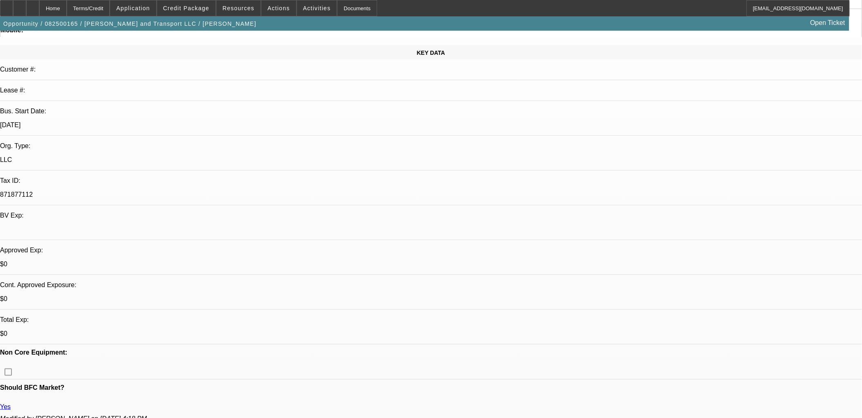
scroll to position [0, 0]
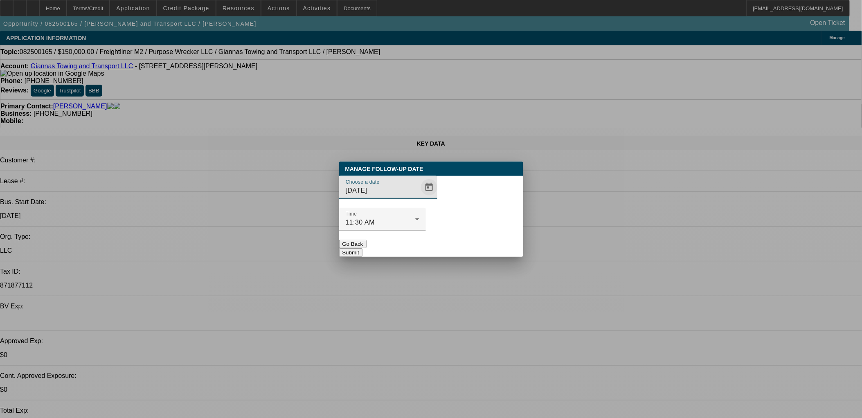
click at [420, 197] on span "Open calendar" at bounding box center [430, 188] width 20 height 20
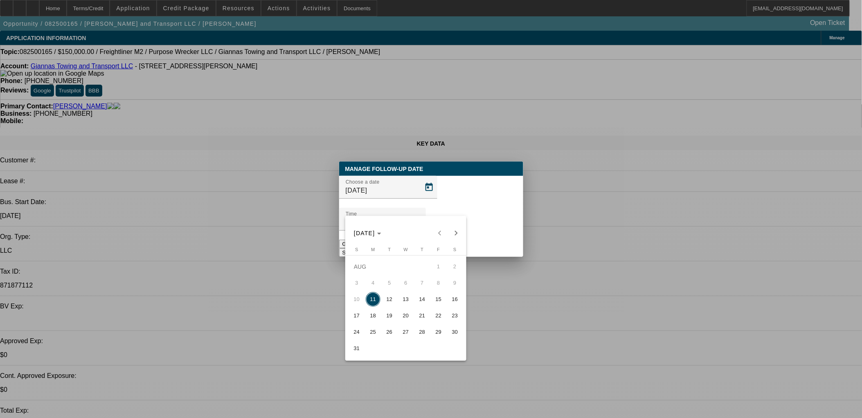
drag, startPoint x: 388, startPoint y: 302, endPoint x: 428, endPoint y: 250, distance: 65.4
click at [387, 302] on span "12" at bounding box center [389, 299] width 15 height 15
type input "8/12/2025"
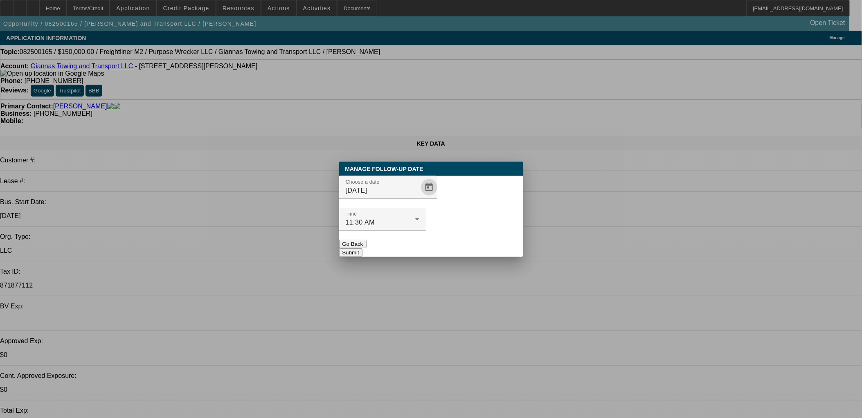
drag, startPoint x: 486, startPoint y: 220, endPoint x: 479, endPoint y: 233, distance: 15.2
click at [426, 231] on div at bounding box center [382, 235] width 87 height 9
click at [363, 248] on button "Submit" at bounding box center [350, 252] width 23 height 9
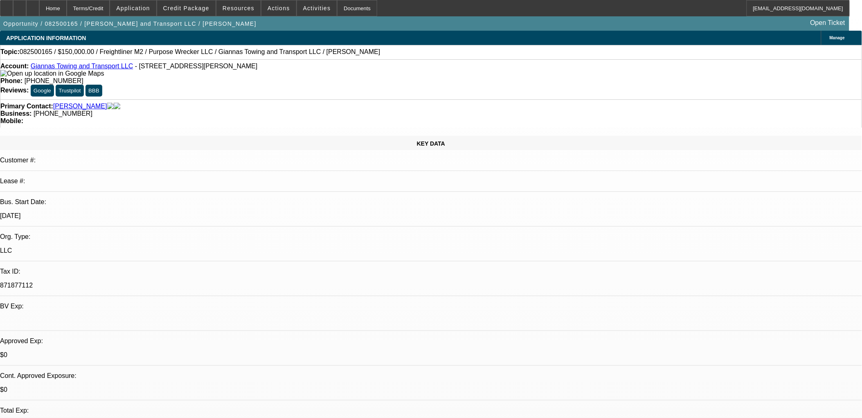
drag, startPoint x: 406, startPoint y: 231, endPoint x: 419, endPoint y: 228, distance: 12.8
select select "0"
select select "2"
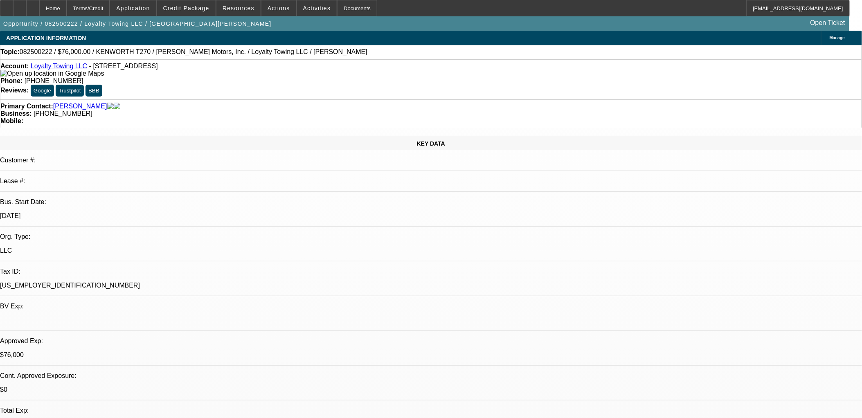
select select "2"
select select "0.1"
select select "4"
select select "0"
select select "2"
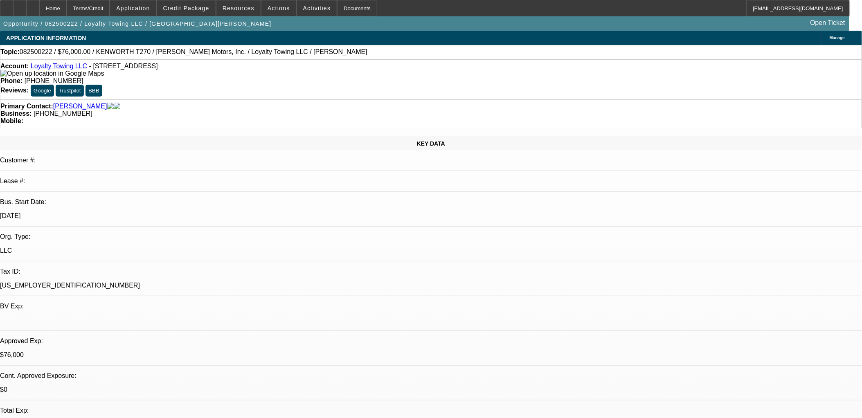
select select "2"
select select "0.1"
select select "4"
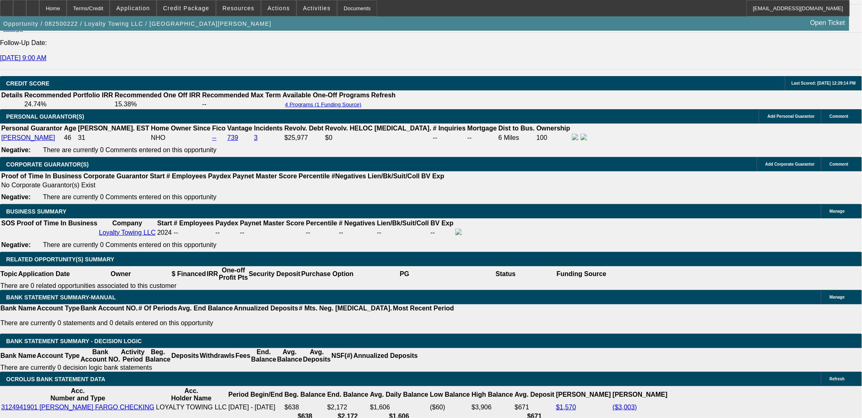
scroll to position [1091, 0]
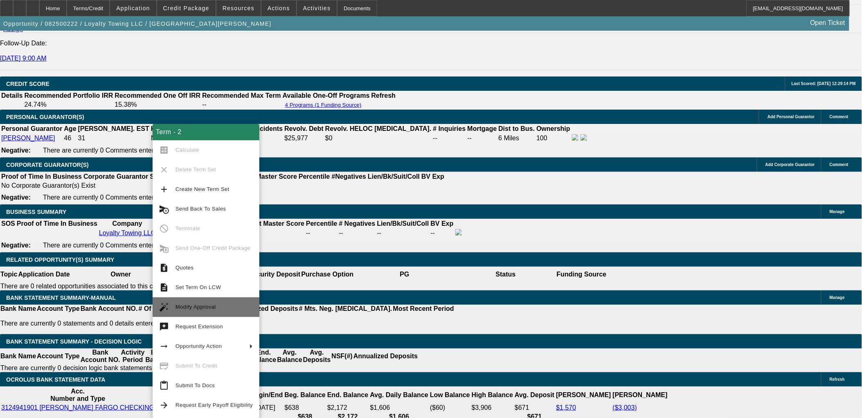
click at [220, 310] on span "Modify Approval" at bounding box center [214, 307] width 77 height 10
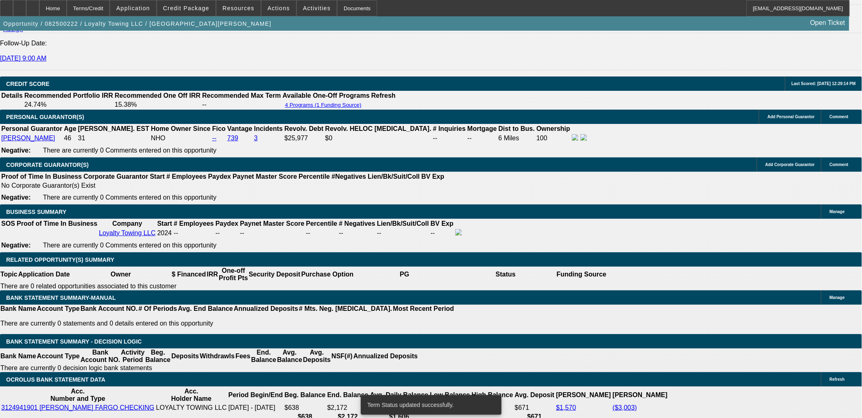
select select "0"
select select "2"
select select "0.1"
select select "4"
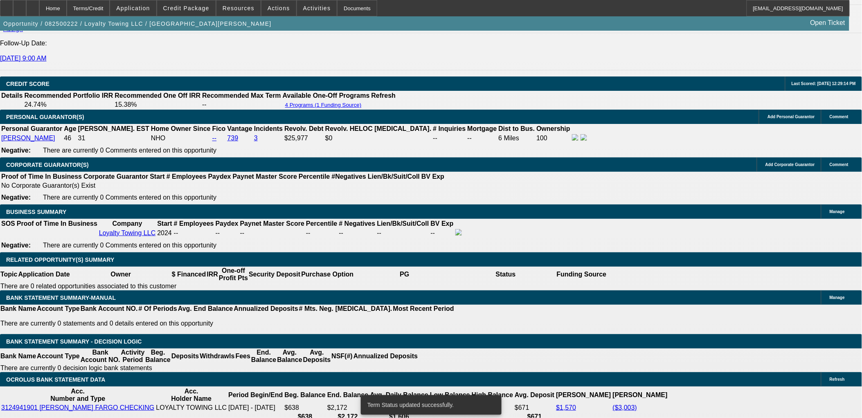
select select "0"
select select "2"
select select "0.1"
select select "4"
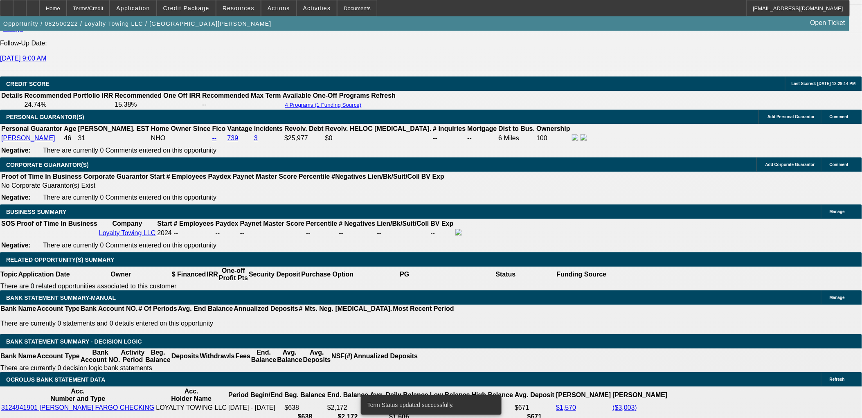
select select "0"
select select "2"
select select "0.1"
select select "4"
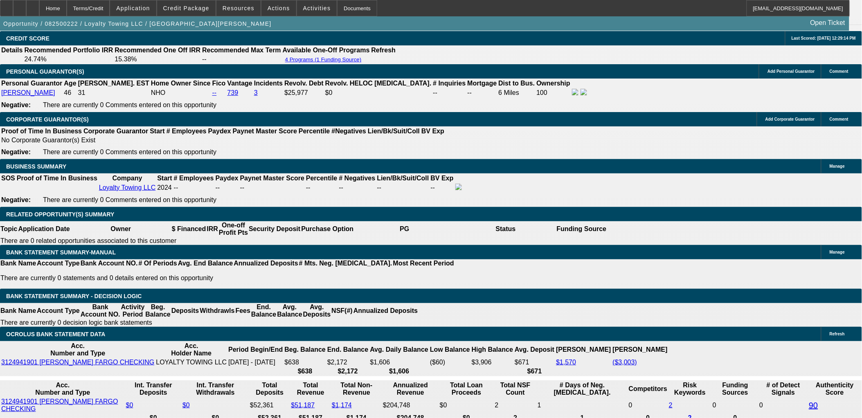
scroll to position [72, 0]
drag, startPoint x: 595, startPoint y: 223, endPoint x: 575, endPoint y: 222, distance: 19.7
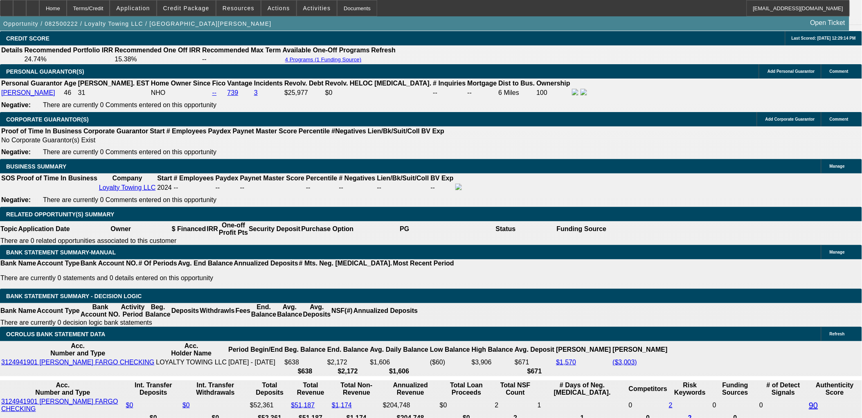
drag, startPoint x: 705, startPoint y: 349, endPoint x: 83, endPoint y: 82, distance: 676.8
click at [96, 89] on div "APPLICATION INFORMATION Manage Topic: 082500222 / $76,000.00 / KENWORTH T270 / …" at bounding box center [431, 411] width 862 height 3035
drag, startPoint x: 694, startPoint y: 361, endPoint x: 15, endPoint y: 60, distance: 743.0
click at [18, 60] on div "APPLICATION INFORMATION Manage Topic: 082500222 / $76,000.00 / KENWORTH T270 / …" at bounding box center [431, 411] width 862 height 3035
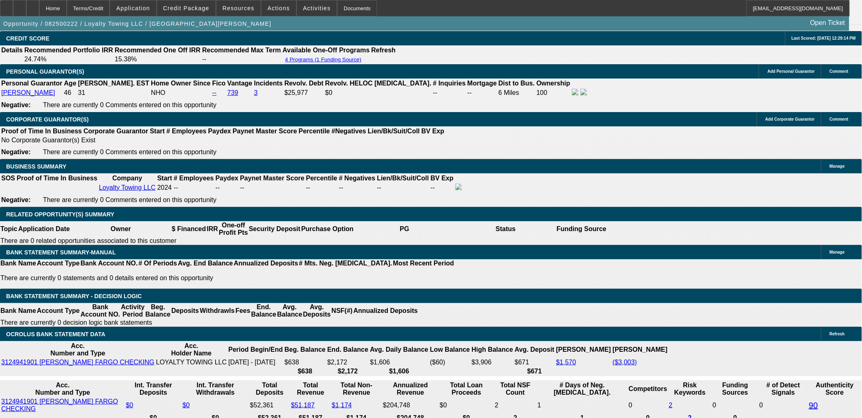
drag, startPoint x: 15, startPoint y: 60, endPoint x: 30, endPoint y: 107, distance: 50.0
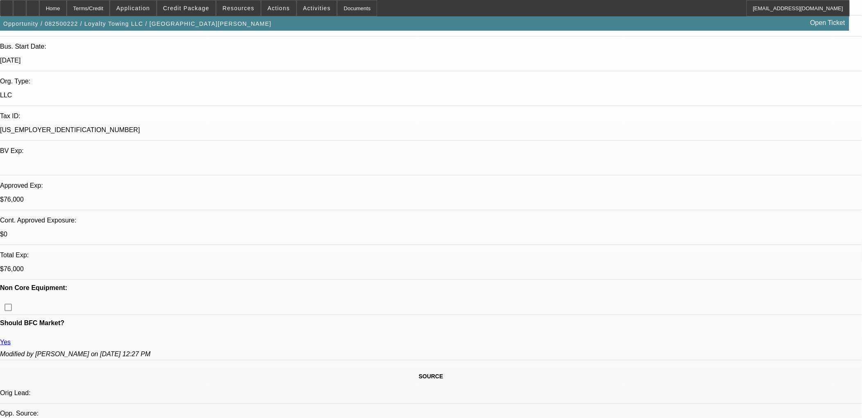
scroll to position [91, 0]
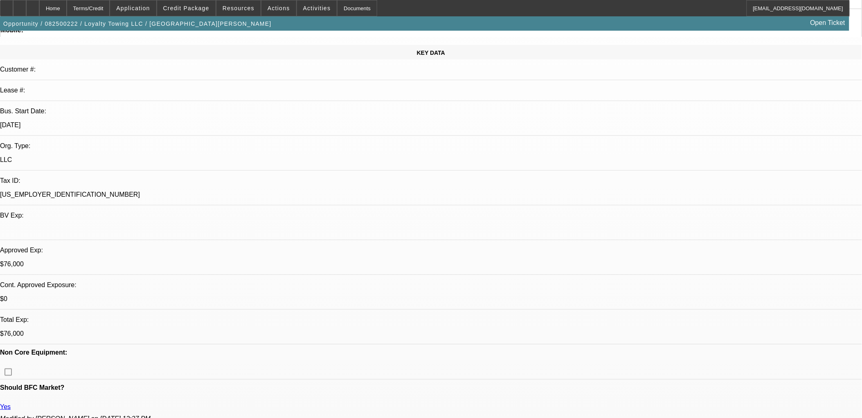
drag, startPoint x: 248, startPoint y: 293, endPoint x: 5, endPoint y: 231, distance: 250.9
drag, startPoint x: 5, startPoint y: 231, endPoint x: 11, endPoint y: 230, distance: 6.3
drag, startPoint x: 16, startPoint y: 169, endPoint x: 18, endPoint y: 175, distance: 6.6
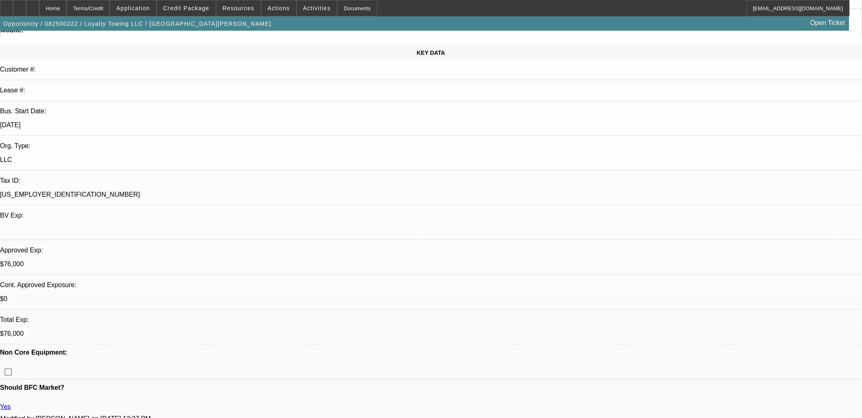
drag, startPoint x: 14, startPoint y: 189, endPoint x: 308, endPoint y: 349, distance: 335.0
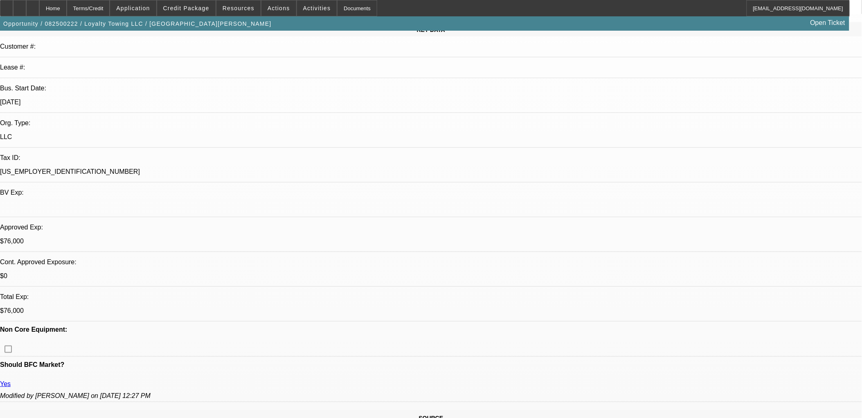
scroll to position [120, 0]
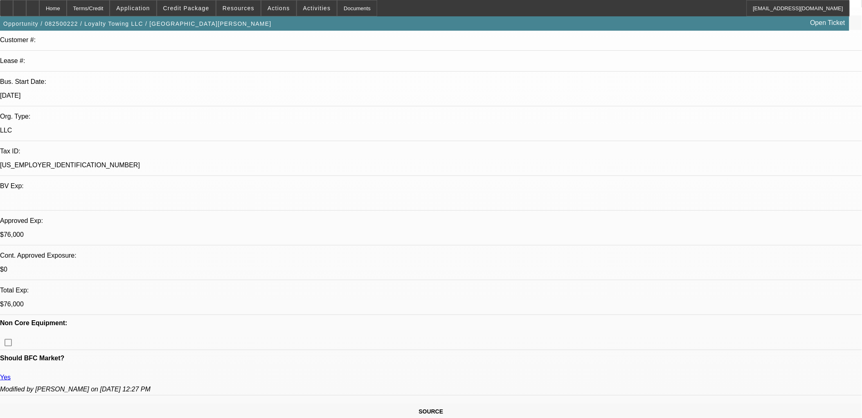
drag, startPoint x: 52, startPoint y: 218, endPoint x: 321, endPoint y: 386, distance: 316.8
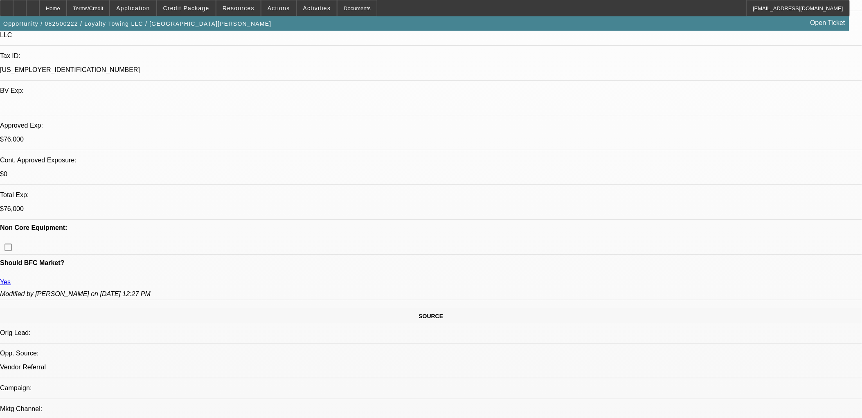
scroll to position [302, 0]
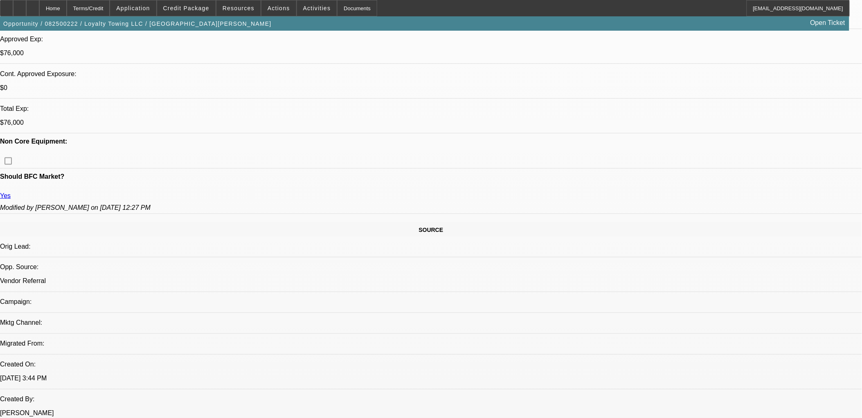
drag, startPoint x: 410, startPoint y: 309, endPoint x: 2, endPoint y: 146, distance: 439.2
drag, startPoint x: 2, startPoint y: 145, endPoint x: 398, endPoint y: 307, distance: 427.3
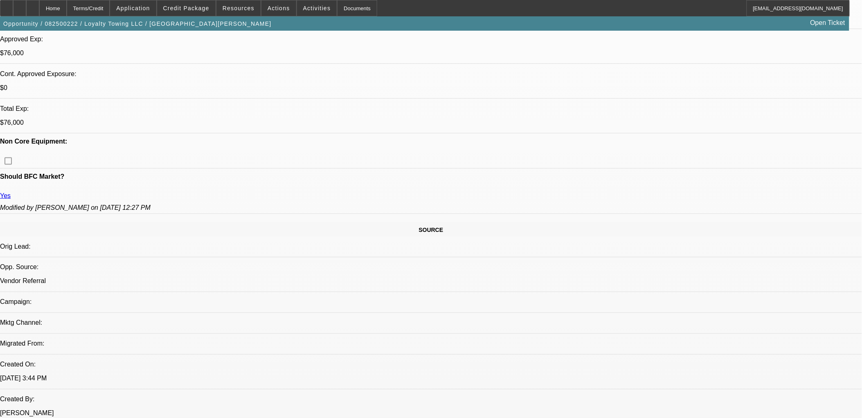
drag, startPoint x: 307, startPoint y: 260, endPoint x: 10, endPoint y: 149, distance: 317.3
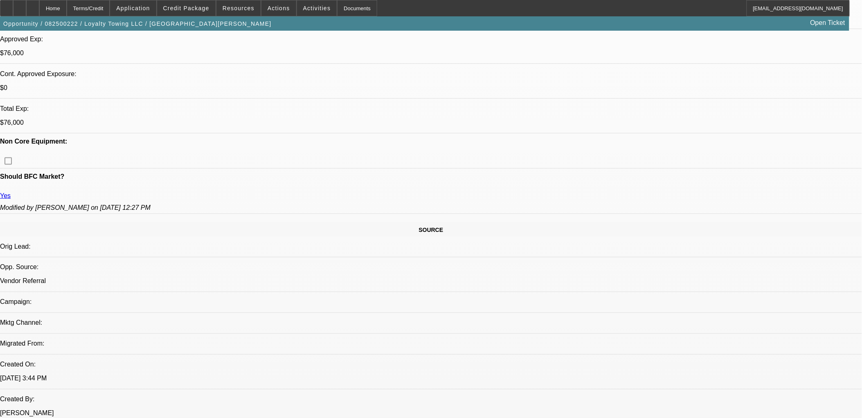
drag, startPoint x: 8, startPoint y: 147, endPoint x: 481, endPoint y: 362, distance: 519.1
drag, startPoint x: 23, startPoint y: 80, endPoint x: 437, endPoint y: 366, distance: 502.5
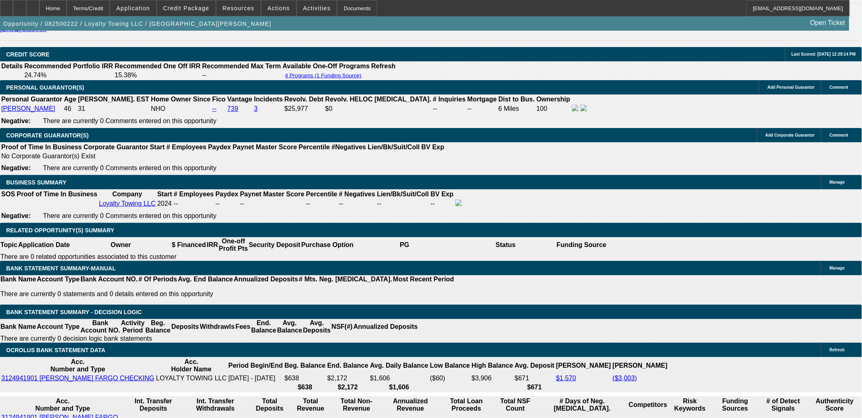
drag, startPoint x: 94, startPoint y: 220, endPoint x: 103, endPoint y: 217, distance: 9.4
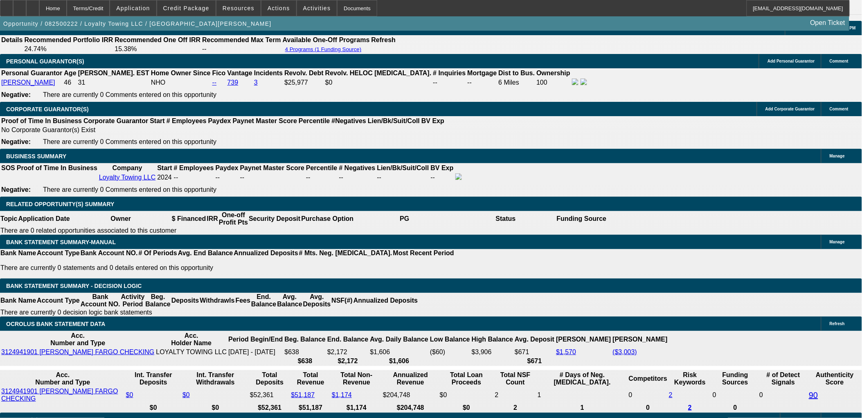
scroll to position [1167, 0]
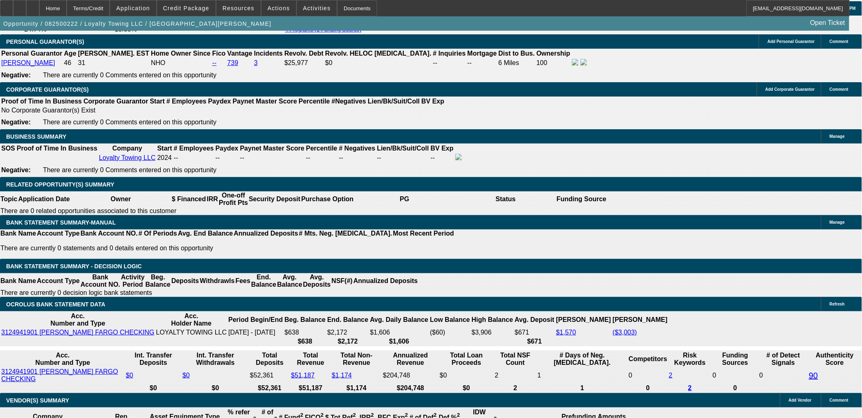
drag, startPoint x: 43, startPoint y: 353, endPoint x: 11, endPoint y: 236, distance: 121.4
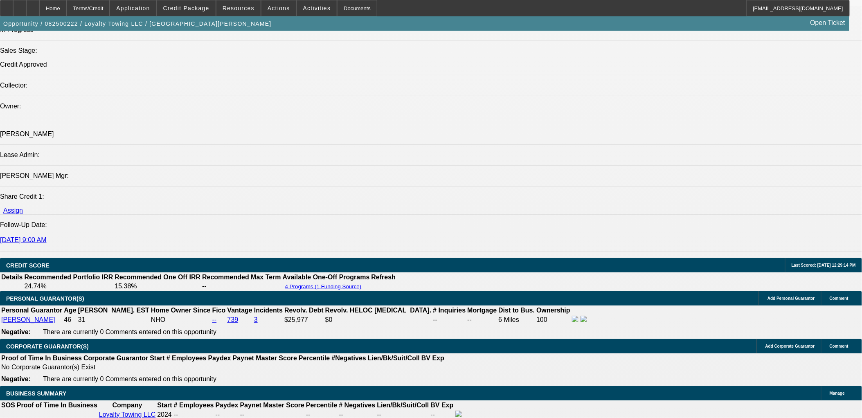
scroll to position [894, 0]
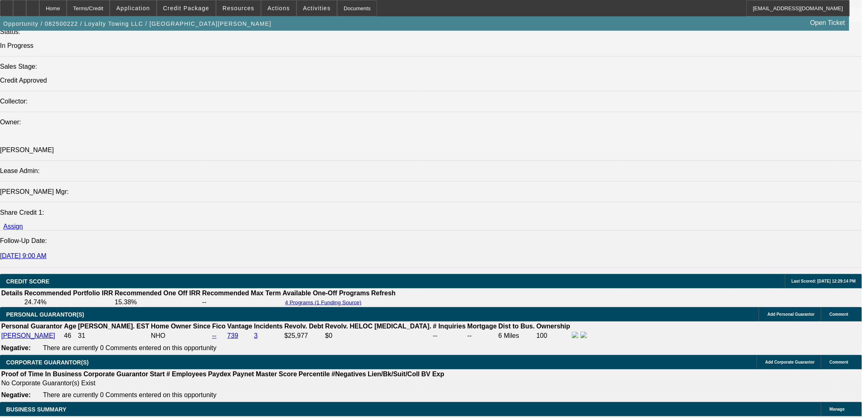
drag, startPoint x: 685, startPoint y: 62, endPoint x: 682, endPoint y: 68, distance: 6.6
drag, startPoint x: 665, startPoint y: 84, endPoint x: 666, endPoint y: 121, distance: 37.3
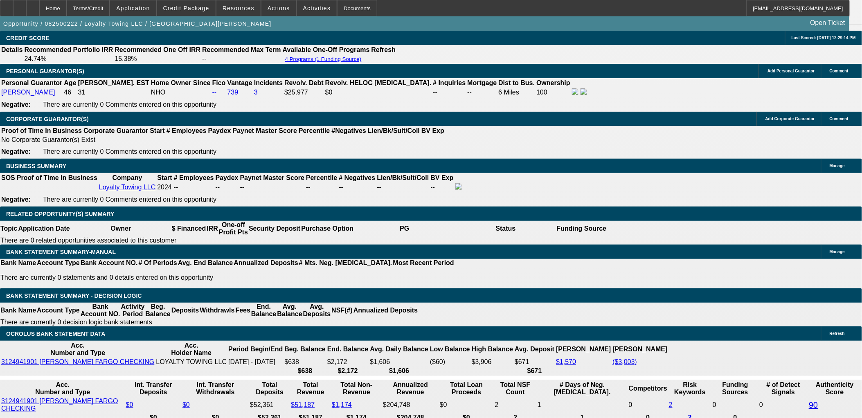
scroll to position [1121, 0]
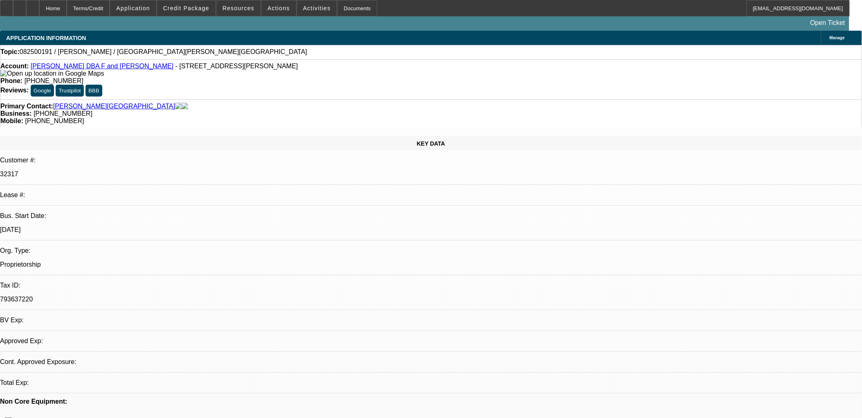
select select "0"
select select "2"
select select "0.1"
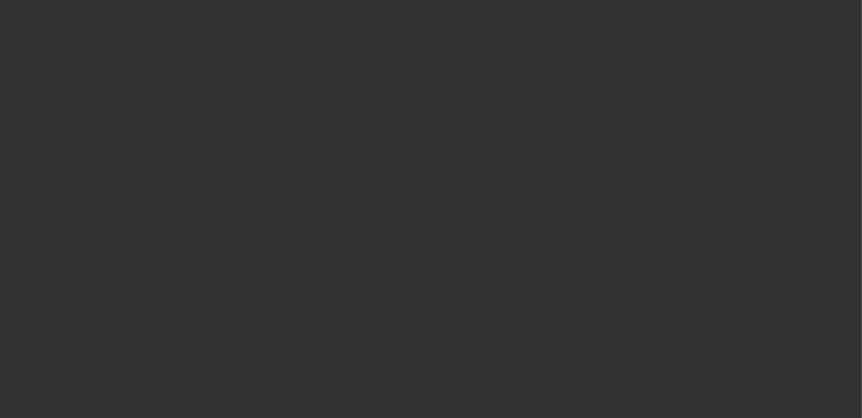
select select "1"
select select "2"
select select "4"
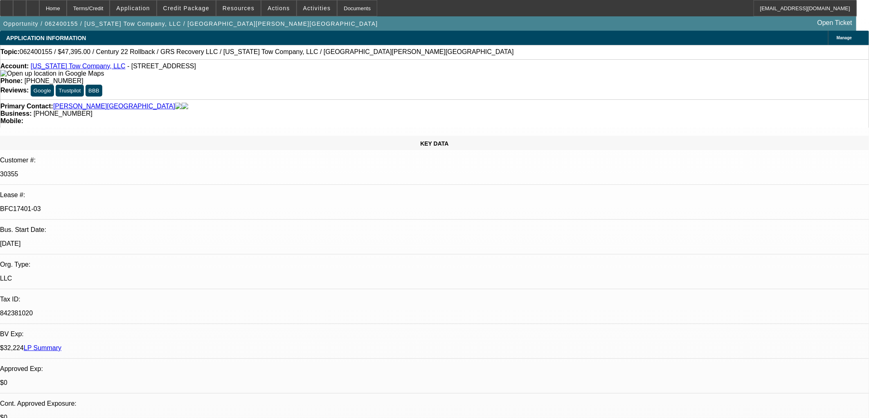
select select "0"
select select "2"
select select "0"
select select "2"
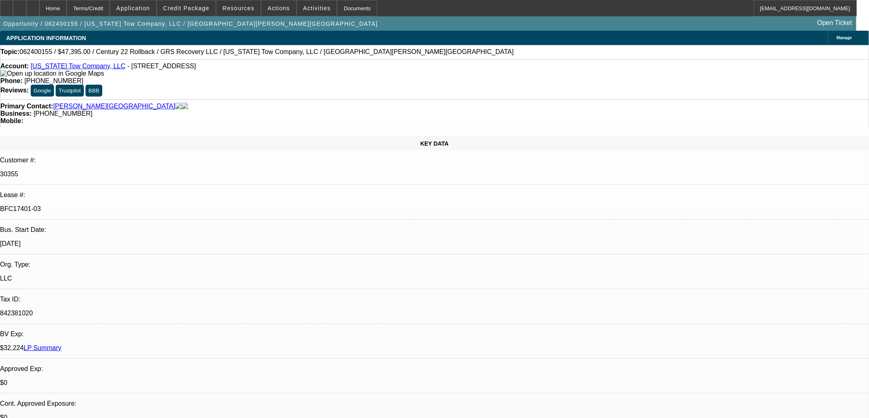
select select "0"
select select "2"
select select "0"
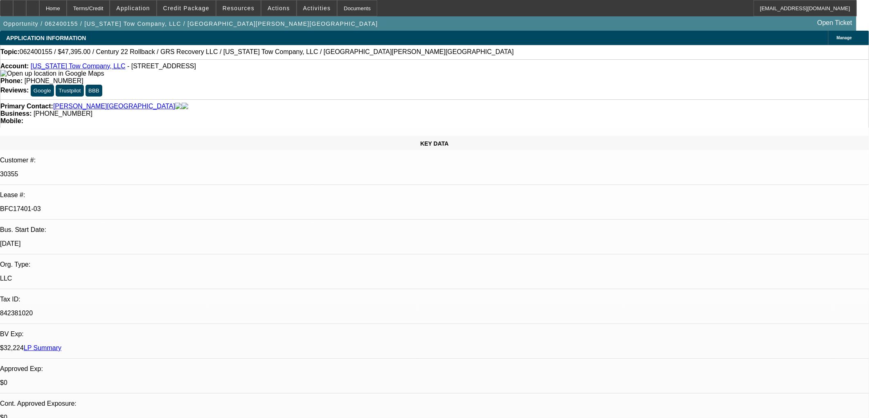
select select "2"
select select "0"
select select "1"
select select "2"
select select "6"
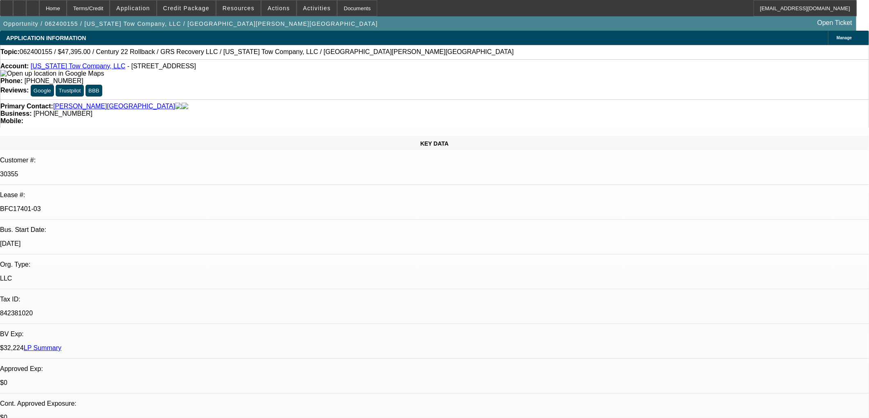
select select "1"
select select "2"
select select "6"
select select "1"
select select "2"
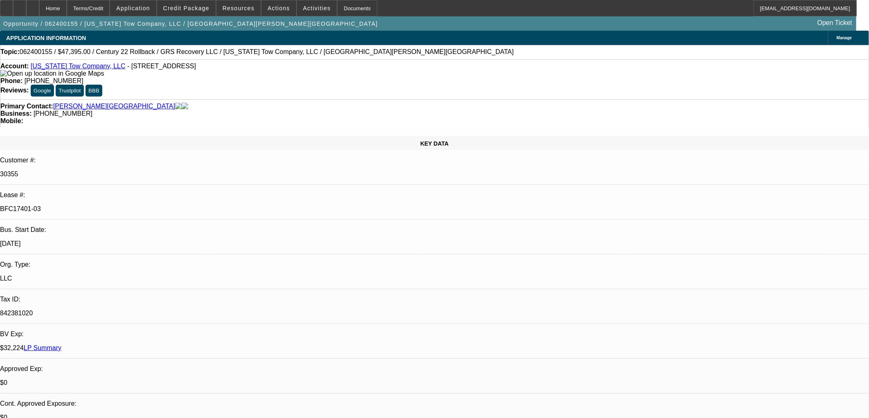
select select "6"
select select "1"
select select "2"
select select "6"
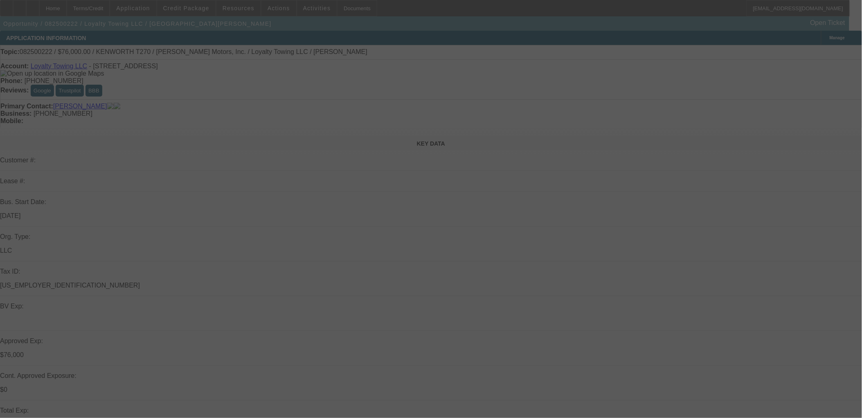
select select "0"
select select "2"
select select "0.1"
select select "4"
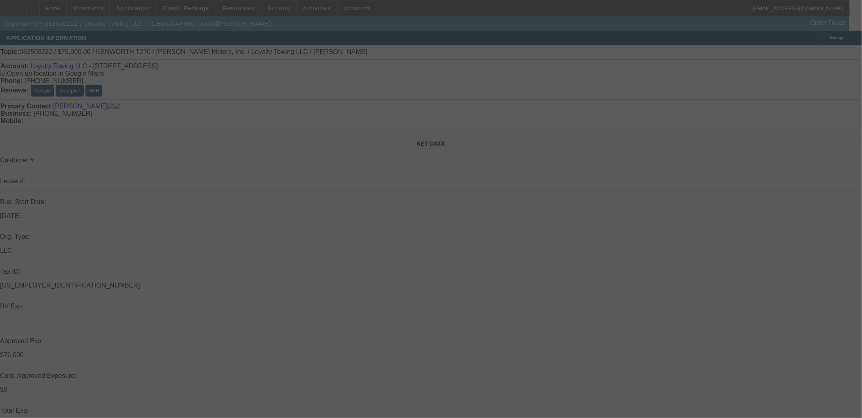
select select "0"
select select "2"
select select "0.1"
select select "4"
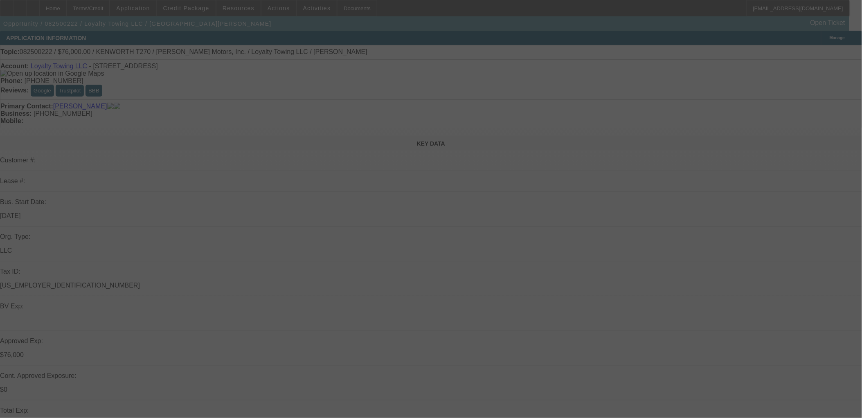
select select "0"
select select "2"
select select "0.1"
select select "4"
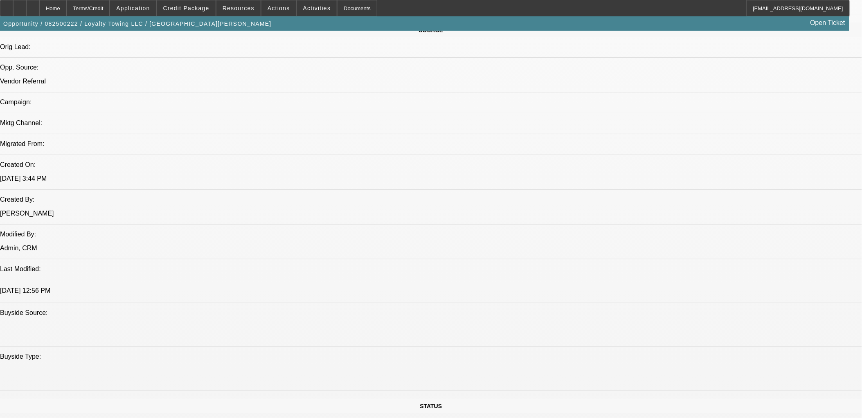
scroll to position [442, 0]
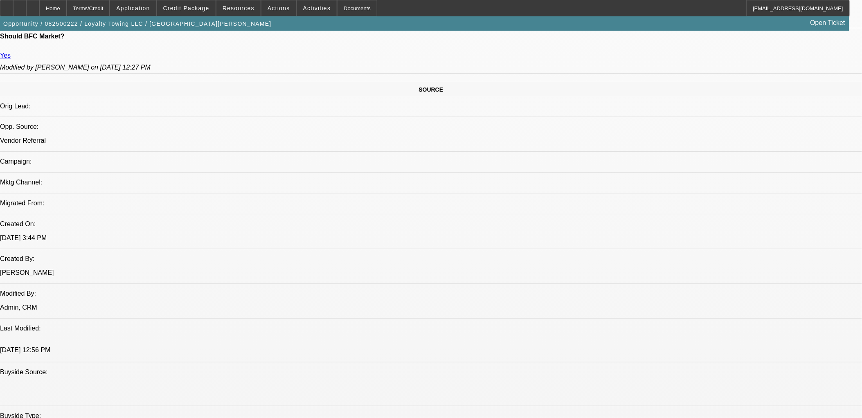
drag, startPoint x: 503, startPoint y: 350, endPoint x: 9, endPoint y: 79, distance: 564.0
drag, startPoint x: 9, startPoint y: 74, endPoint x: 530, endPoint y: 338, distance: 583.9
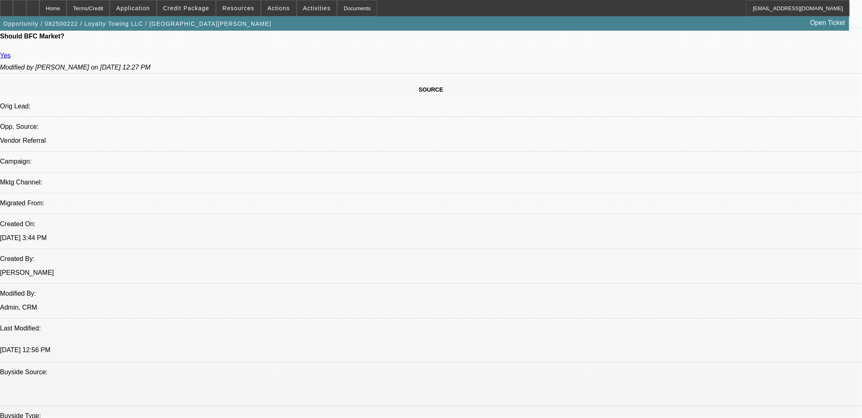
drag, startPoint x: 530, startPoint y: 338, endPoint x: 526, endPoint y: 341, distance: 4.7
drag, startPoint x: 526, startPoint y: 342, endPoint x: 7, endPoint y: 70, distance: 585.3
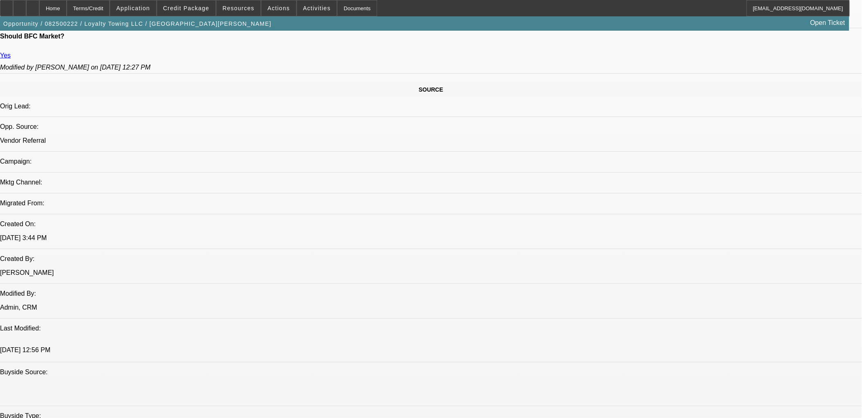
drag, startPoint x: 7, startPoint y: 70, endPoint x: 517, endPoint y: 343, distance: 577.7
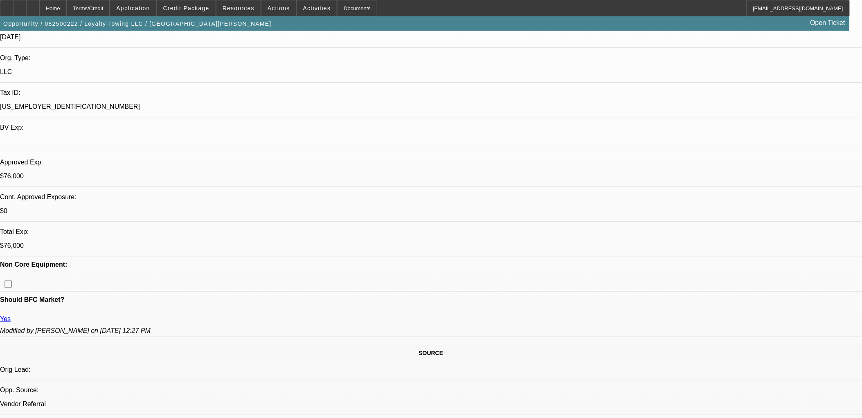
scroll to position [169, 0]
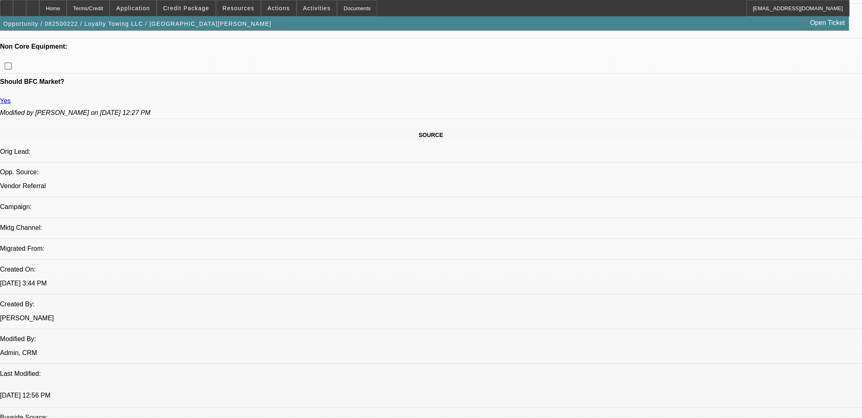
scroll to position [215, 0]
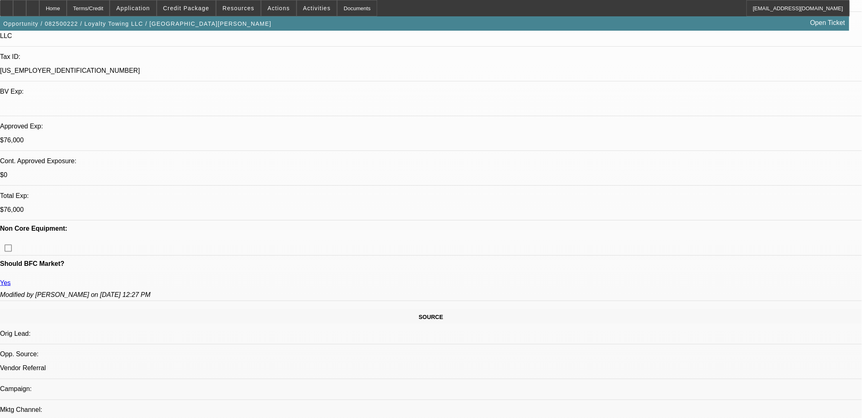
drag, startPoint x: 227, startPoint y: 287, endPoint x: 11, endPoint y: 122, distance: 271.9
drag, startPoint x: 12, startPoint y: 123, endPoint x: 571, endPoint y: 264, distance: 575.9
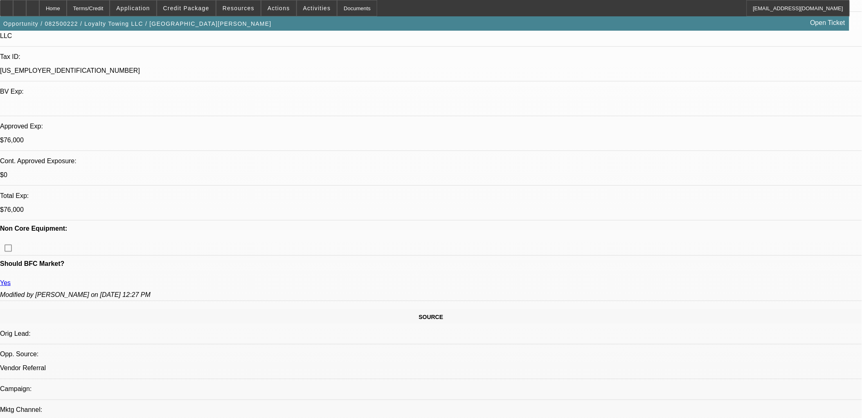
drag, startPoint x: 571, startPoint y: 264, endPoint x: 6, endPoint y: 121, distance: 583.5
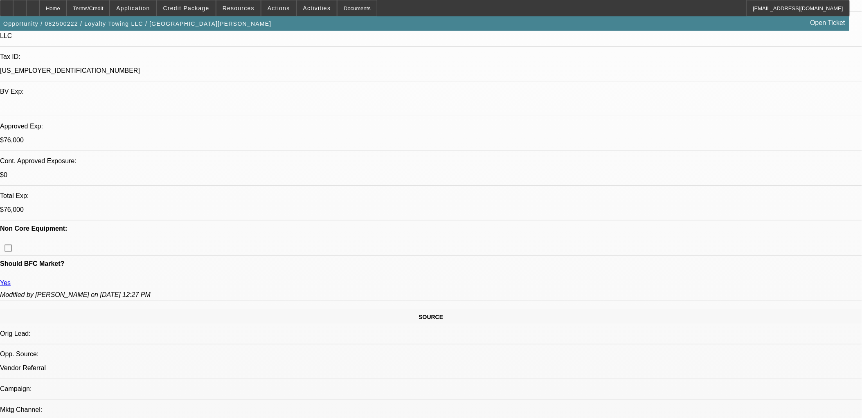
drag, startPoint x: 6, startPoint y: 121, endPoint x: 574, endPoint y: 266, distance: 586.4
drag, startPoint x: 572, startPoint y: 267, endPoint x: 13, endPoint y: 127, distance: 576.4
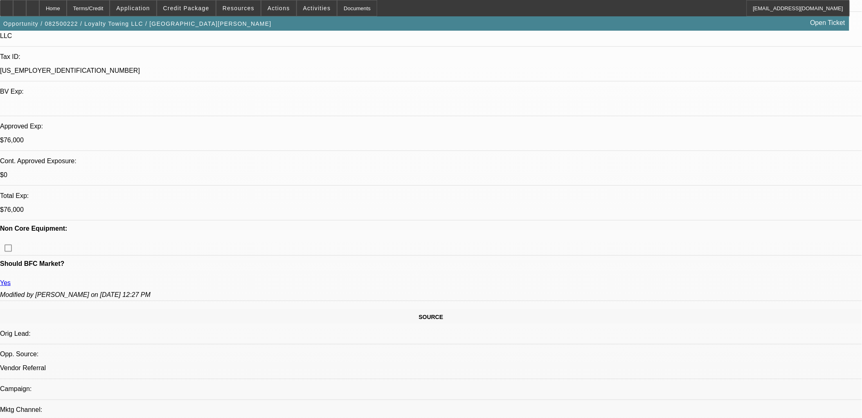
drag, startPoint x: 12, startPoint y: 126, endPoint x: 567, endPoint y: 266, distance: 572.0
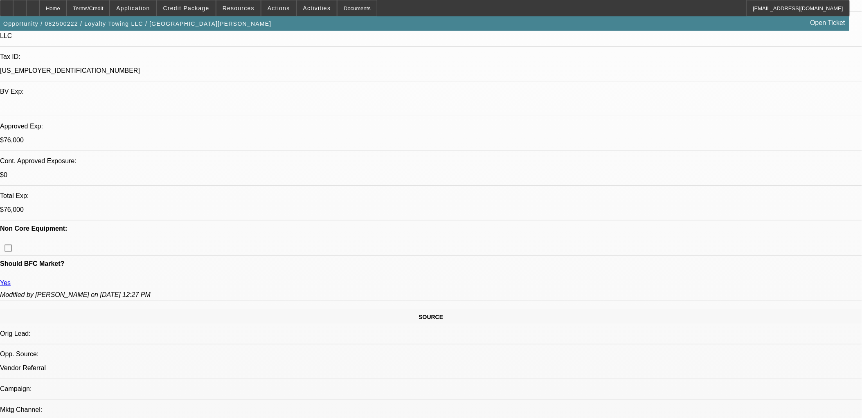
drag, startPoint x: 572, startPoint y: 265, endPoint x: 9, endPoint y: 122, distance: 580.7
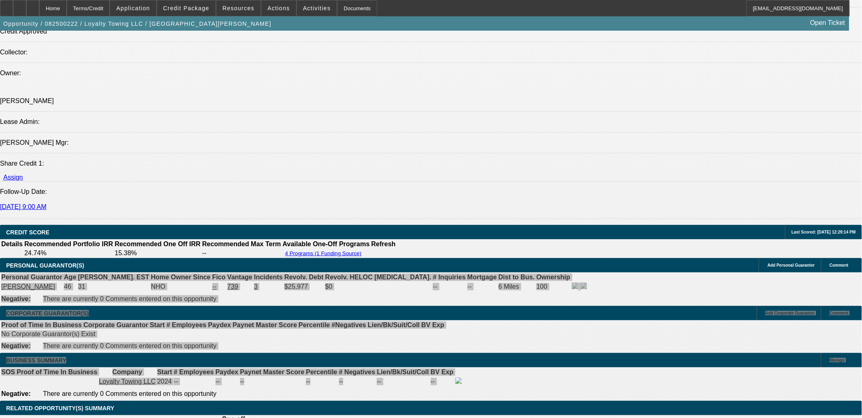
scroll to position [1170, 0]
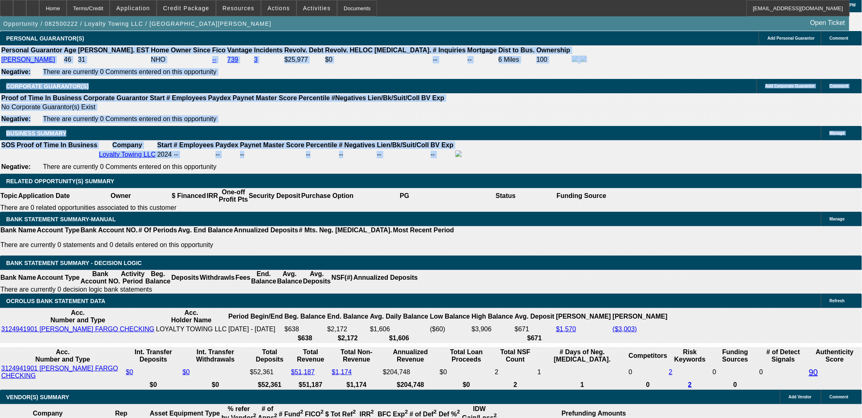
drag, startPoint x: 187, startPoint y: 83, endPoint x: 213, endPoint y: 123, distance: 47.6
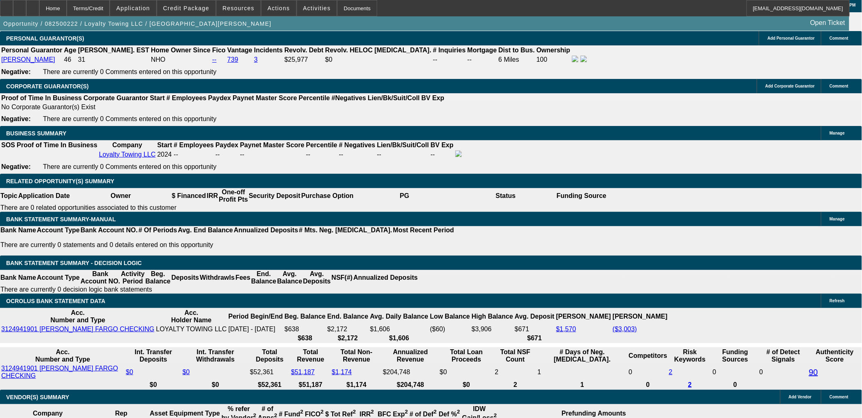
drag, startPoint x: 212, startPoint y: 122, endPoint x: 182, endPoint y: 63, distance: 66.6
drag, startPoint x: 182, startPoint y: 63, endPoint x: 212, endPoint y: 122, distance: 66.4
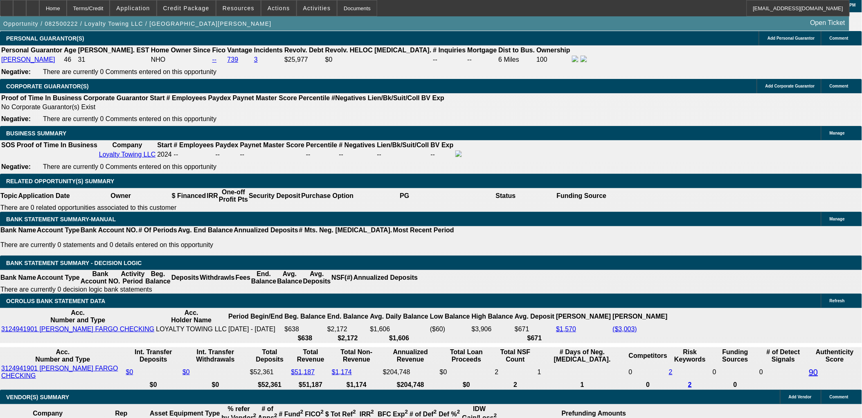
drag, startPoint x: 214, startPoint y: 124, endPoint x: 183, endPoint y: 65, distance: 67.6
drag, startPoint x: 183, startPoint y: 65, endPoint x: 213, endPoint y: 124, distance: 67.2
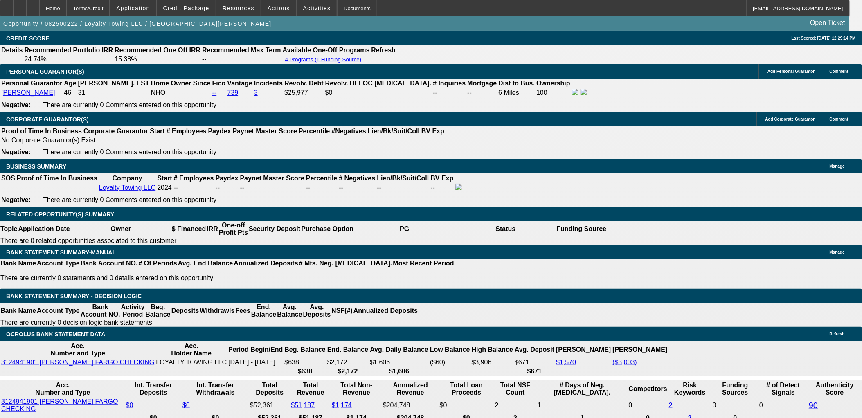
scroll to position [141, 0]
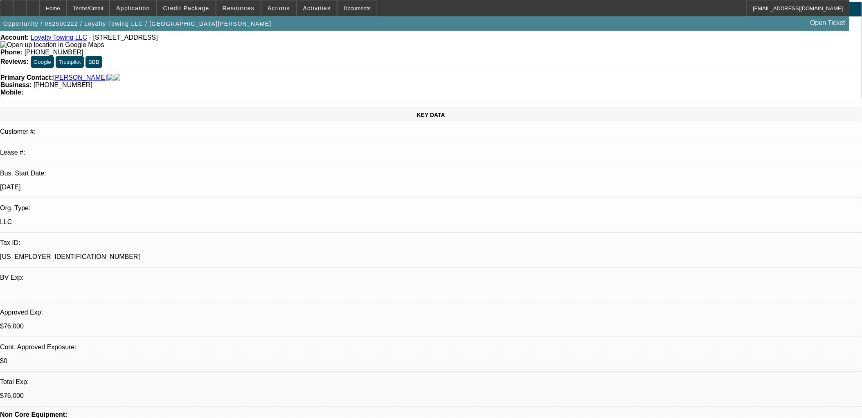
scroll to position [0, 0]
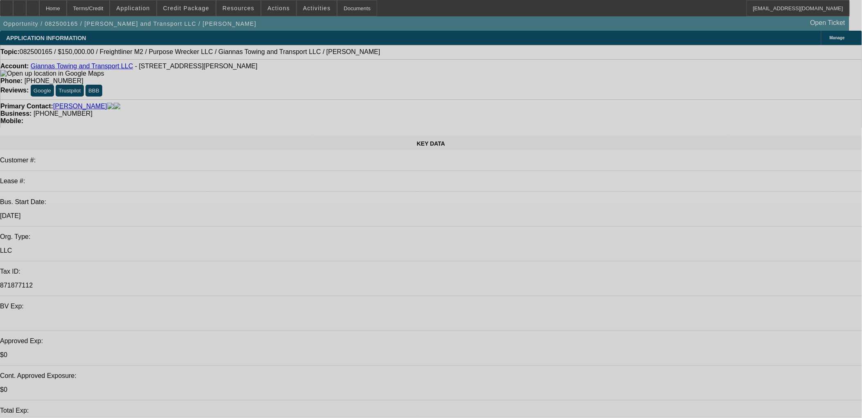
select select "0"
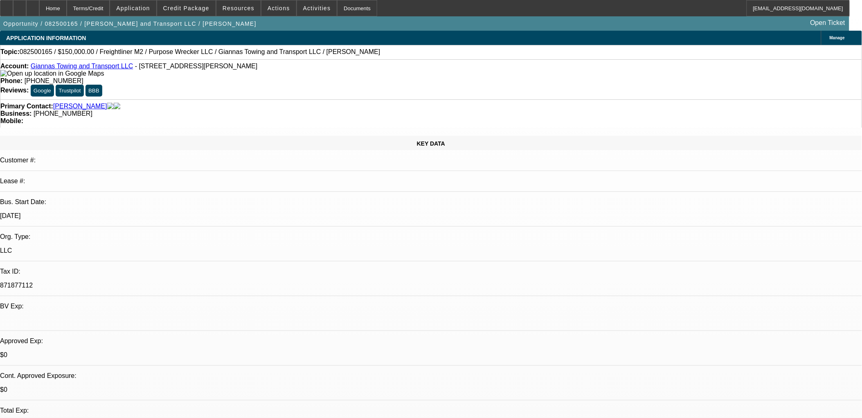
select select "0"
select select "0.1"
select select "0"
select select "0.1"
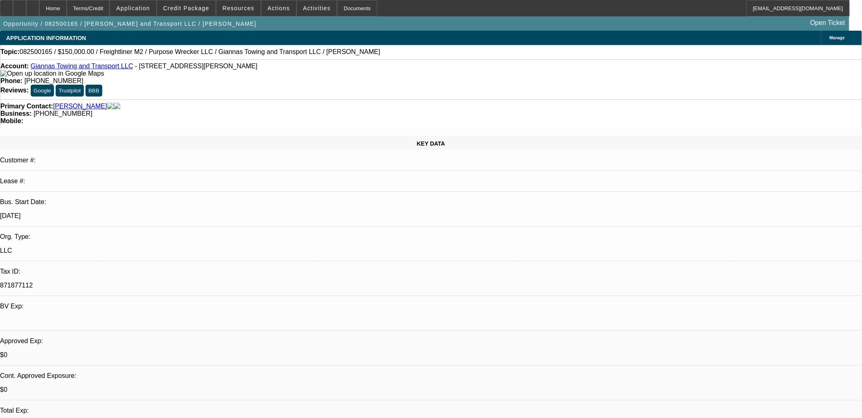
select select "0"
select select "0.1"
select select "0"
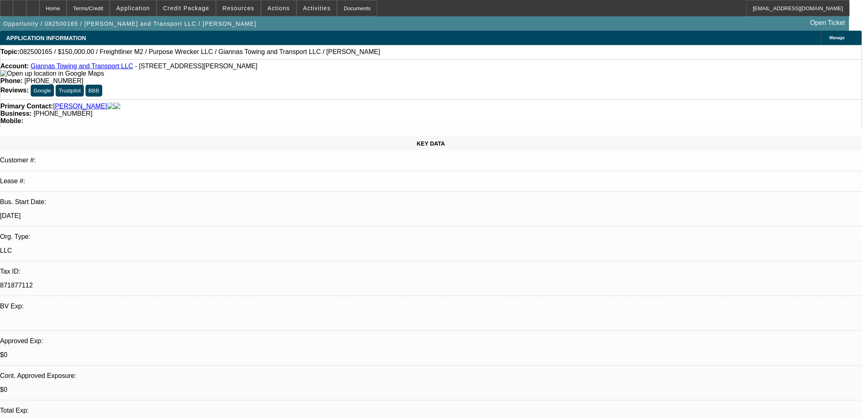
select select "0.1"
select select "1"
select select "4"
select select "1"
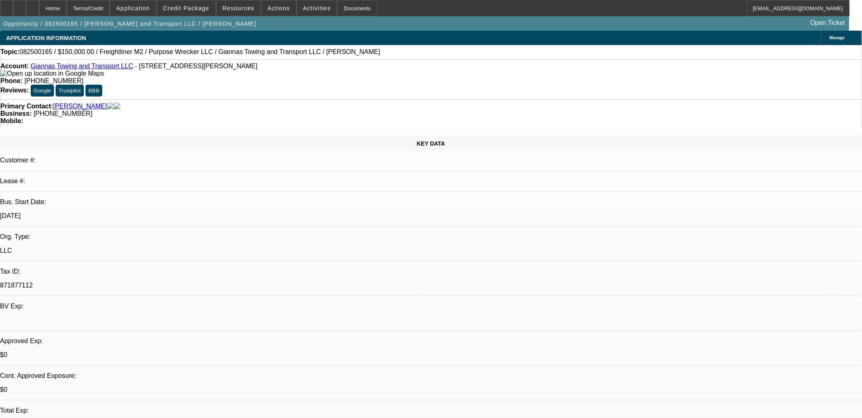
select select "1"
select select "4"
select select "1"
select select "4"
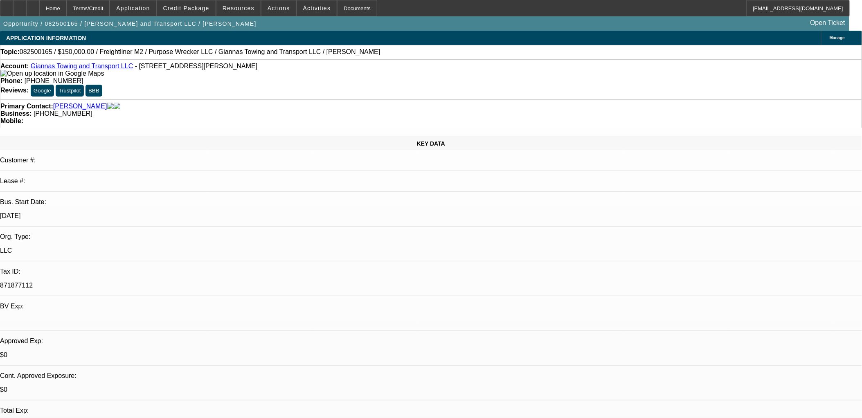
select select "1"
select select "4"
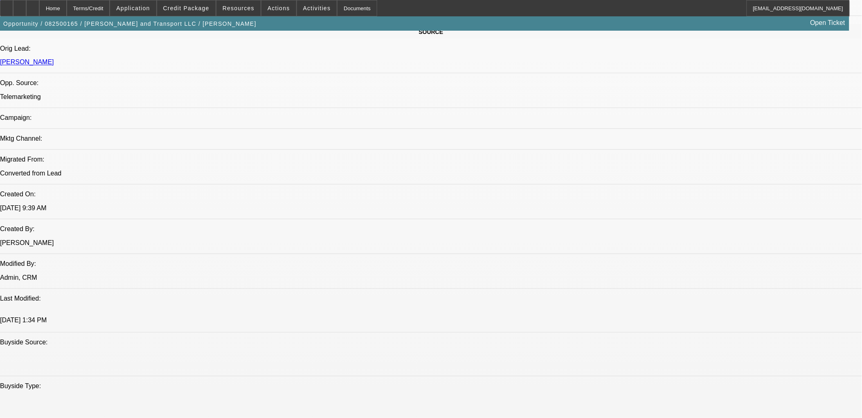
scroll to position [91, 0]
drag, startPoint x: 653, startPoint y: 307, endPoint x: 581, endPoint y: 247, distance: 93.9
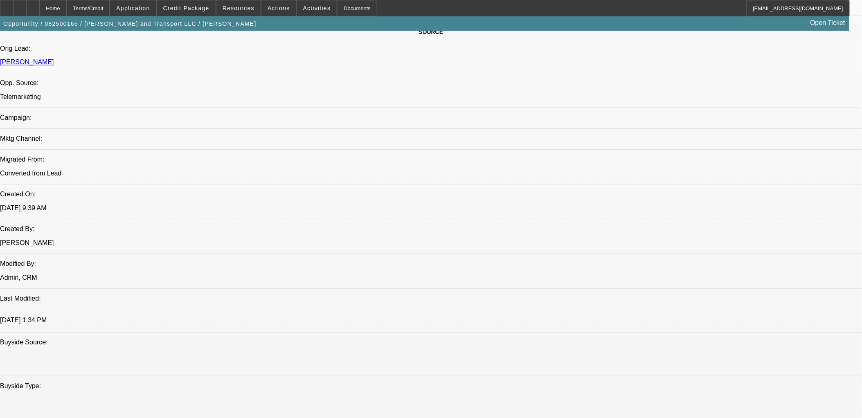
drag, startPoint x: 588, startPoint y: 247, endPoint x: 684, endPoint y: 337, distance: 132.3
drag, startPoint x: 685, startPoint y: 338, endPoint x: 161, endPoint y: 133, distance: 562.6
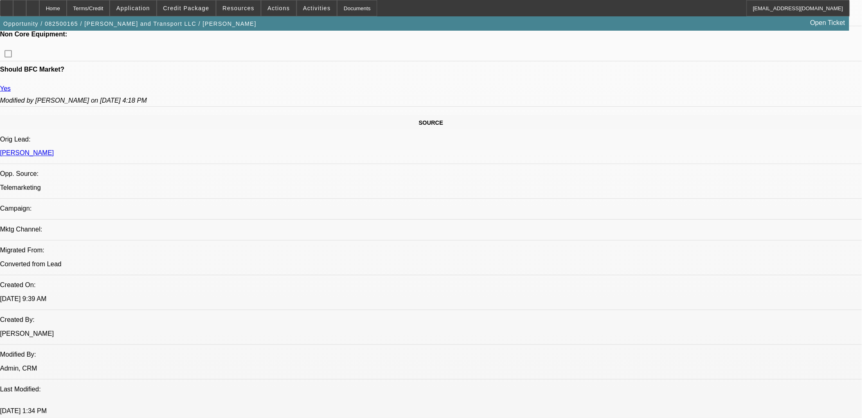
scroll to position [45, 0]
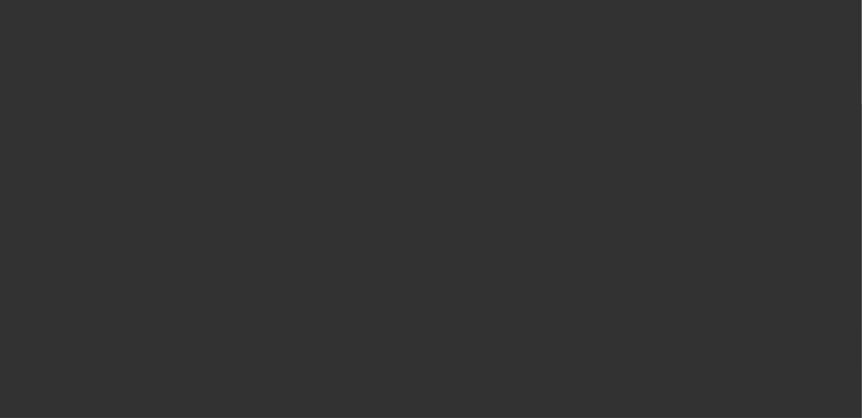
scroll to position [0, 0]
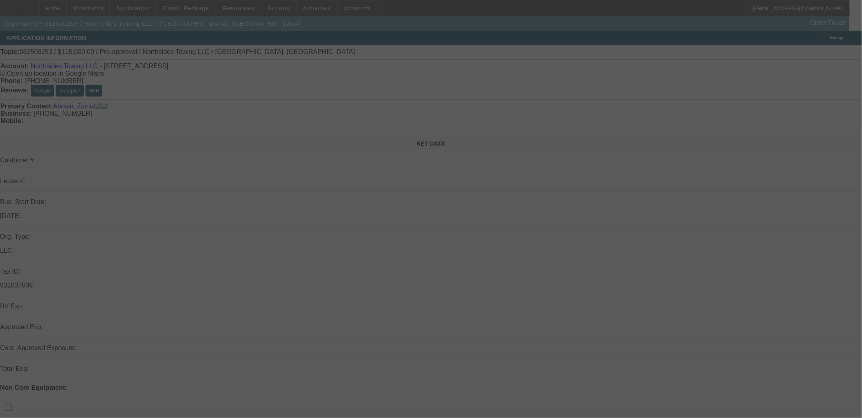
select select "0"
select select "2"
select select "0.1"
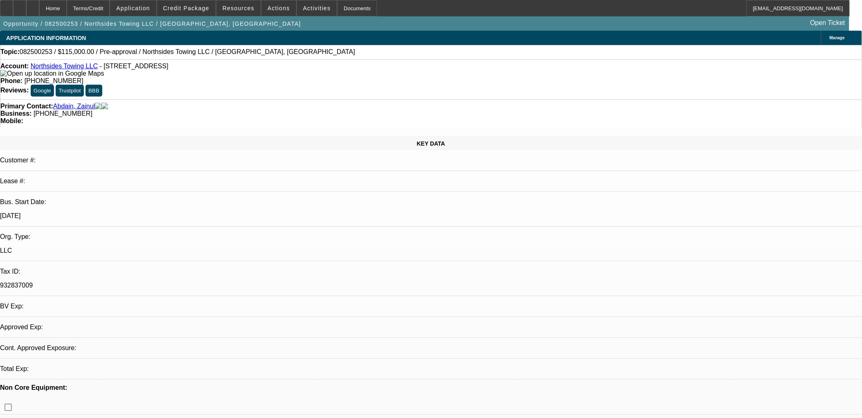
select select "1"
select select "2"
select select "4"
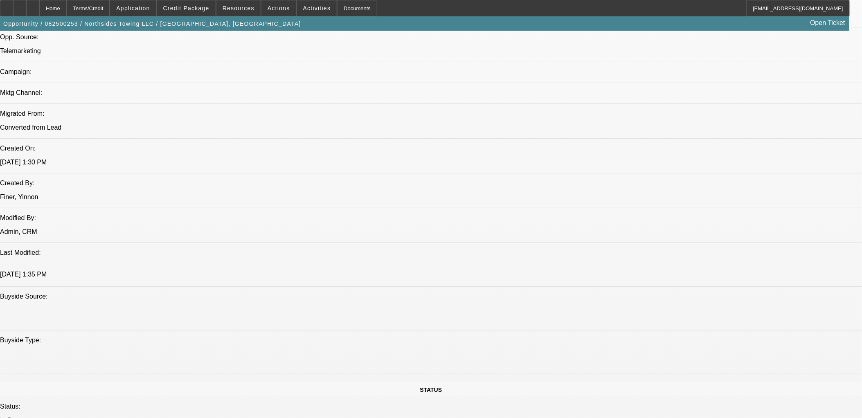
scroll to position [636, 0]
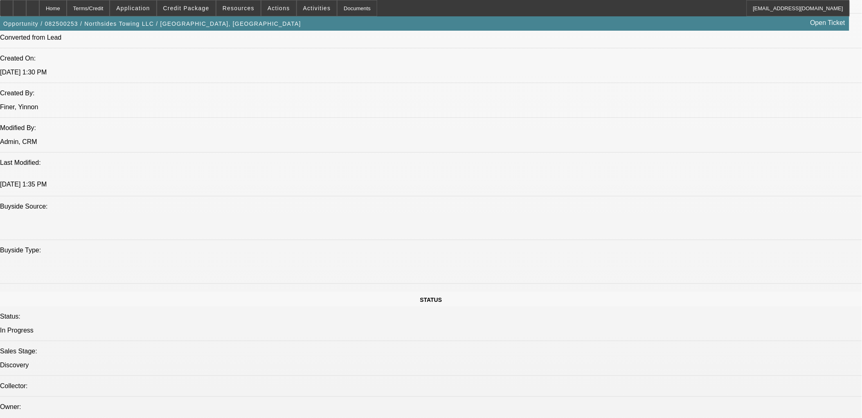
drag, startPoint x: 625, startPoint y: 79, endPoint x: 584, endPoint y: 84, distance: 40.5
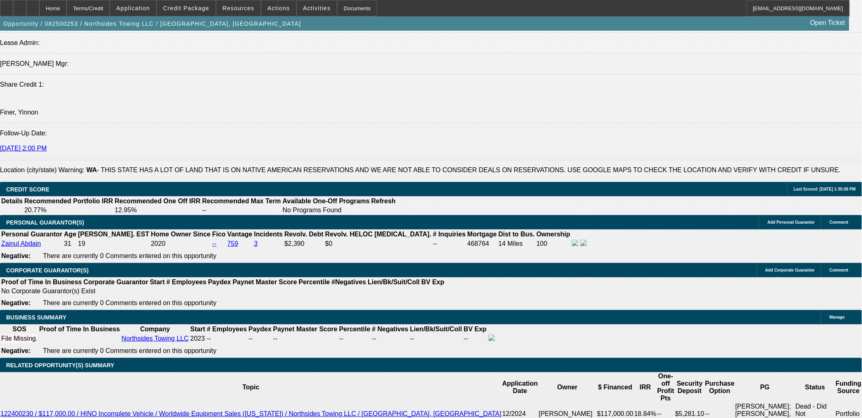
scroll to position [1046, 0]
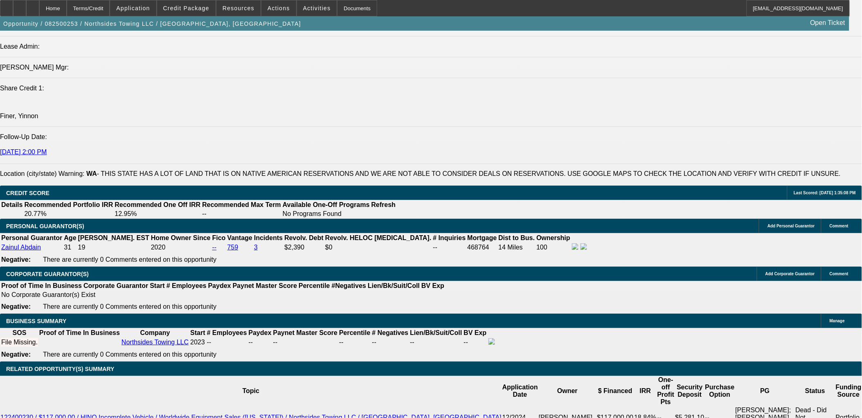
type input "$0.00"
type input "60"
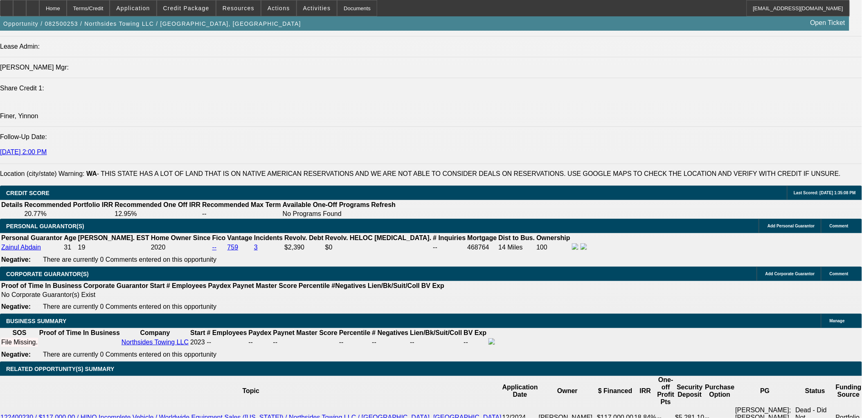
type input "10"
type input "$3,931.56"
type input "$1,965.78"
type input "$4,886.82"
type input "$2,443.41"
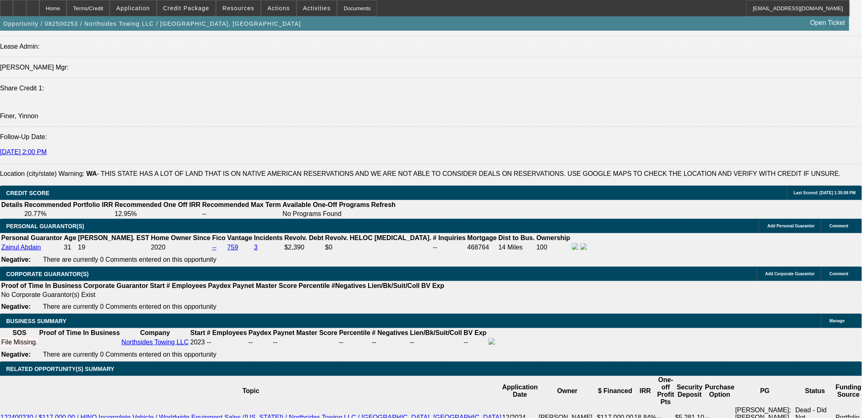
type input "10"
drag, startPoint x: 144, startPoint y: 239, endPoint x: 183, endPoint y: 241, distance: 38.6
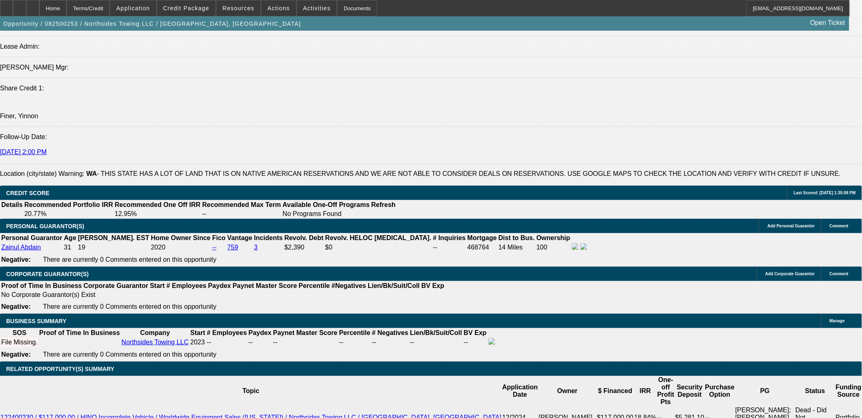
type input "20"
type input "$40.00"
type input "2085"
type input "$4,170.00"
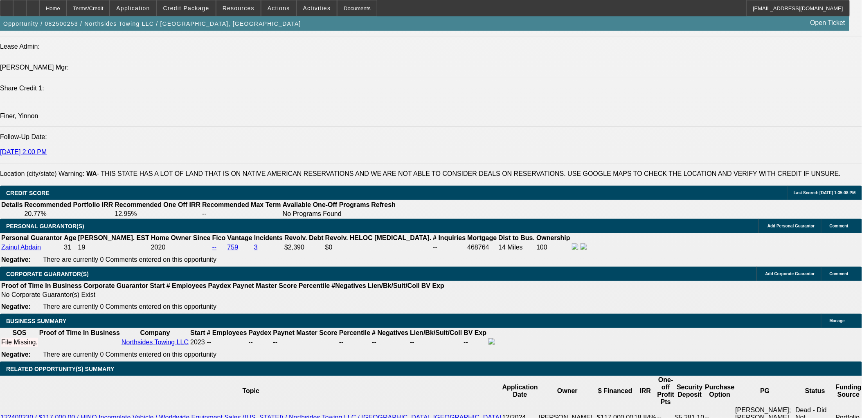
type input "3.4"
type input "$2,085.00"
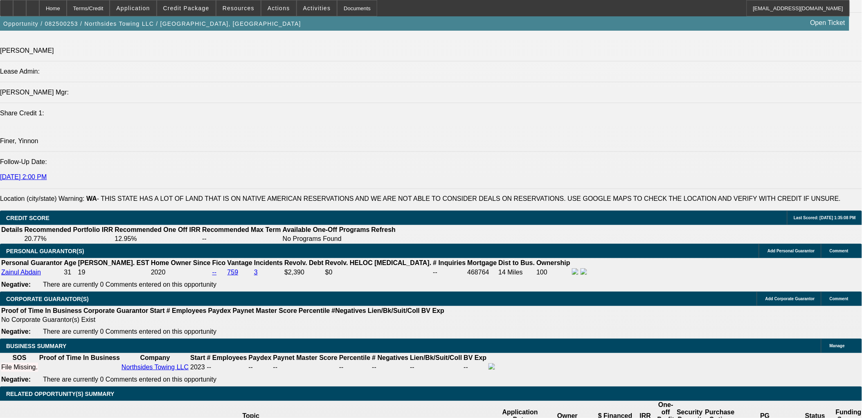
scroll to position [955, 0]
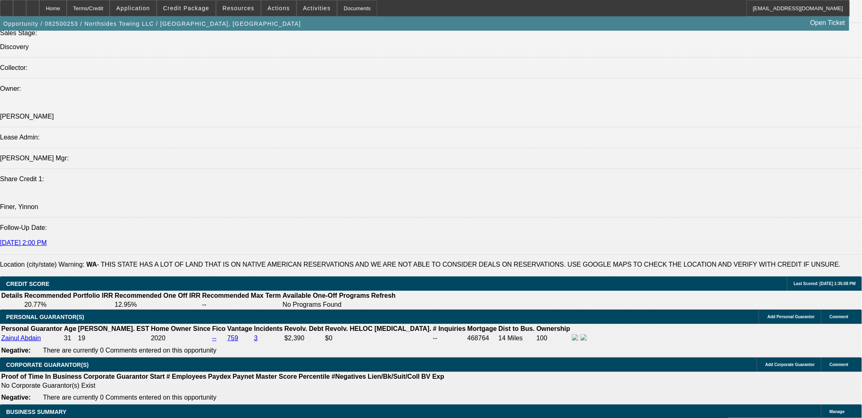
drag, startPoint x: 549, startPoint y: 214, endPoint x: 169, endPoint y: 147, distance: 386.2
drag, startPoint x: 169, startPoint y: 147, endPoint x: 87, endPoint y: 156, distance: 82.4
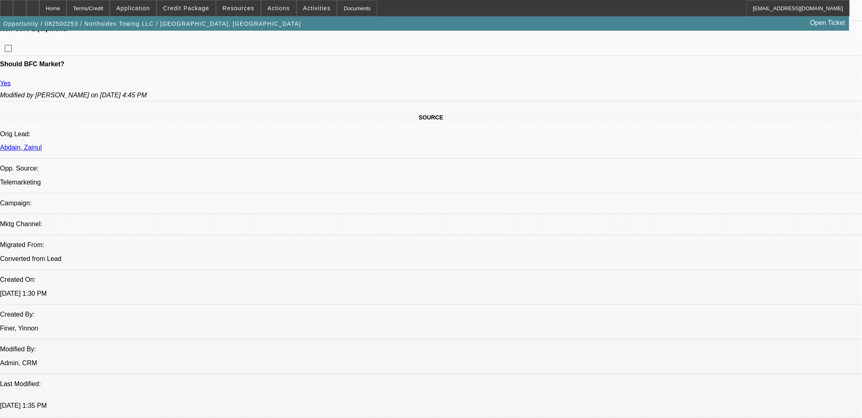
scroll to position [318, 0]
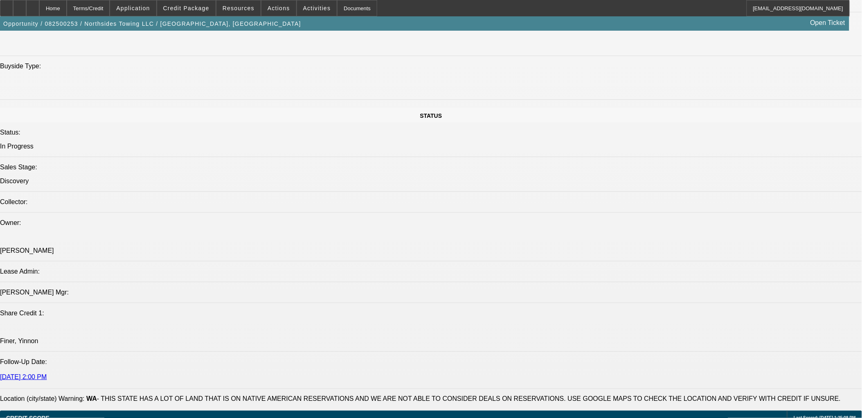
scroll to position [1000, 0]
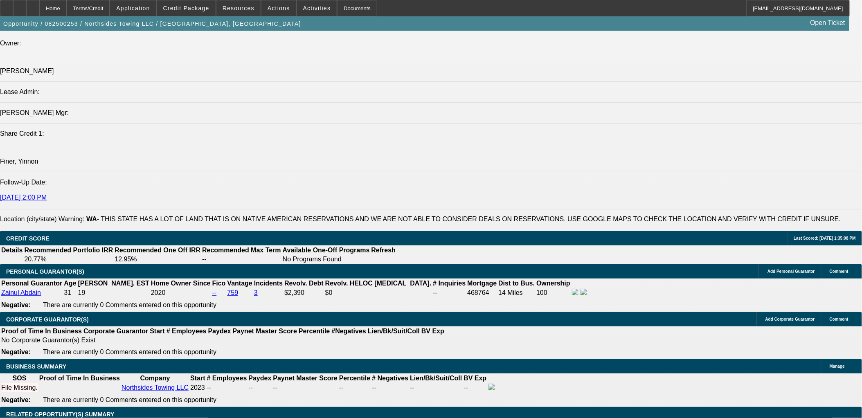
drag, startPoint x: 173, startPoint y: 284, endPoint x: 195, endPoint y: 287, distance: 21.8
type input "4"
type input "$57,903.42"
type input "$28,951.71"
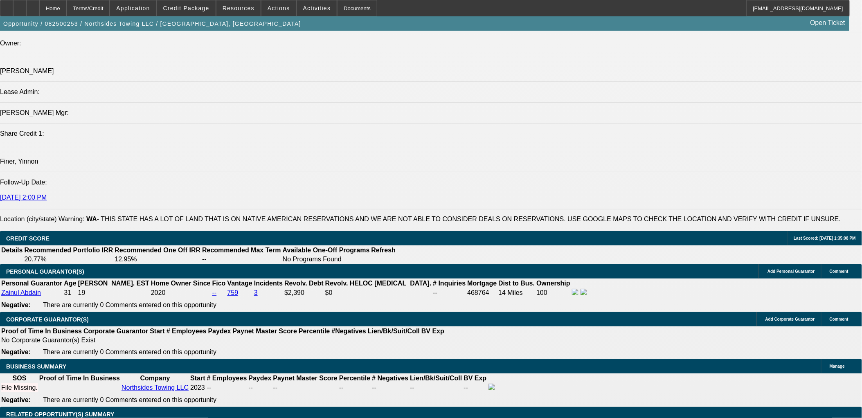
drag, startPoint x: 170, startPoint y: 284, endPoint x: 192, endPoint y: 287, distance: 22.2
type input "72"
type input "$33,226.50"
type input "$16,613.25"
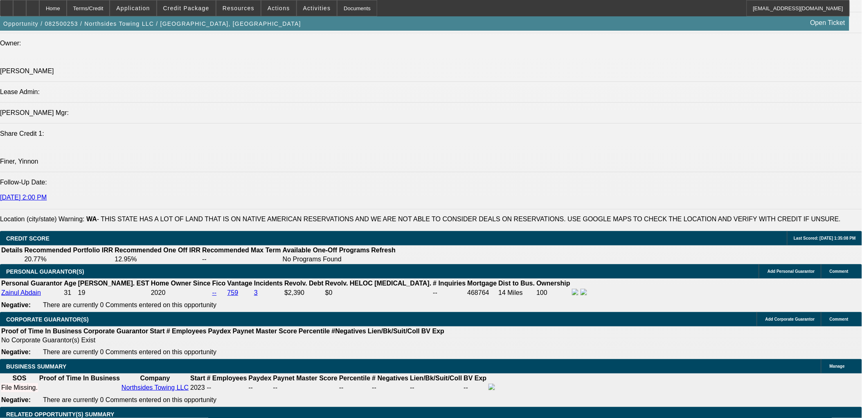
type input "$3,532.02"
type input "$1,766.01"
type input "72"
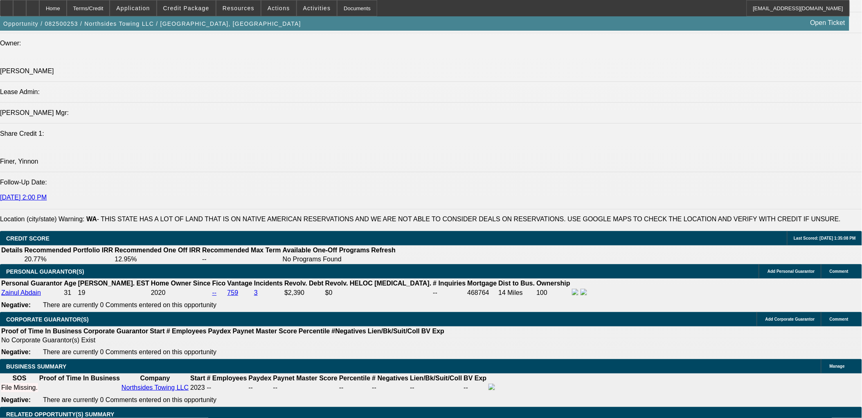
type input "2"
type input "$4.00"
type input "20965"
type input "$41,930.00"
type input "218.8"
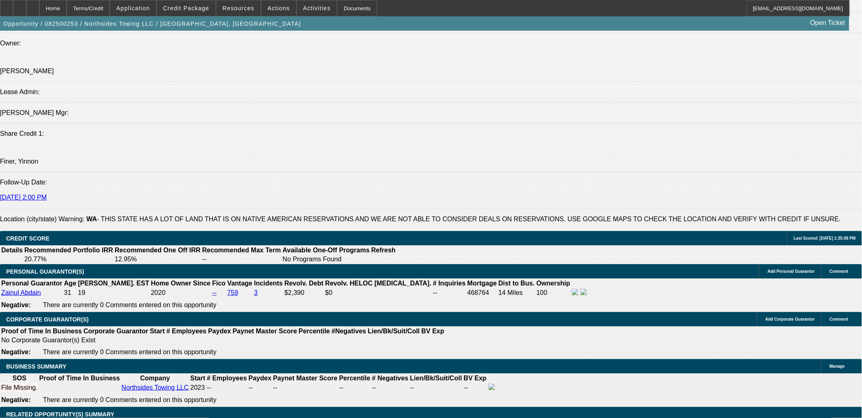
type input "2096"
type input "$4,192.00"
type input "9.4"
type input "209"
type input "$418.00"
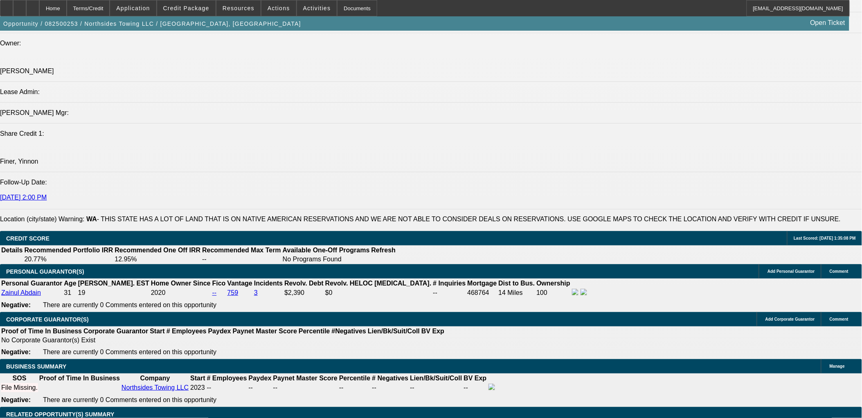
type input "2085"
type input "$4,170.00"
type input "9.2"
type input "$2,085.00"
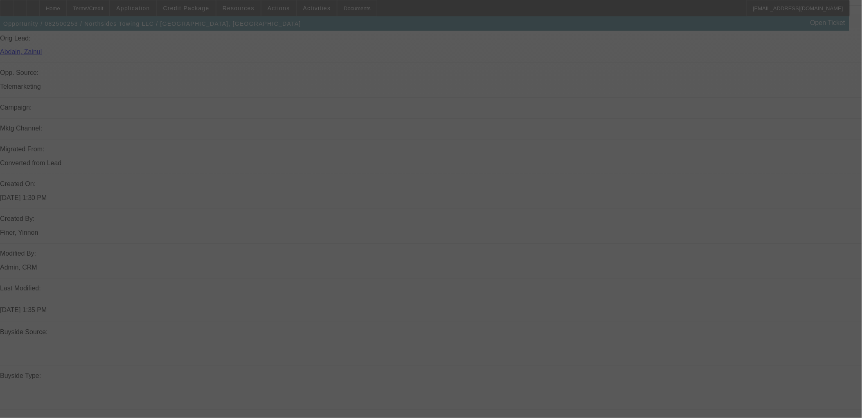
scroll to position [409, 0]
select select "0"
select select "2"
select select "0.1"
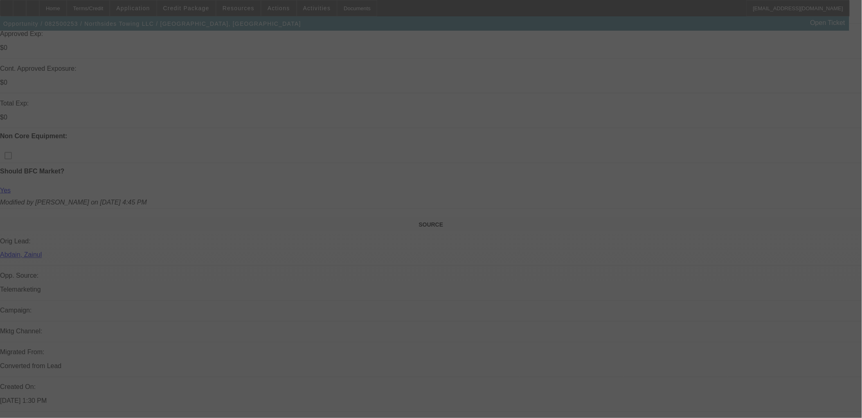
select select "4"
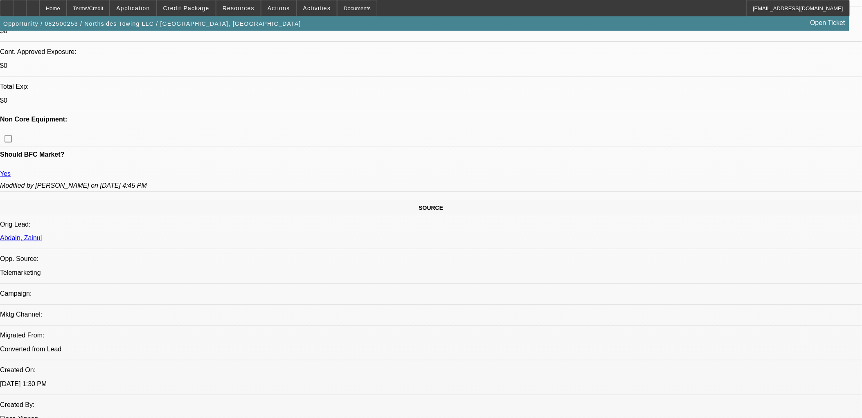
scroll to position [273, 0]
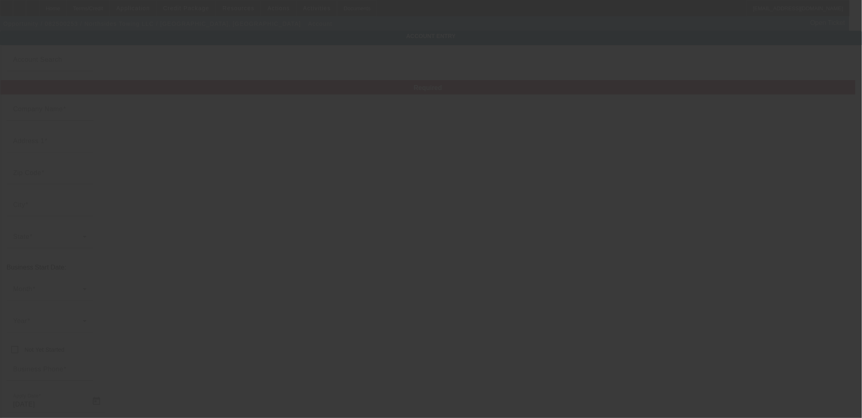
type input "Northsides Towing LLC"
type input "9624 Airport Way"
type input "98296"
type input "Snohomish"
type input "(206) 899-7290"
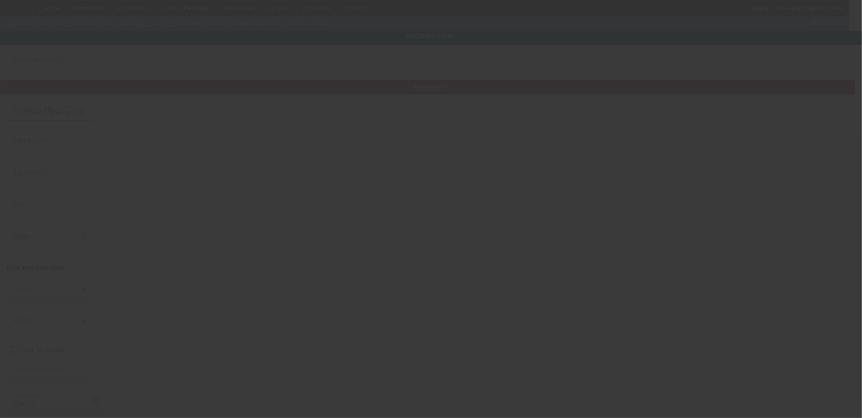
type input "northsides.towing@gmail.com"
type input "932837009"
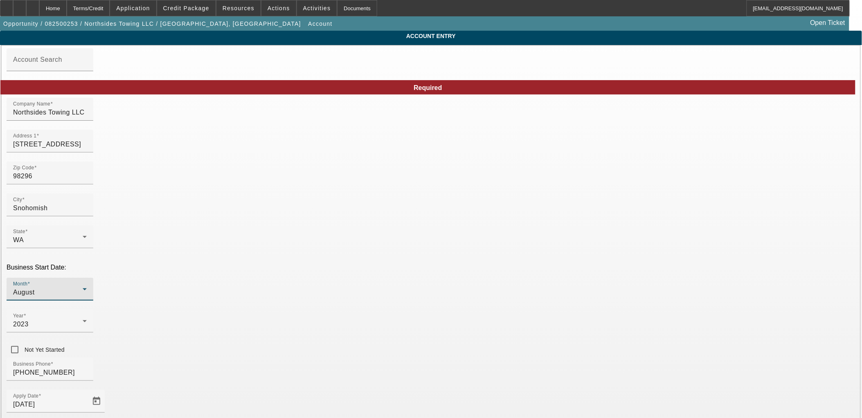
click at [83, 288] on div "August" at bounding box center [48, 293] width 70 height 10
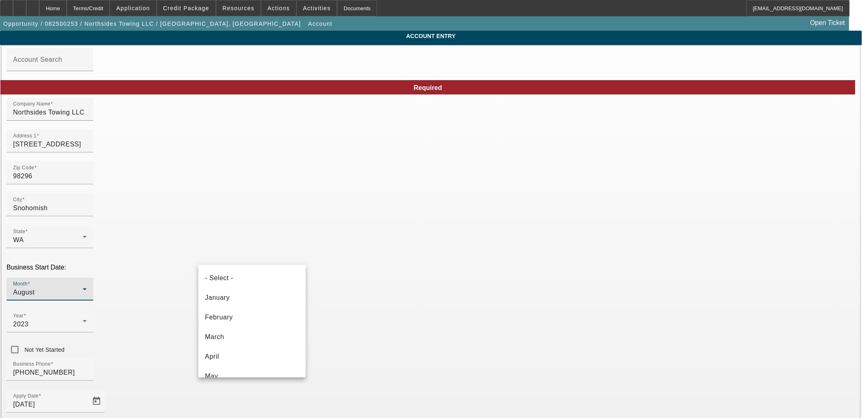
scroll to position [68, 0]
click at [284, 254] on div at bounding box center [431, 209] width 862 height 418
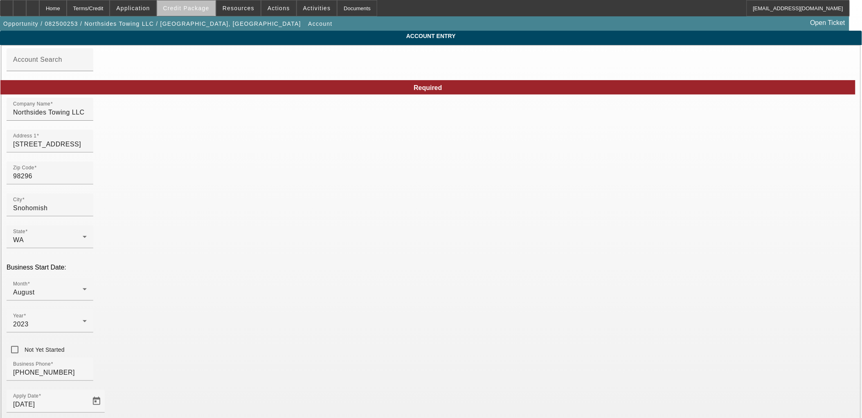
click at [213, 13] on span at bounding box center [186, 8] width 59 height 20
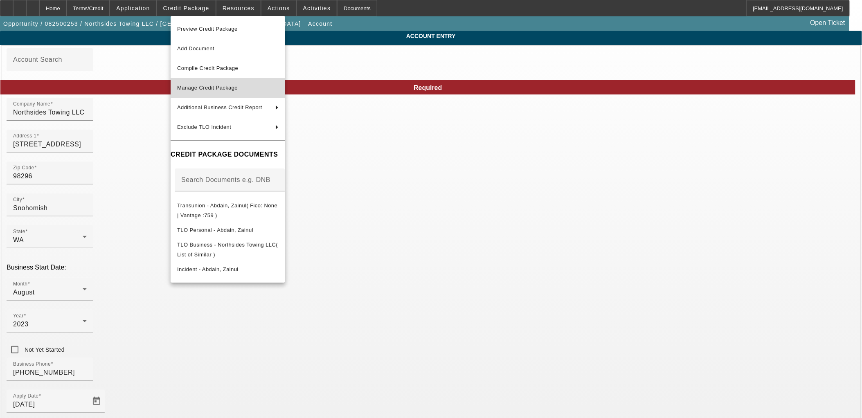
click at [230, 84] on span "Manage Credit Package" at bounding box center [228, 88] width 102 height 10
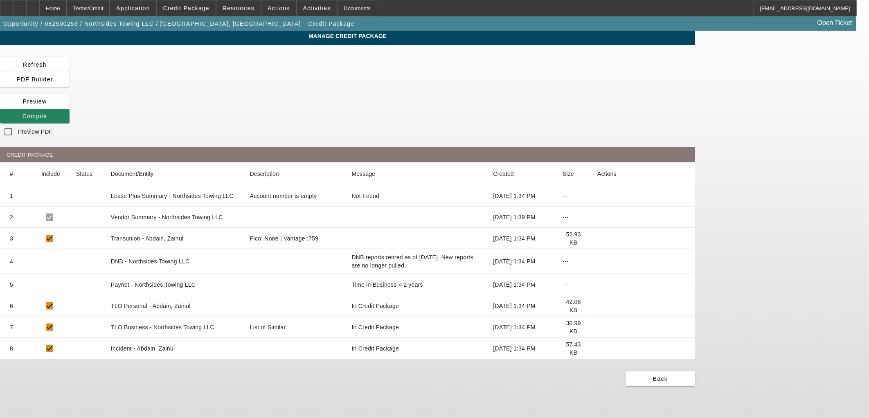
click at [598, 285] on icon at bounding box center [598, 285] width 0 height 0
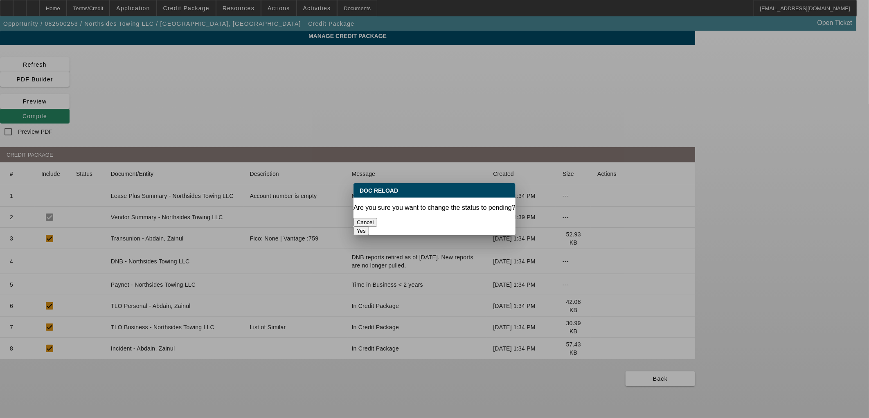
click at [369, 227] on button "Yes" at bounding box center [362, 231] width 16 height 9
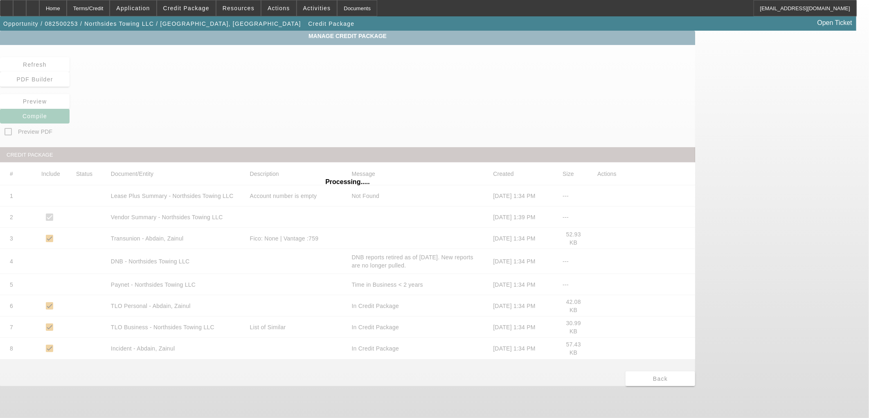
drag, startPoint x: 555, startPoint y: 209, endPoint x: 543, endPoint y: 203, distance: 13.0
click at [553, 209] on div "Processing....." at bounding box center [347, 209] width 695 height 356
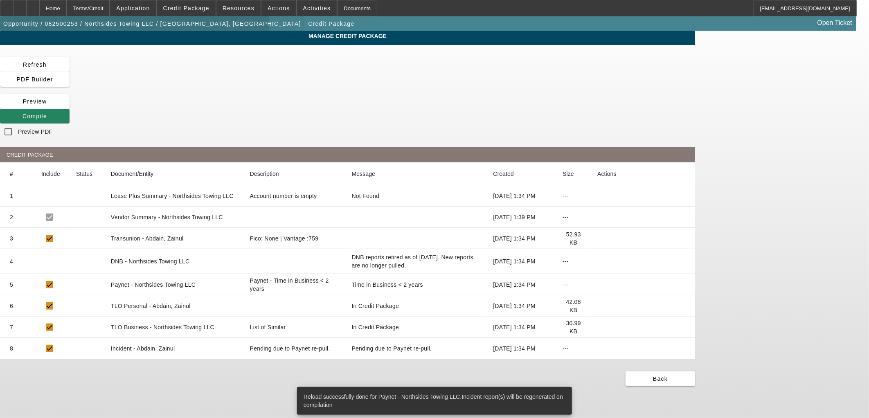
click at [141, 24] on span "Opportunity / 082500253 / Northsides Towing LLC / Abdain, Zainul" at bounding box center [152, 23] width 298 height 7
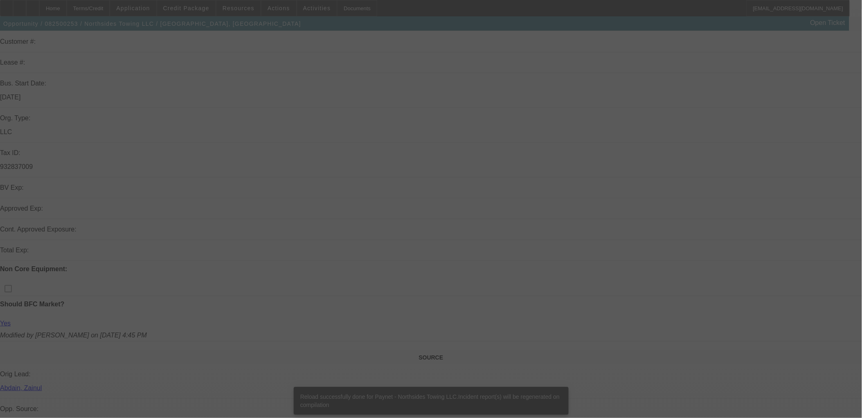
scroll to position [136, 0]
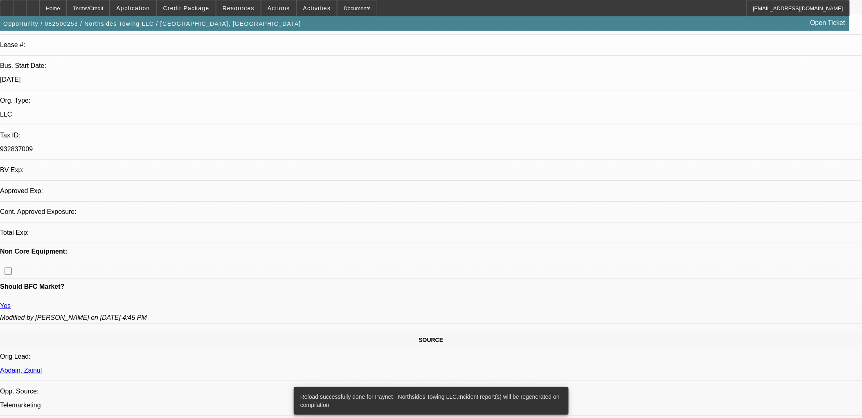
select select "0"
select select "2"
select select "0.1"
select select "4"
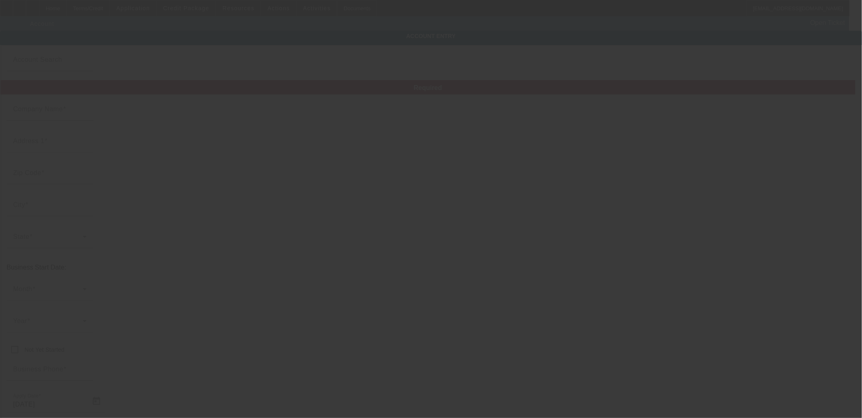
type input "Northsides Towing LLC"
type input "9624 Airport Way"
type input "98296"
type input "Snohomish"
type input "(206) 899-7290"
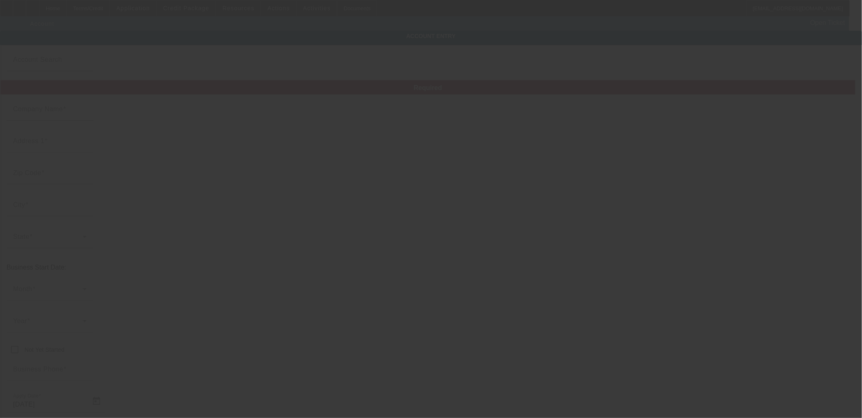
type input "northsides.towing@gmail.com"
type input "932837009"
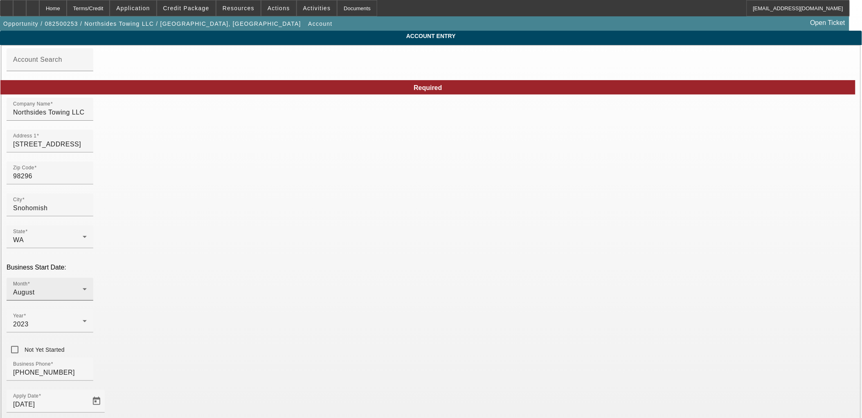
click at [83, 288] on div "August" at bounding box center [48, 293] width 70 height 10
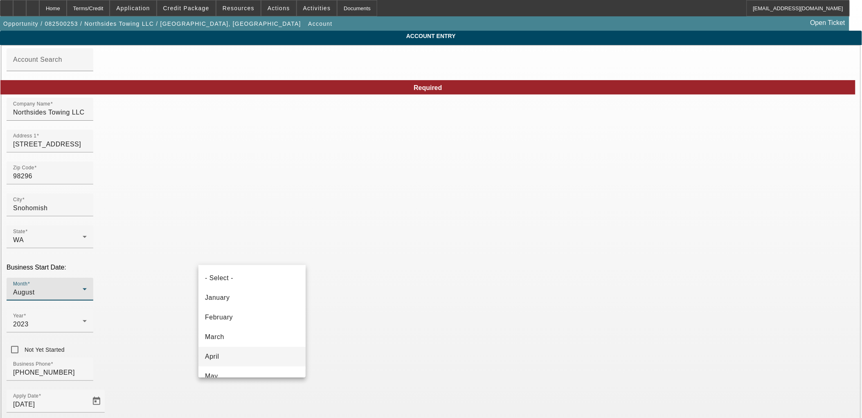
scroll to position [68, 0]
click at [248, 346] on mat-option "July" at bounding box center [252, 348] width 107 height 20
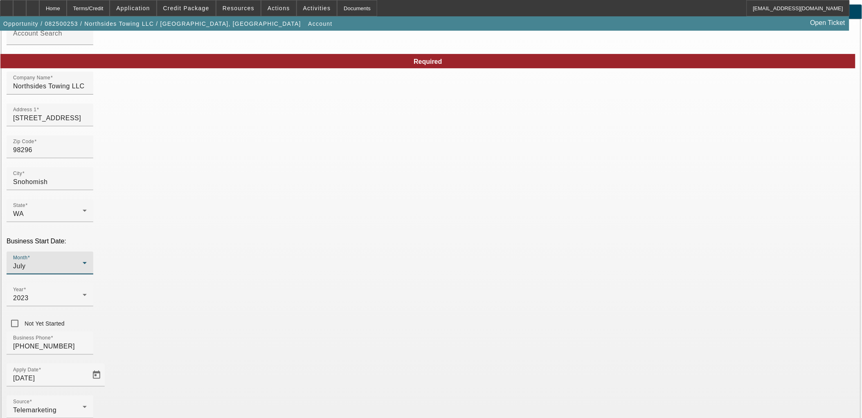
scroll to position [62, 0]
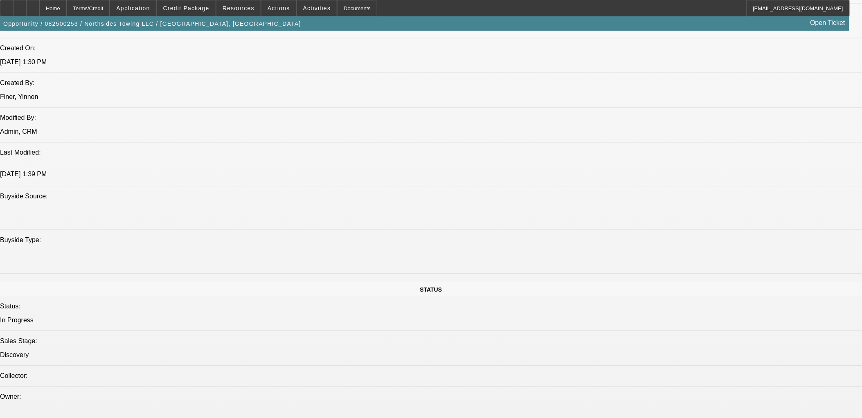
select select "0"
select select "2"
select select "0.1"
select select "4"
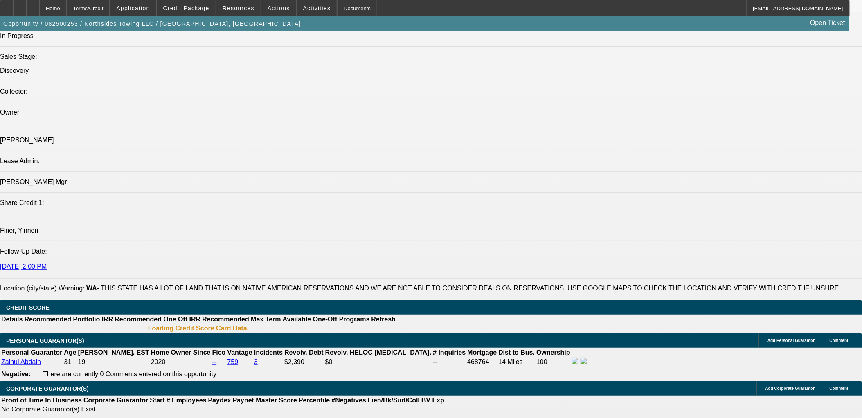
scroll to position [928, 0]
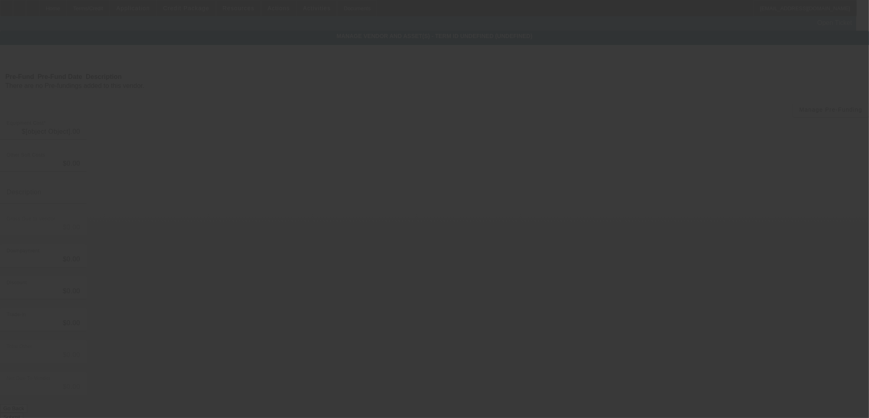
type input "$135,000.00"
type input "$20,000.00"
type input "$115,000.00"
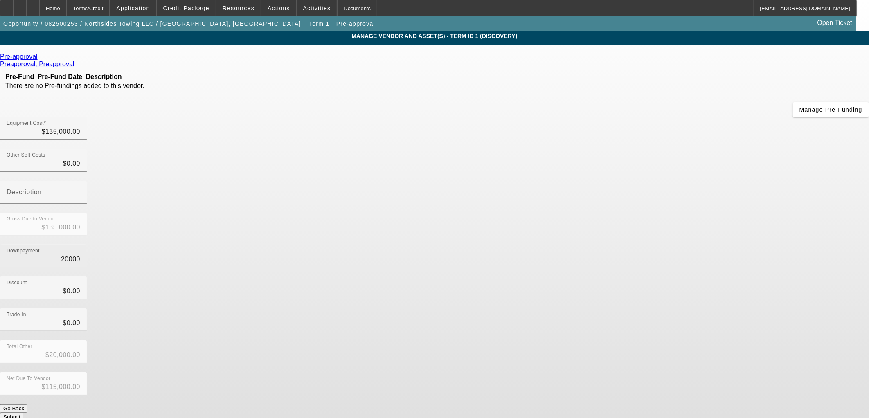
click at [80, 255] on input "20000" at bounding box center [44, 260] width 74 height 10
type input "0"
type input "$0.00"
type input "$135,000.00"
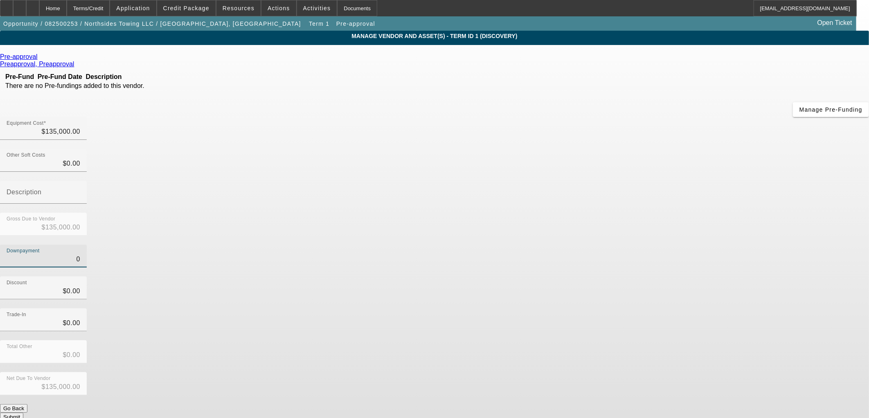
type input "$0.00"
click at [561, 277] on div "Discount $0.00" at bounding box center [434, 293] width 869 height 32
click at [23, 413] on button "Submit" at bounding box center [11, 417] width 23 height 9
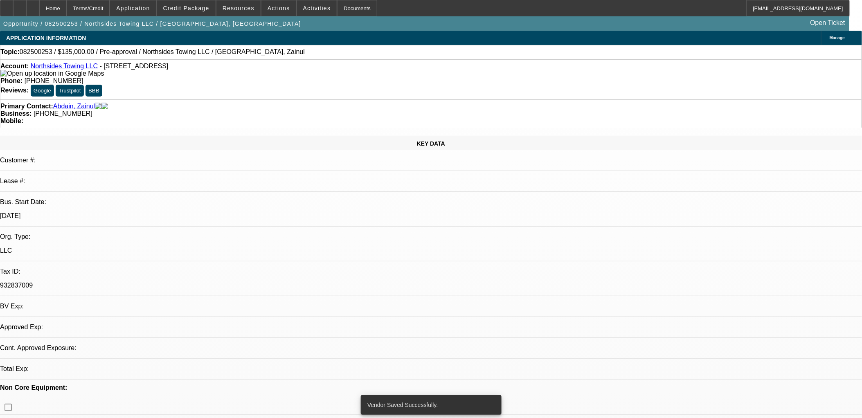
select select "0"
select select "2"
select select "0.1"
select select "4"
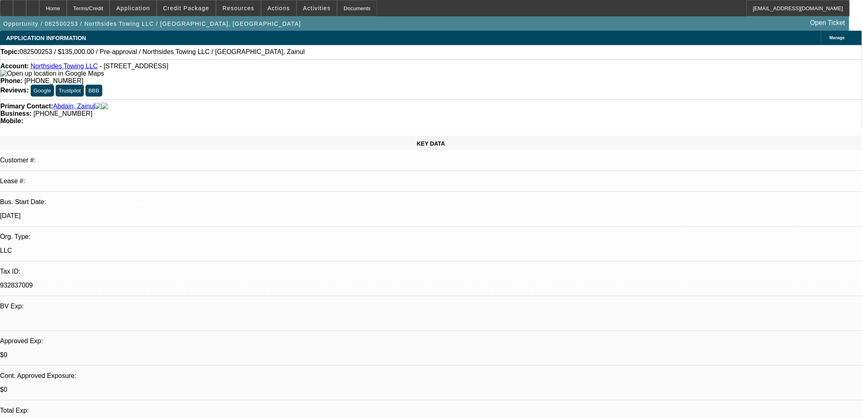
drag, startPoint x: 258, startPoint y: 208, endPoint x: 199, endPoint y: 181, distance: 64.8
drag, startPoint x: 199, startPoint y: 181, endPoint x: 337, endPoint y: 205, distance: 140.4
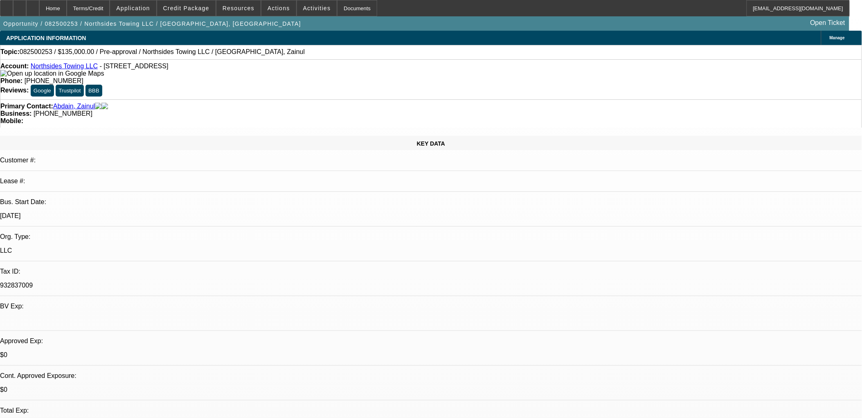
drag, startPoint x: 225, startPoint y: 192, endPoint x: 332, endPoint y: 206, distance: 107.3
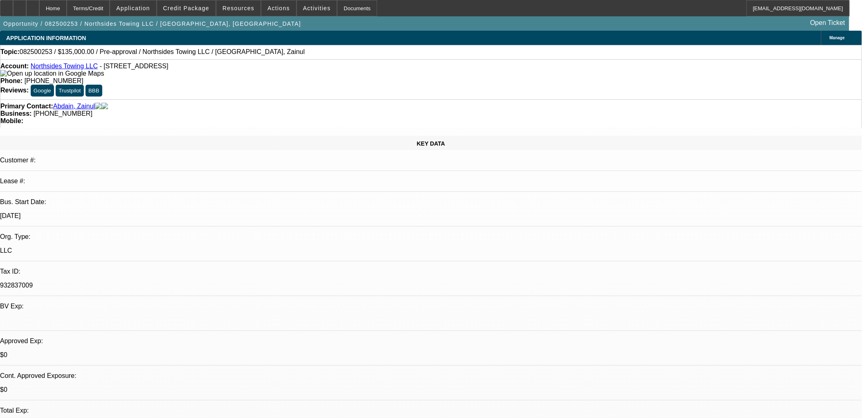
click at [190, 6] on span "Credit Package" at bounding box center [186, 8] width 46 height 7
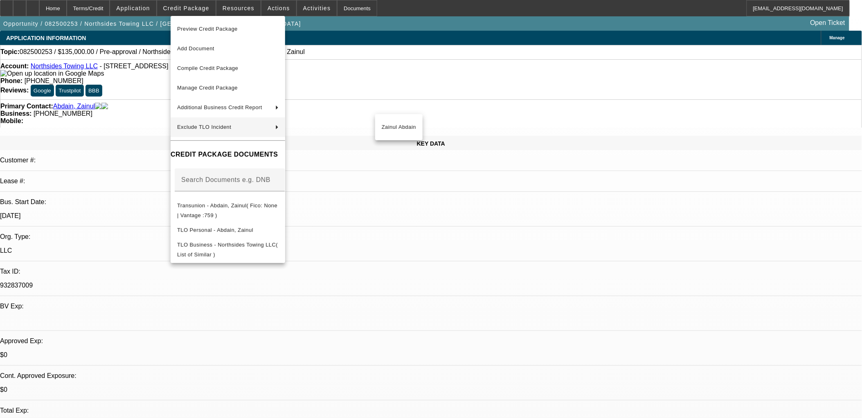
click at [216, 300] on div at bounding box center [431, 209] width 862 height 418
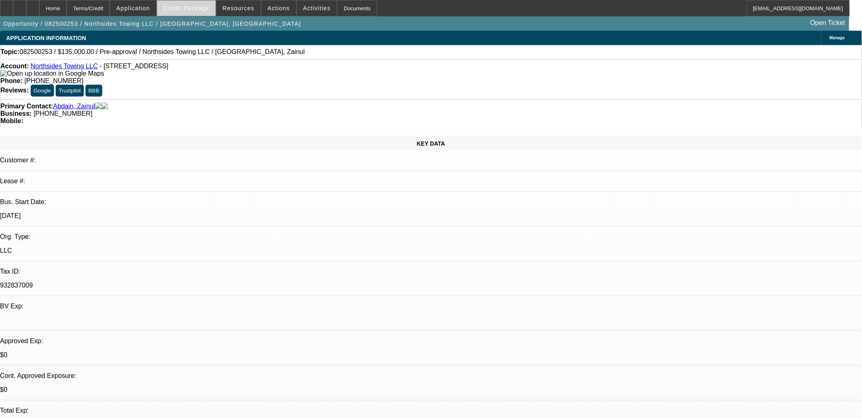
click at [186, 15] on span at bounding box center [186, 8] width 59 height 20
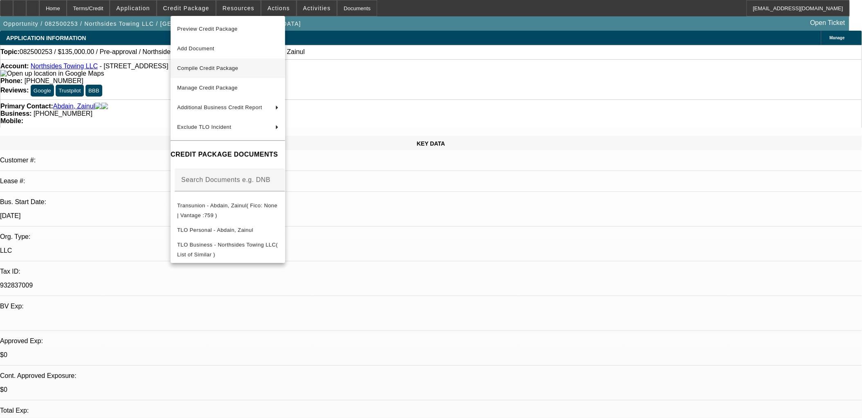
click at [226, 61] on button "Compile Credit Package" at bounding box center [228, 69] width 115 height 20
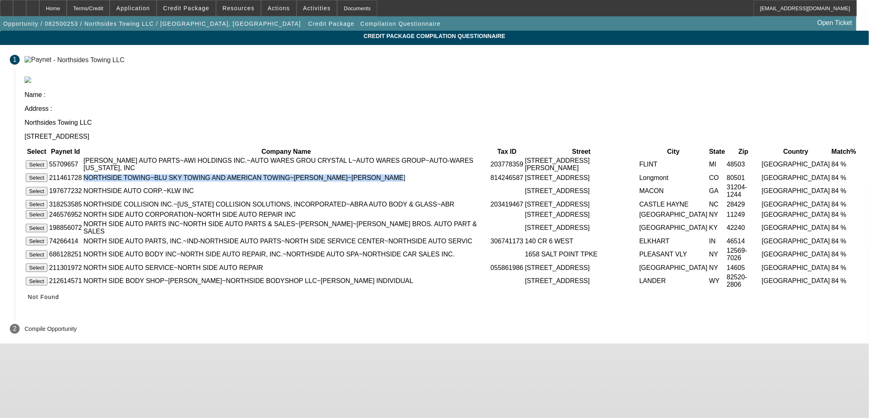
drag, startPoint x: 278, startPoint y: 133, endPoint x: 411, endPoint y: 142, distance: 133.7
click at [411, 173] on td "NORTHSIDE TOWING~BLU SKY TOWING AND AMERICAN TOWING~DAVID JOHNSON~TIMOTHY FREI" at bounding box center [286, 177] width 406 height 9
drag, startPoint x: 413, startPoint y: 142, endPoint x: 278, endPoint y: 133, distance: 135.4
click at [278, 173] on td "NORTHSIDE TOWING~BLU SKY TOWING AND AMERICAN TOWING~DAVID JOHNSON~TIMOTHY FREI" at bounding box center [286, 177] width 406 height 9
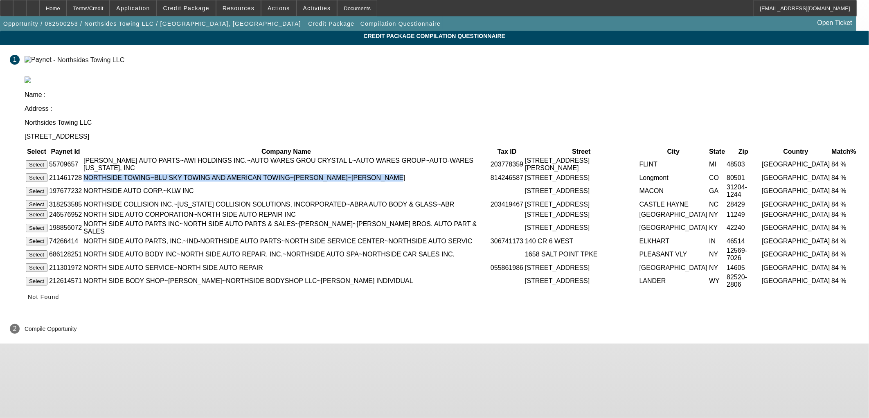
click at [278, 173] on td "NORTHSIDE TOWING~BLU SKY TOWING AND AMERICAN TOWING~DAVID JOHNSON~TIMOTHY FREI" at bounding box center [286, 177] width 406 height 9
drag, startPoint x: 278, startPoint y: 133, endPoint x: 407, endPoint y: 145, distance: 130.4
click at [407, 173] on td "NORTHSIDE TOWING~BLU SKY TOWING AND AMERICAN TOWING~DAVID JOHNSON~TIMOTHY FREI" at bounding box center [286, 177] width 406 height 9
click at [404, 173] on td "NORTHSIDE TOWING~BLU SKY TOWING AND AMERICAN TOWING~DAVID JOHNSON~TIMOTHY FREI" at bounding box center [286, 177] width 406 height 9
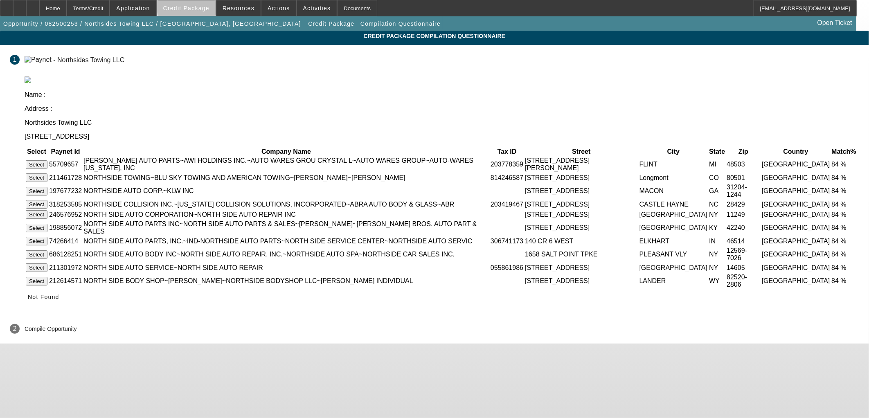
click at [202, 7] on span "Credit Package" at bounding box center [186, 8] width 46 height 7
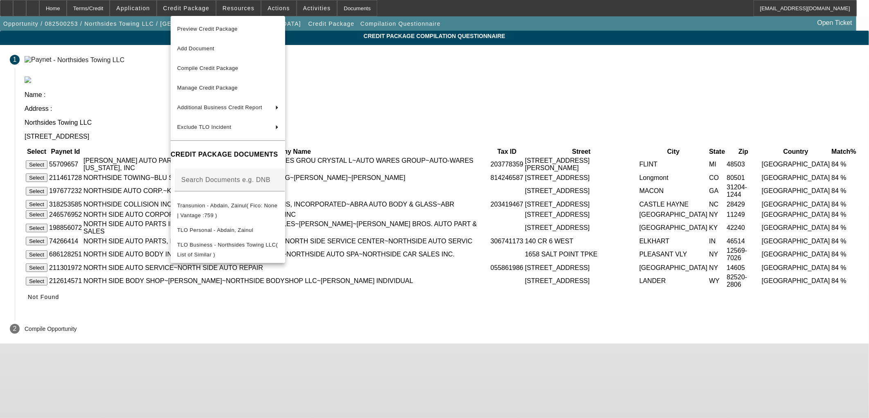
click at [202, 7] on div at bounding box center [434, 209] width 869 height 418
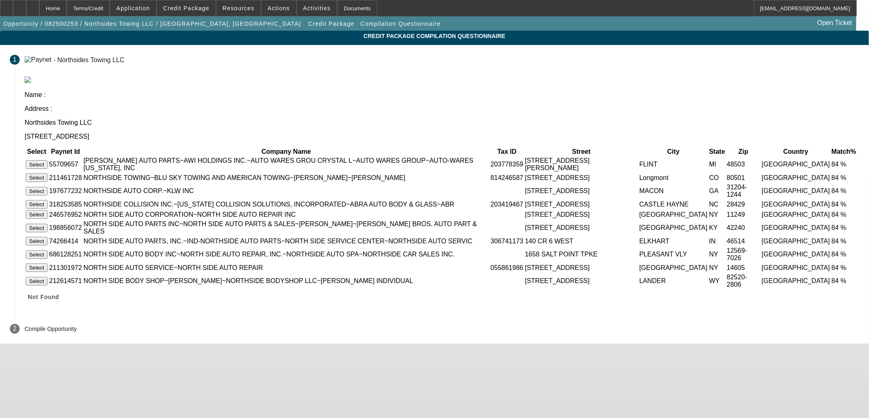
click at [157, 95] on app-compilation-stepper "Credit Package Compilation Questionnaire 1 - Northsides Towing LLC Name : Addre…" at bounding box center [434, 187] width 869 height 313
click at [59, 300] on span "Not Found" at bounding box center [44, 297] width 32 height 7
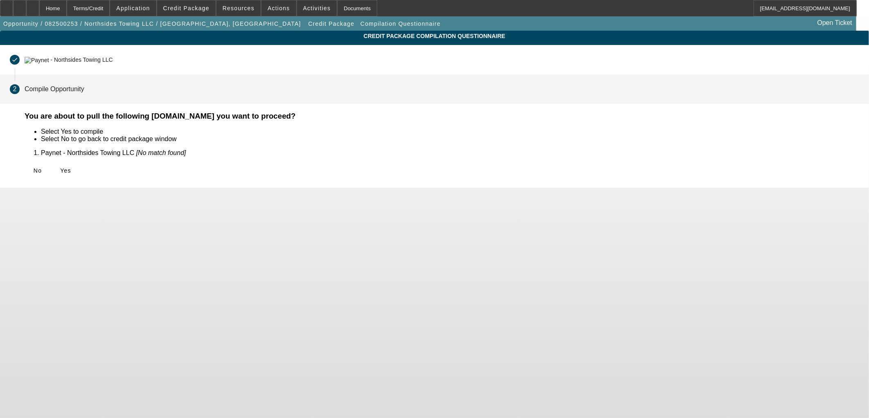
click at [273, 163] on div "No Yes" at bounding box center [442, 170] width 835 height 15
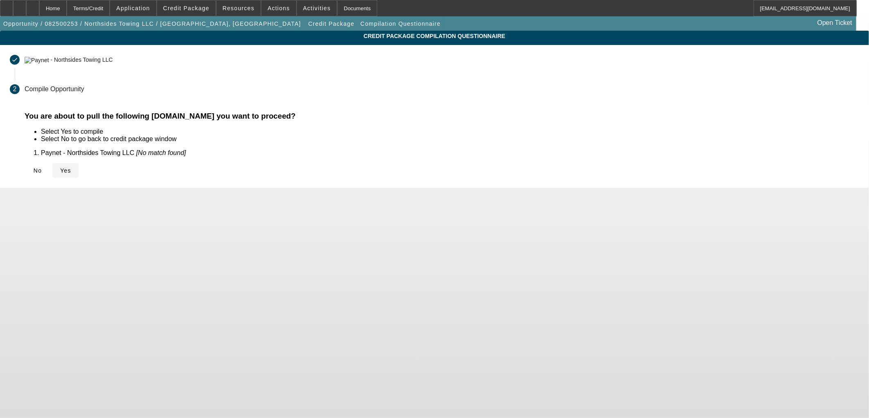
click at [71, 170] on span "Yes" at bounding box center [65, 170] width 11 height 7
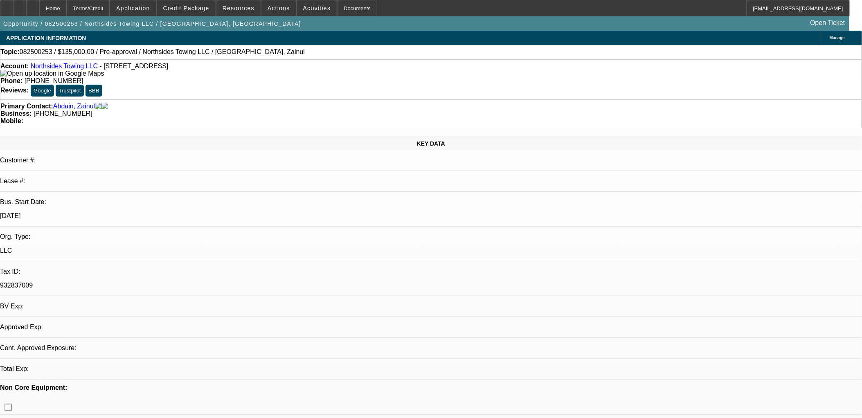
select select "0"
select select "2"
select select "0.1"
select select "4"
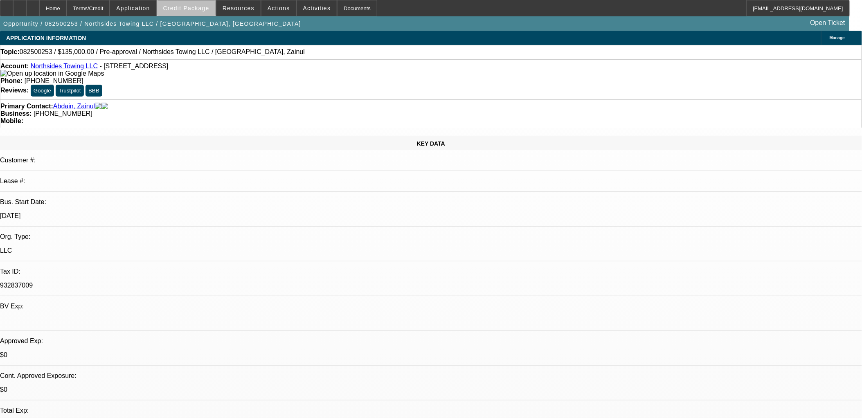
click at [205, 13] on span at bounding box center [186, 8] width 59 height 20
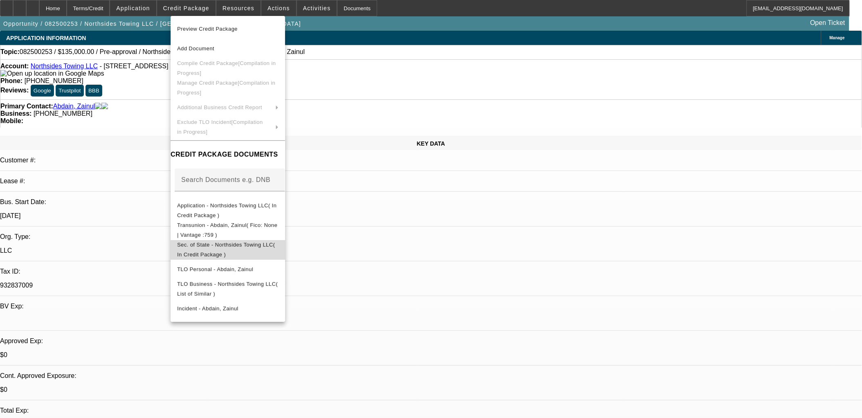
click at [256, 242] on span "Sec. of State - Northsides Towing LLC( In Credit Package )" at bounding box center [228, 250] width 102 height 20
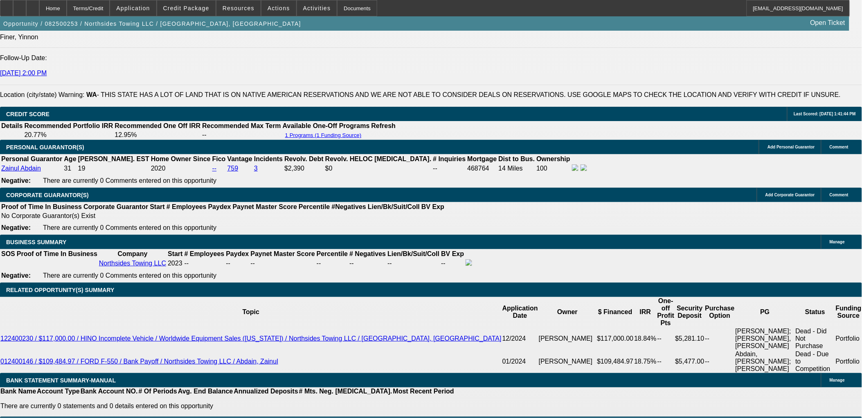
scroll to position [1000, 0]
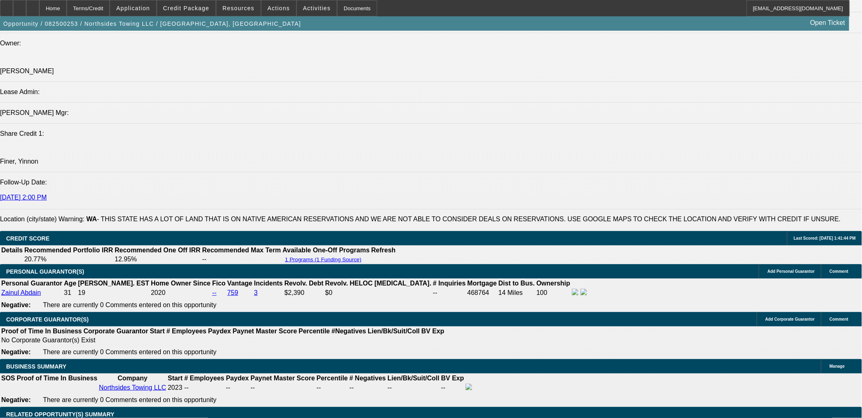
drag, startPoint x: 196, startPoint y: 284, endPoint x: 209, endPoint y: 286, distance: 13.3
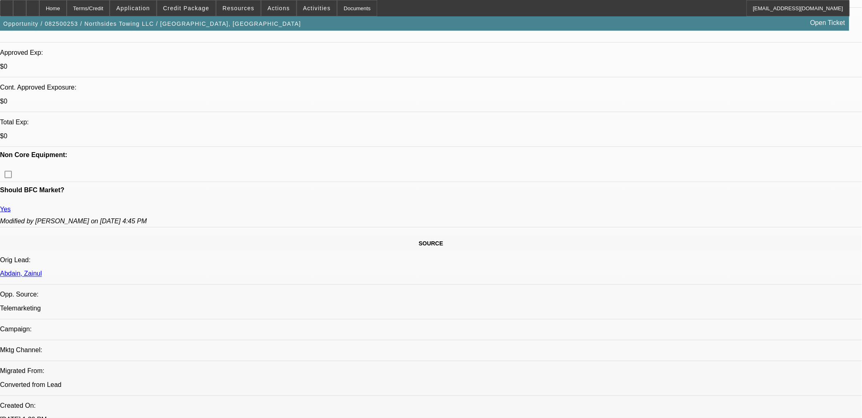
scroll to position [273, 0]
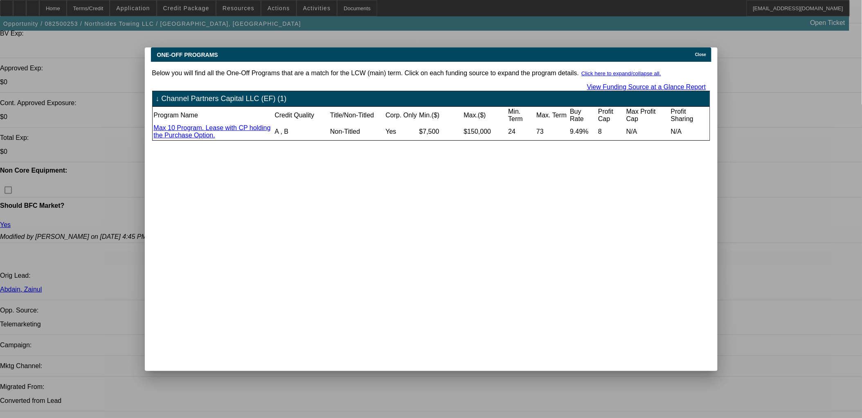
scroll to position [0, 0]
click at [706, 52] on span "Close" at bounding box center [700, 54] width 11 height 5
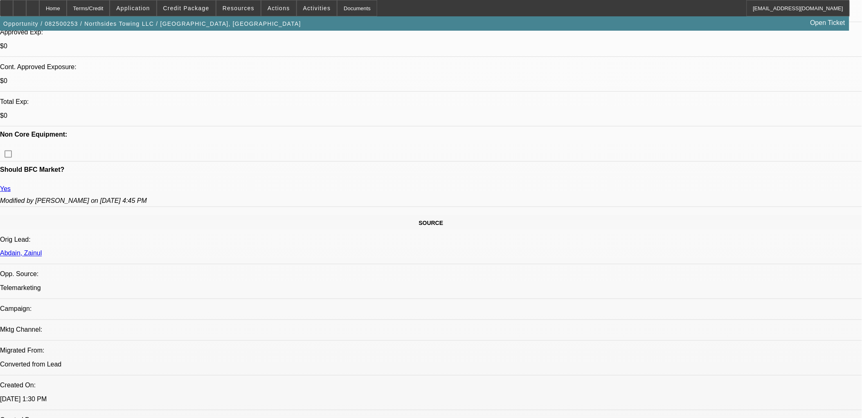
scroll to position [363, 0]
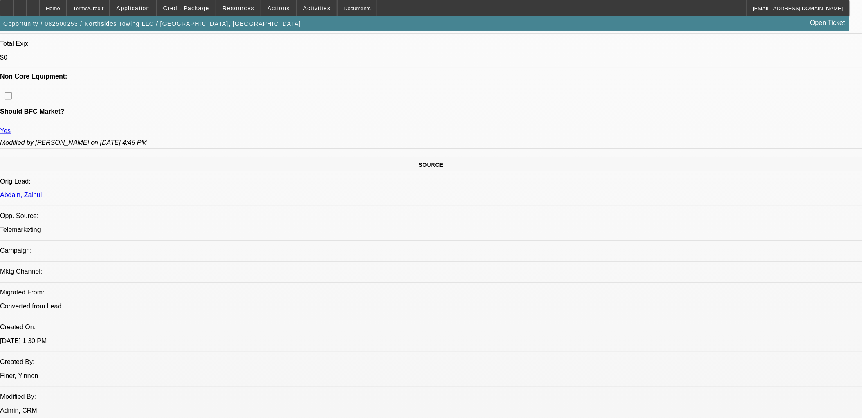
scroll to position [273, 0]
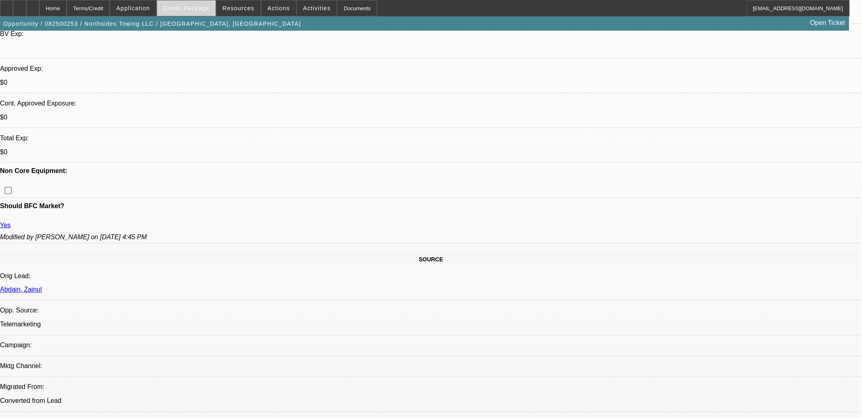
click at [206, 9] on span "Credit Package" at bounding box center [186, 8] width 46 height 7
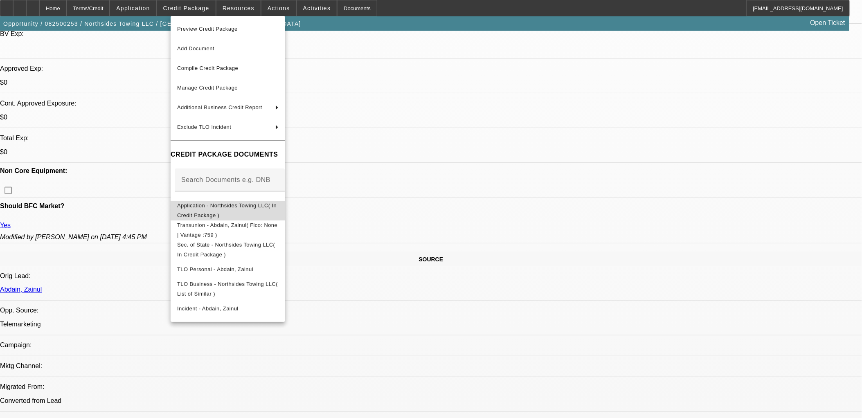
click at [239, 203] on span "Application - Northsides Towing LLC( In Credit Package )" at bounding box center [228, 211] width 102 height 20
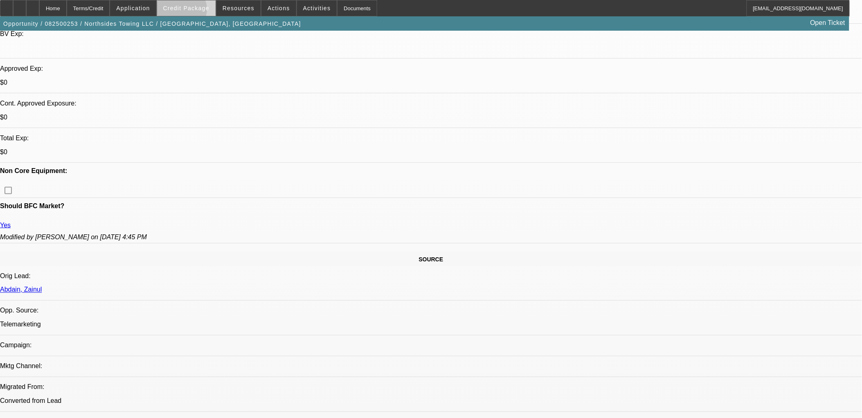
click at [196, 11] on span at bounding box center [186, 8] width 59 height 20
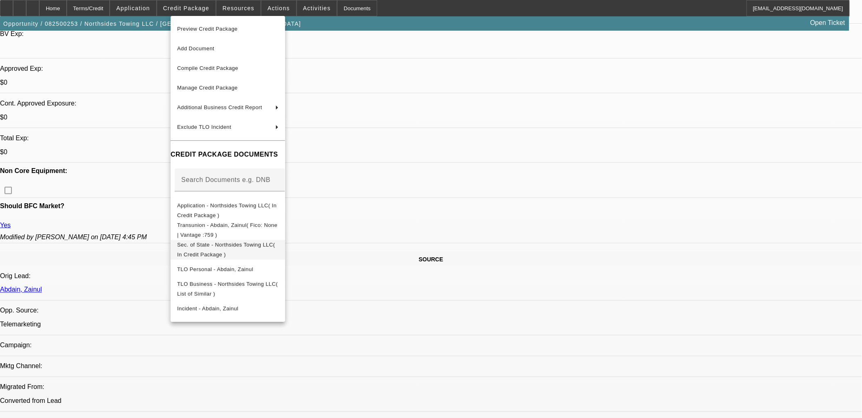
click at [249, 244] on span "Sec. of State - Northsides Towing LLC( In Credit Package )" at bounding box center [226, 249] width 98 height 16
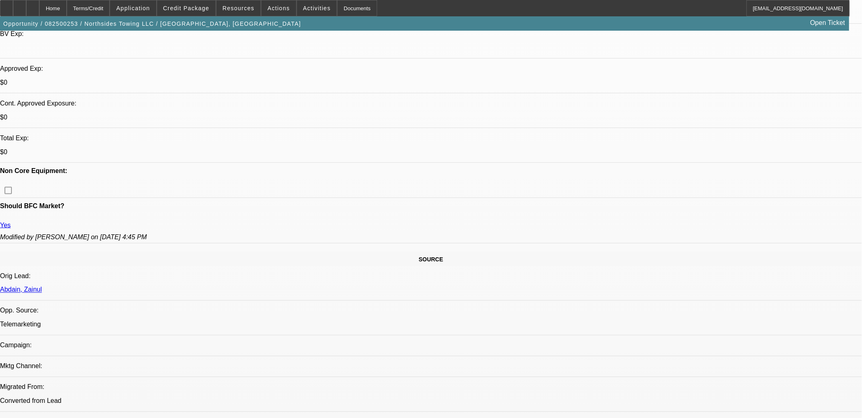
drag, startPoint x: 231, startPoint y: 134, endPoint x: 4, endPoint y: 91, distance: 231.3
drag, startPoint x: 11, startPoint y: 96, endPoint x: 381, endPoint y: 260, distance: 404.6
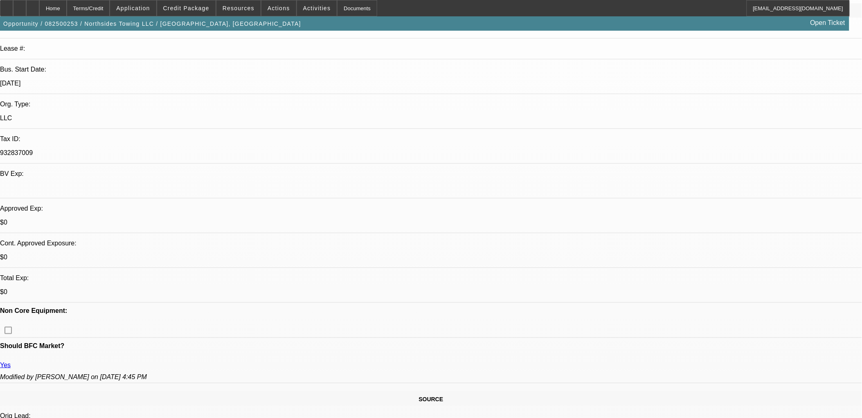
scroll to position [0, 0]
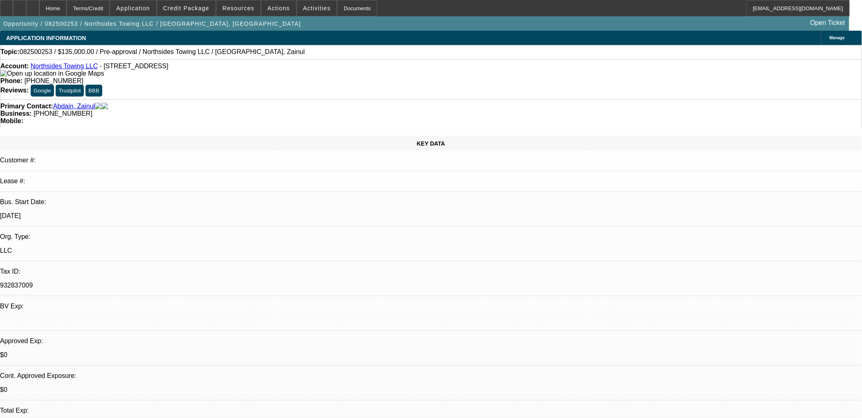
drag, startPoint x: 310, startPoint y: 14, endPoint x: 300, endPoint y: 11, distance: 10.5
click at [304, 9] on button "Activities" at bounding box center [317, 8] width 40 height 16
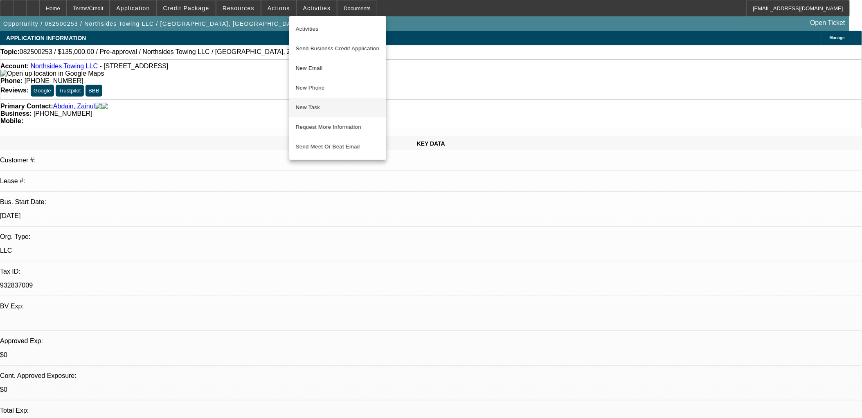
click at [329, 106] on span "New Task" at bounding box center [338, 108] width 84 height 10
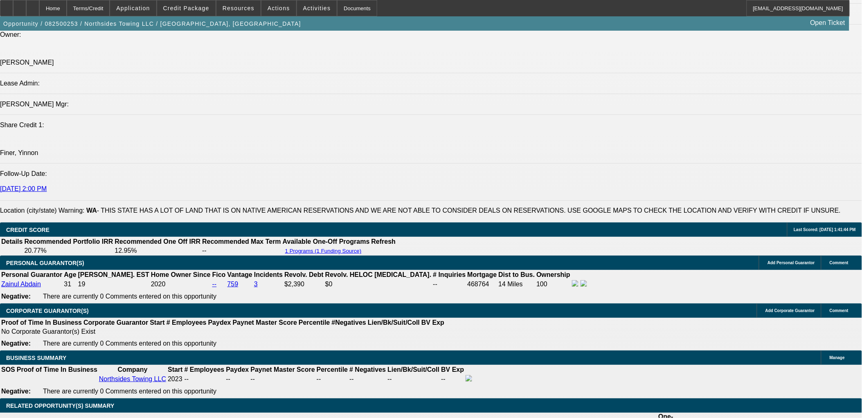
scroll to position [1091, 0]
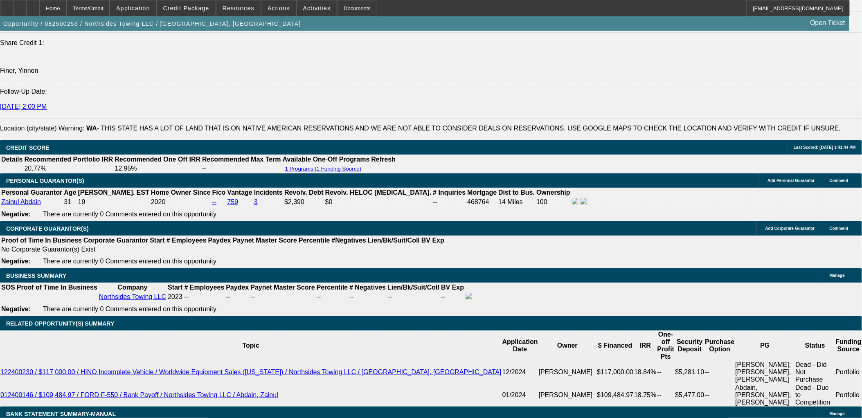
drag, startPoint x: 663, startPoint y: 112, endPoint x: 681, endPoint y: 131, distance: 25.8
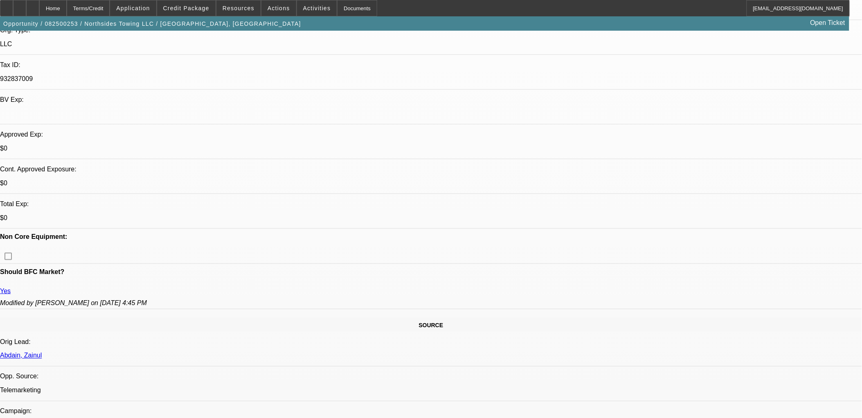
scroll to position [136, 0]
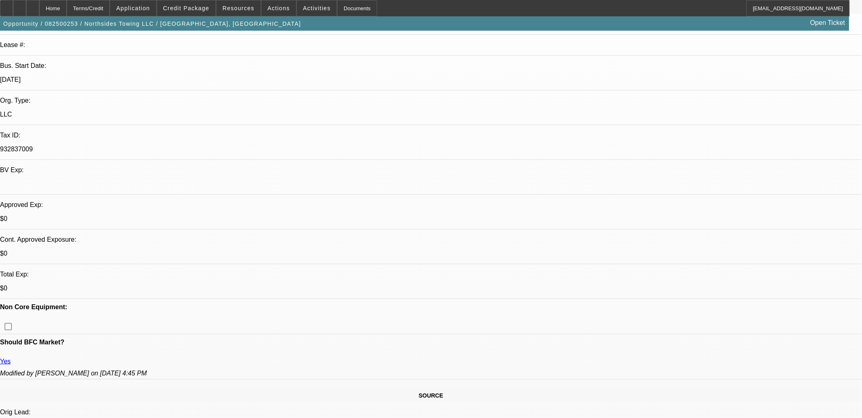
drag, startPoint x: 237, startPoint y: 396, endPoint x: 14, endPoint y: 237, distance: 274.0
drag, startPoint x: 14, startPoint y: 237, endPoint x: 10, endPoint y: 232, distance: 5.5
drag, startPoint x: 7, startPoint y: 226, endPoint x: 321, endPoint y: 401, distance: 359.3
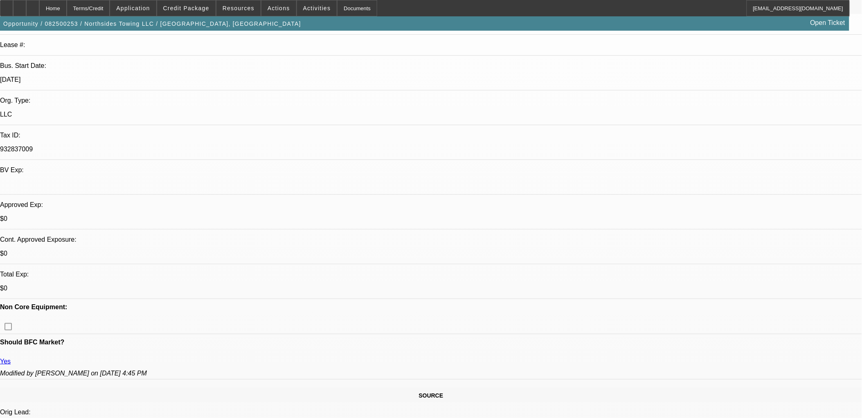
drag, startPoint x: 232, startPoint y: 346, endPoint x: 2, endPoint y: 194, distance: 275.4
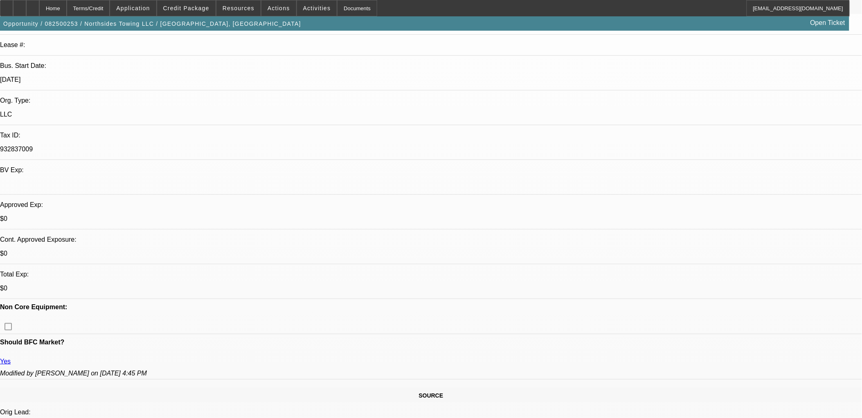
drag, startPoint x: 2, startPoint y: 194, endPoint x: 2, endPoint y: 182, distance: 12.7
drag, startPoint x: 2, startPoint y: 177, endPoint x: 330, endPoint y: 330, distance: 362.4
drag, startPoint x: 330, startPoint y: 330, endPoint x: 318, endPoint y: 334, distance: 12.4
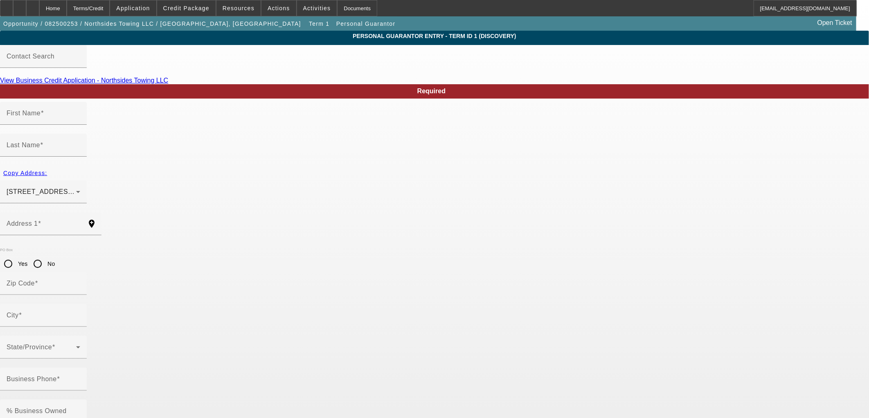
type input "Zainul"
type input "Abdain"
type input "7525 19th Place Southeast"
radio input "true"
type input "98258"
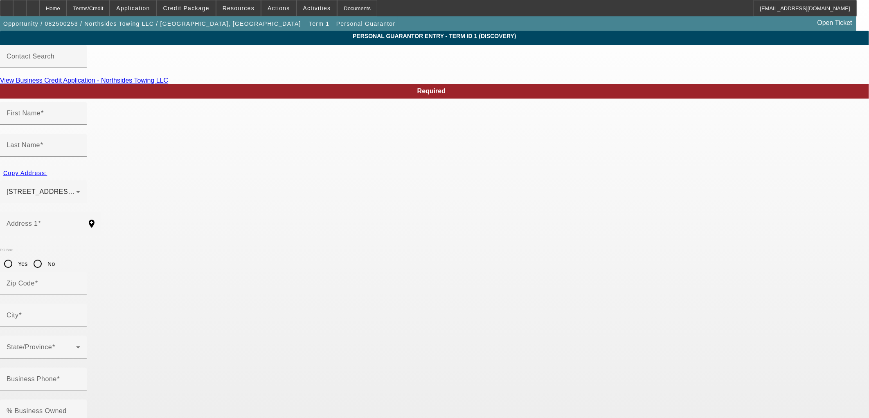
type input "Lake Stevens"
type input "(206) 899-7290"
type input "100"
type input "175-08-3359"
type input "northsides.towing@gmail.com"
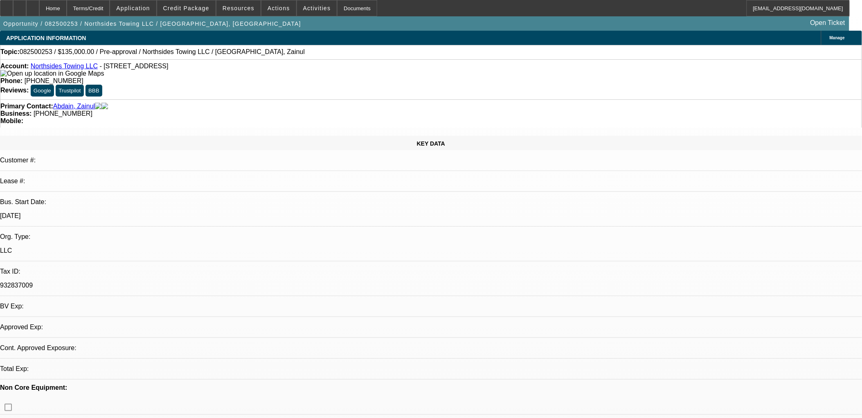
click at [311, 10] on span "Activities" at bounding box center [317, 8] width 28 height 7
select select "0"
select select "2"
select select "0.1"
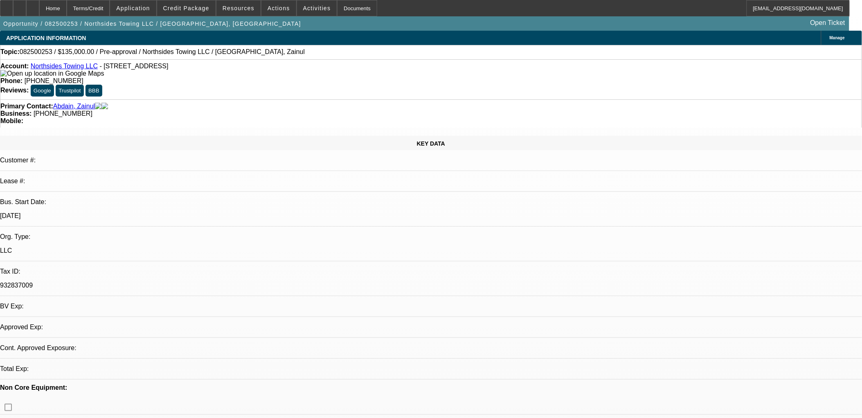
select select "4"
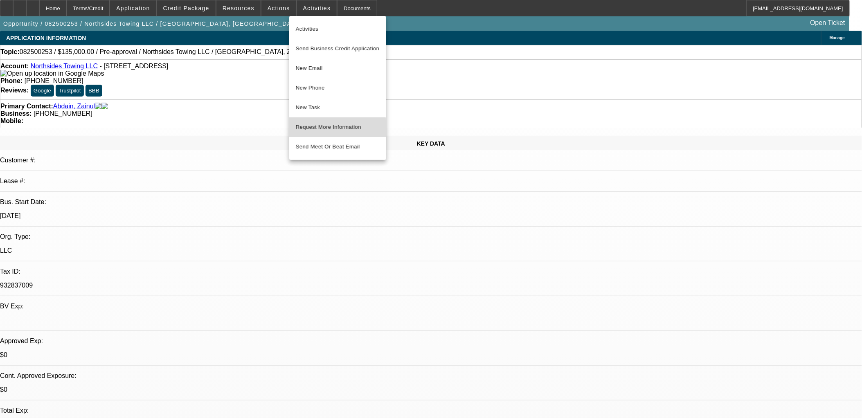
click at [332, 129] on span "Request More Information" at bounding box center [338, 127] width 84 height 10
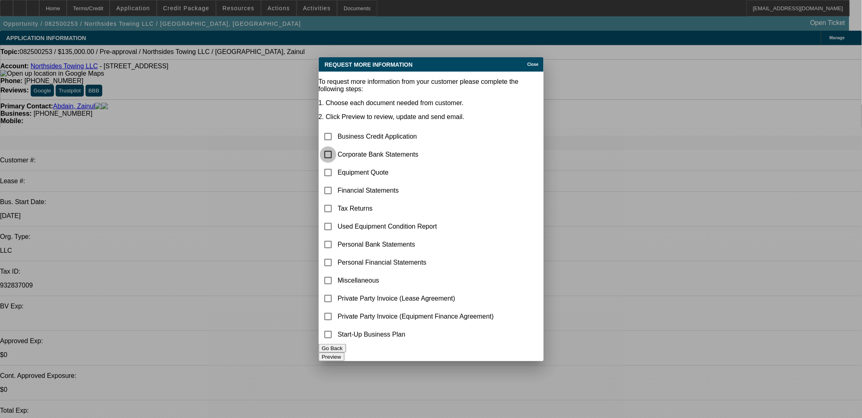
click at [336, 147] on input "checkbox" at bounding box center [328, 155] width 16 height 16
checkbox input "true"
click at [337, 272] on td at bounding box center [328, 280] width 17 height 17
click at [336, 273] on input "checkbox" at bounding box center [328, 281] width 16 height 16
checkbox input "true"
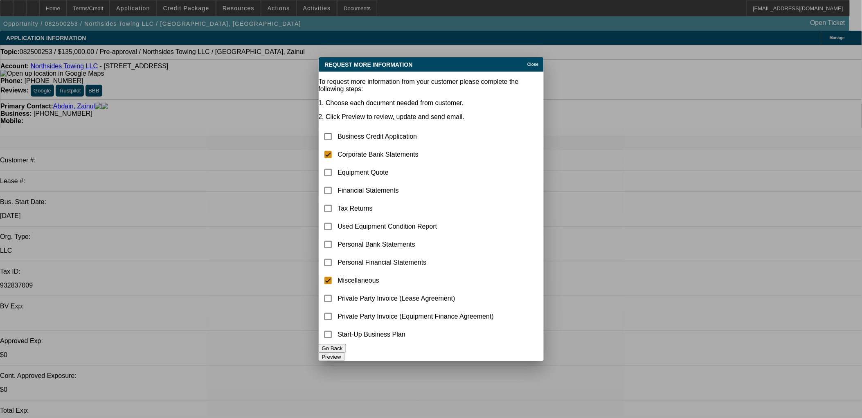
click at [345, 357] on button "Preview" at bounding box center [332, 357] width 26 height 9
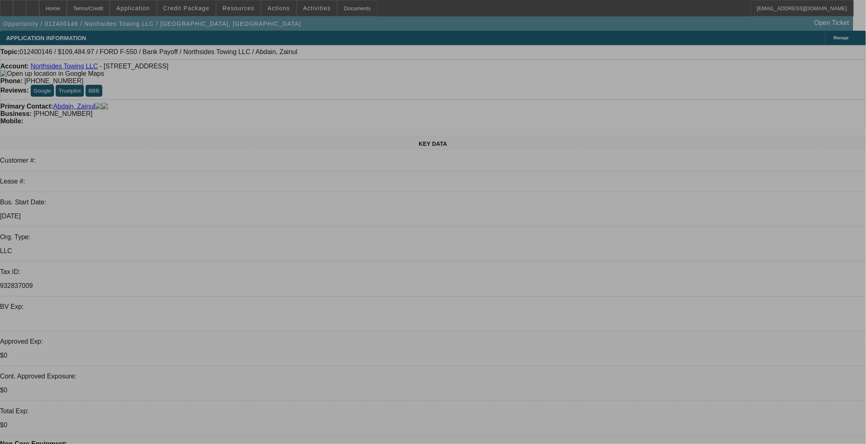
select select "0"
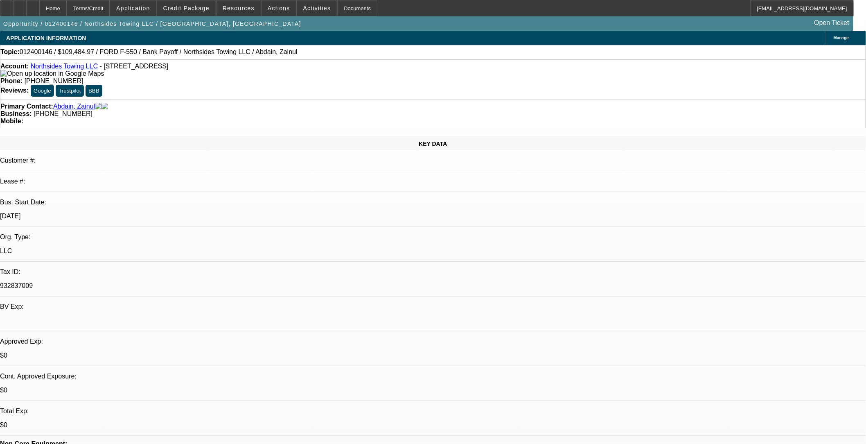
select select "2"
select select "0"
select select "2"
select select "0.1"
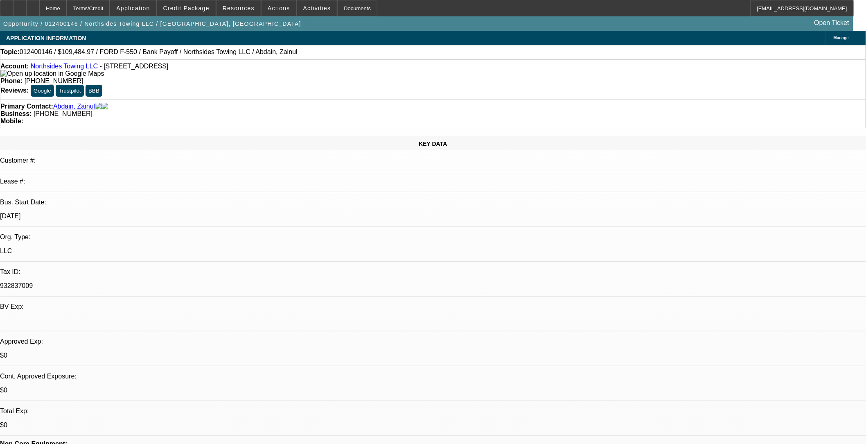
select select "0"
select select "2"
select select "0"
select select "2"
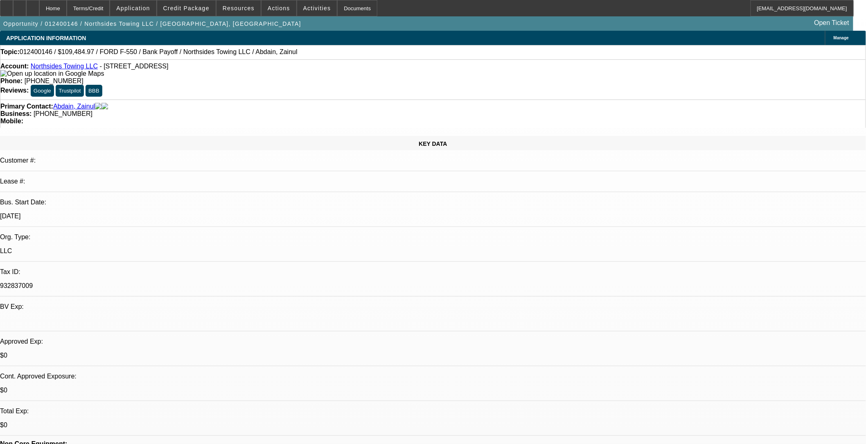
select select "0.1"
select select "1"
select select "2"
select select "6"
select select "1"
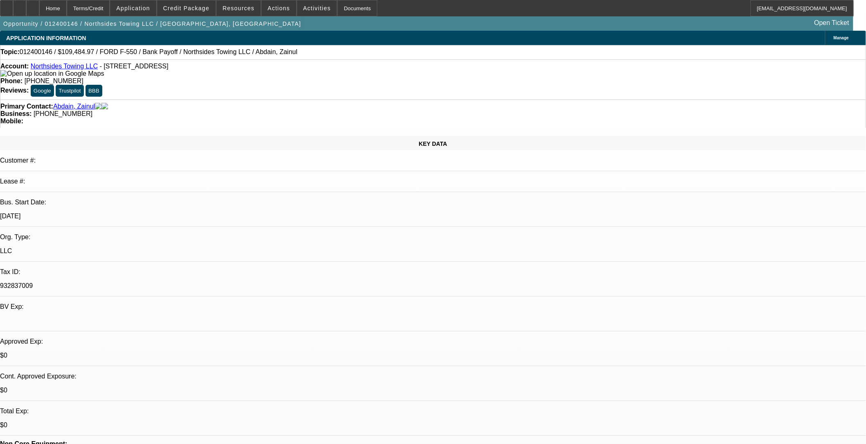
select select "2"
select select "4"
select select "1"
select select "2"
select select "6"
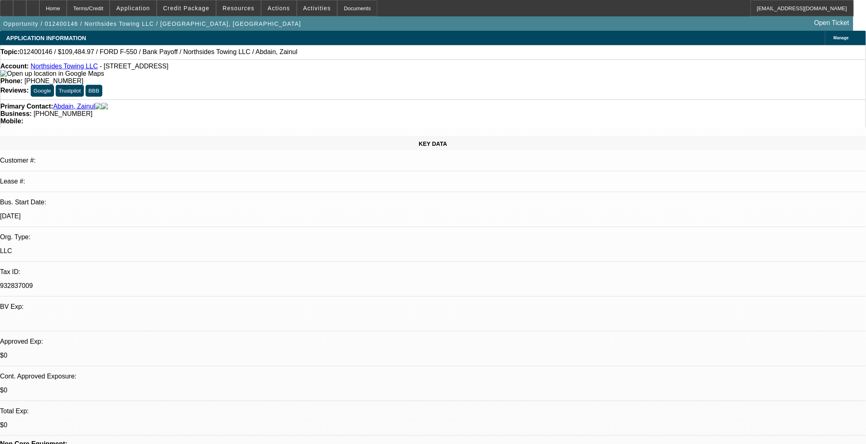
select select "1"
select select "2"
select select "4"
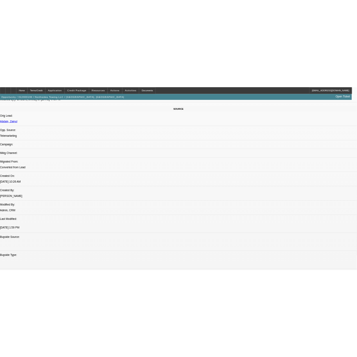
scroll to position [682, 0]
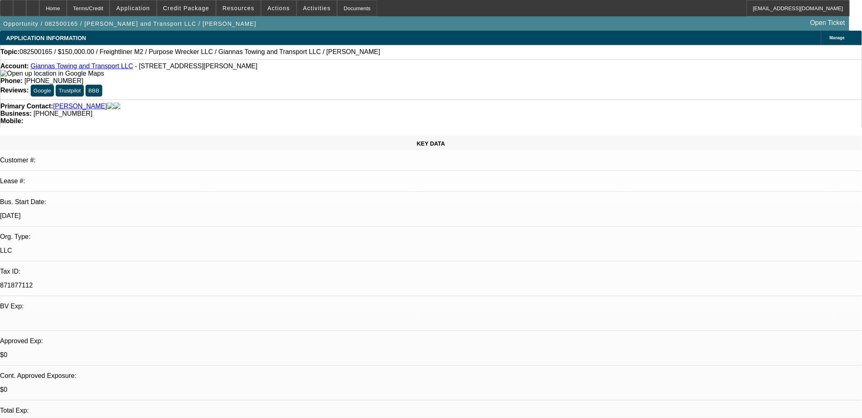
select select "0"
select select "0.1"
select select "0"
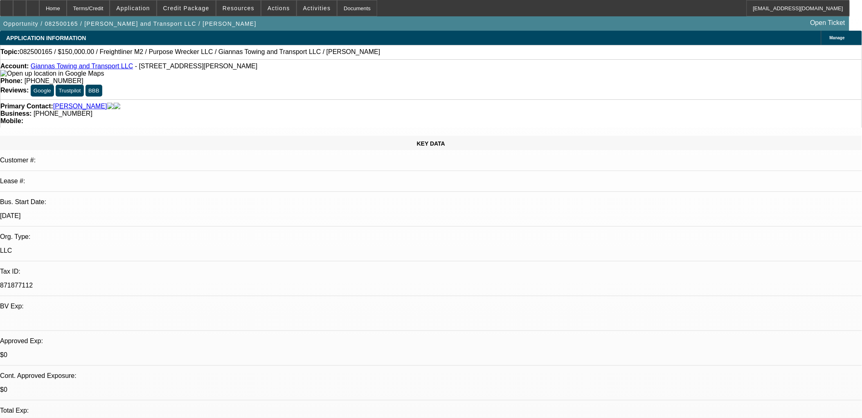
select select "0.1"
select select "0"
select select "0.1"
select select "0"
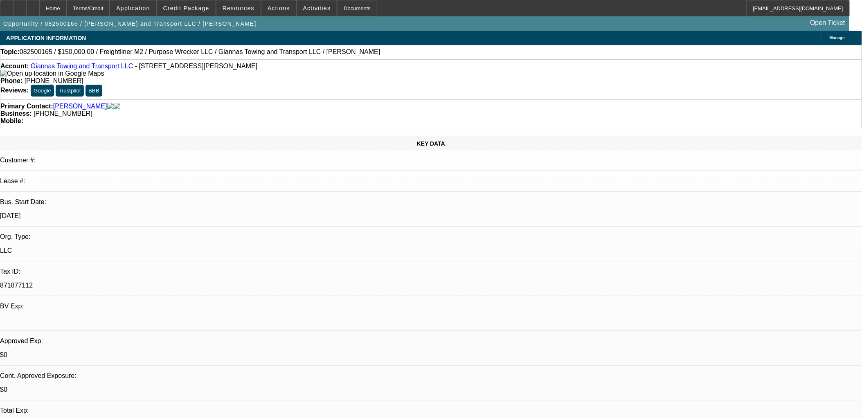
select select "0"
select select "0.1"
select select "1"
select select "4"
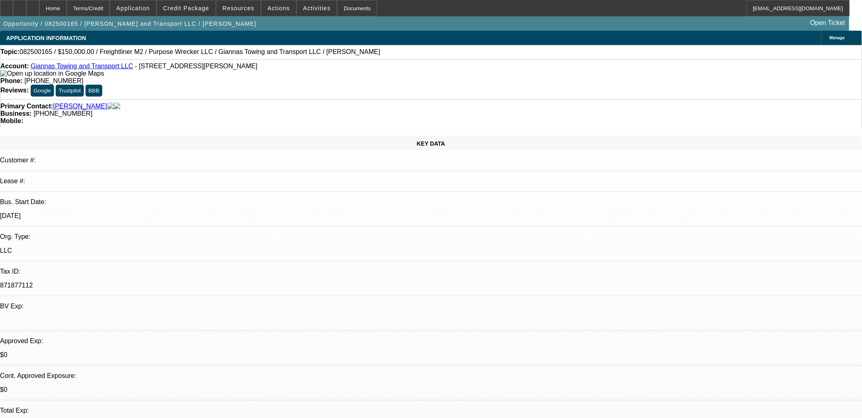
select select "1"
select select "4"
select select "1"
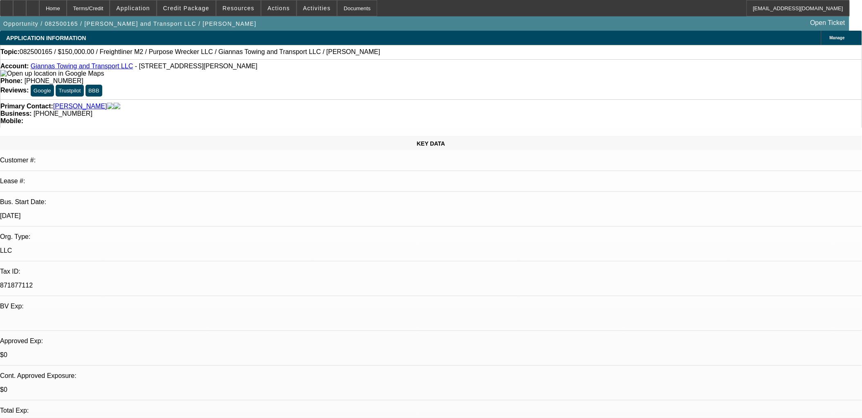
select select "4"
select select "1"
select select "4"
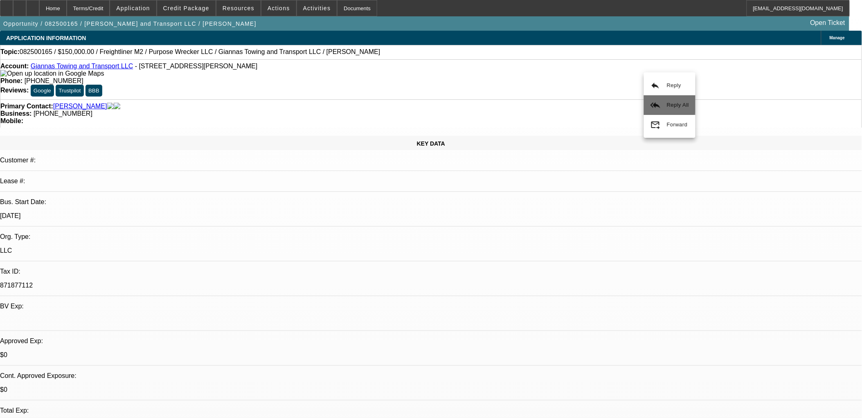
click at [662, 100] on button "reply_all Reply All" at bounding box center [670, 105] width 52 height 20
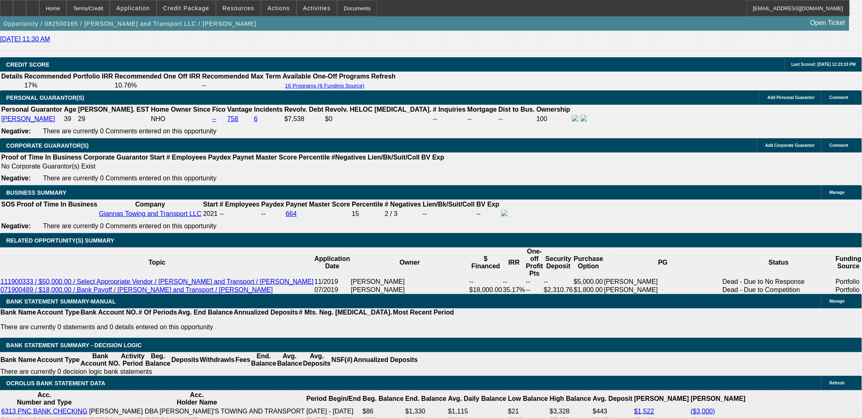
scroll to position [1182, 0]
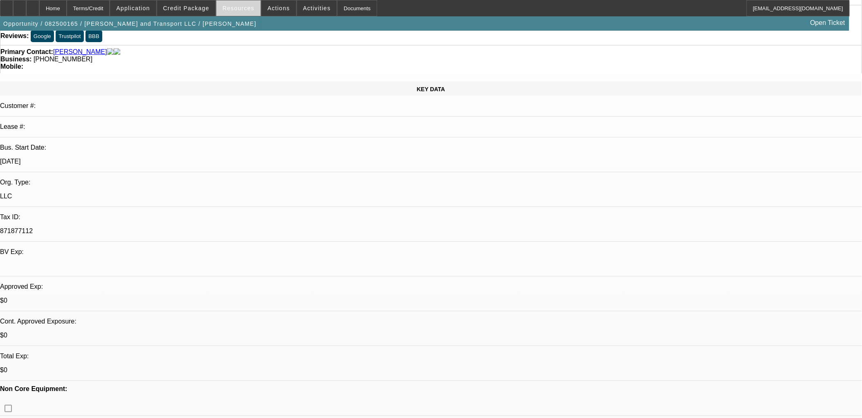
scroll to position [0, 0]
